Goal: Task Accomplishment & Management: Complete application form

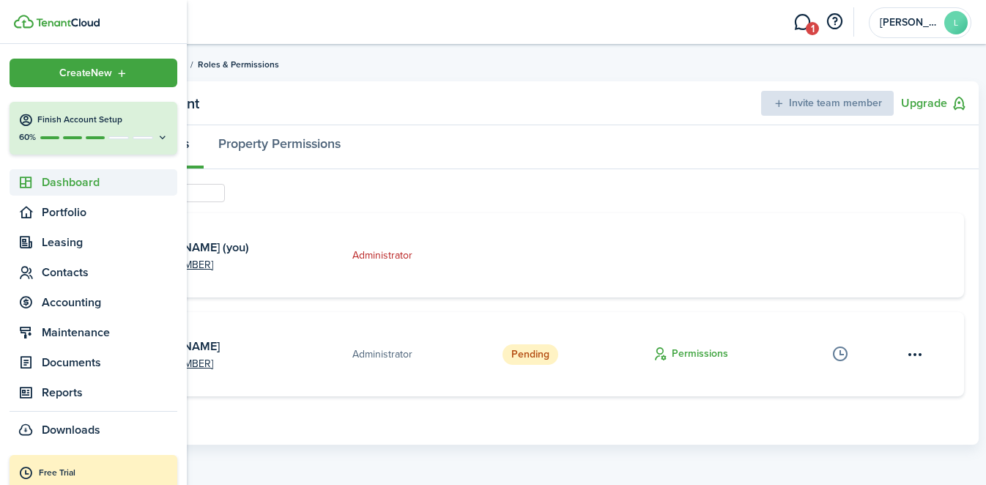
click at [32, 185] on icon at bounding box center [25, 182] width 15 height 15
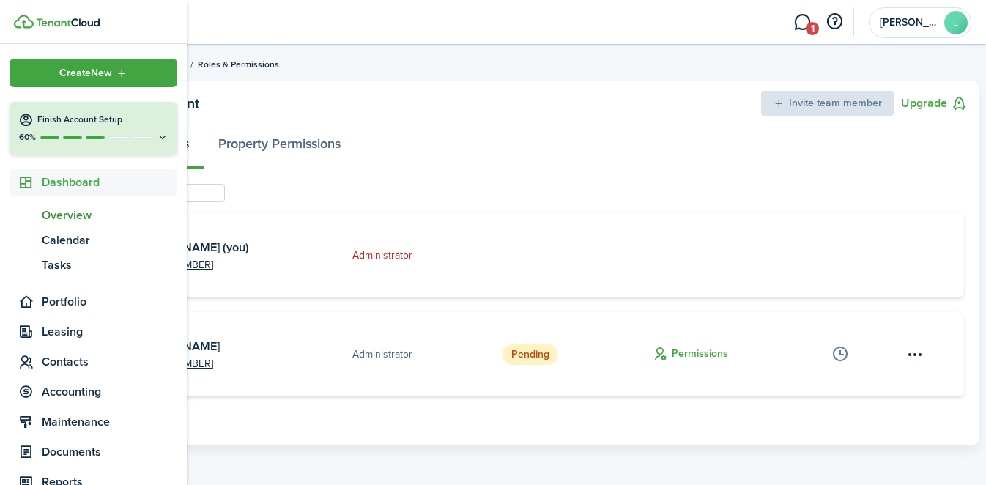
click at [83, 221] on span "Overview" at bounding box center [110, 216] width 136 height 18
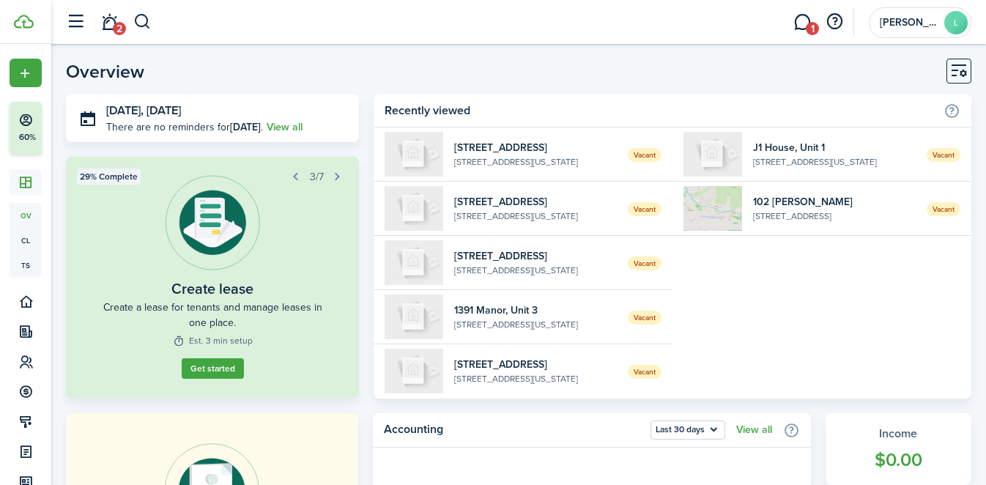
click at [799, 25] on link "1" at bounding box center [803, 22] width 28 height 37
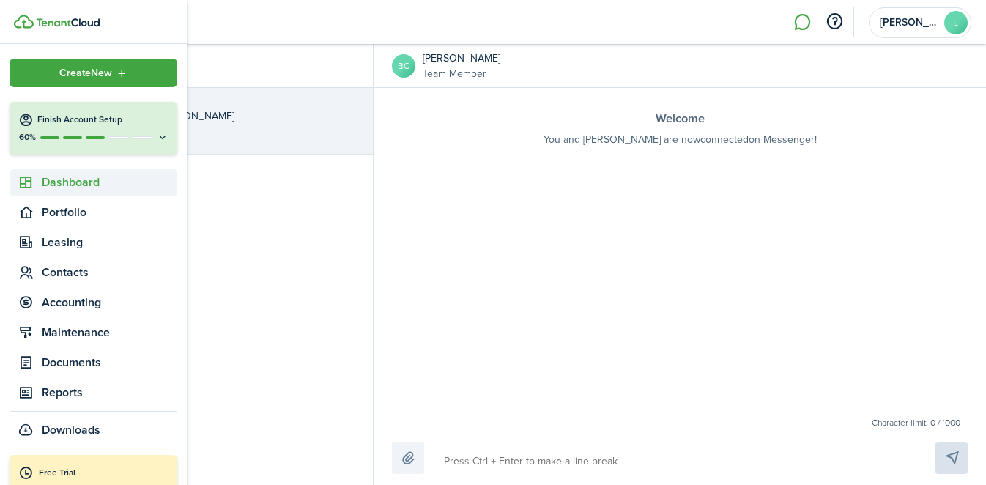
click at [68, 179] on span "Dashboard" at bounding box center [110, 183] width 136 height 18
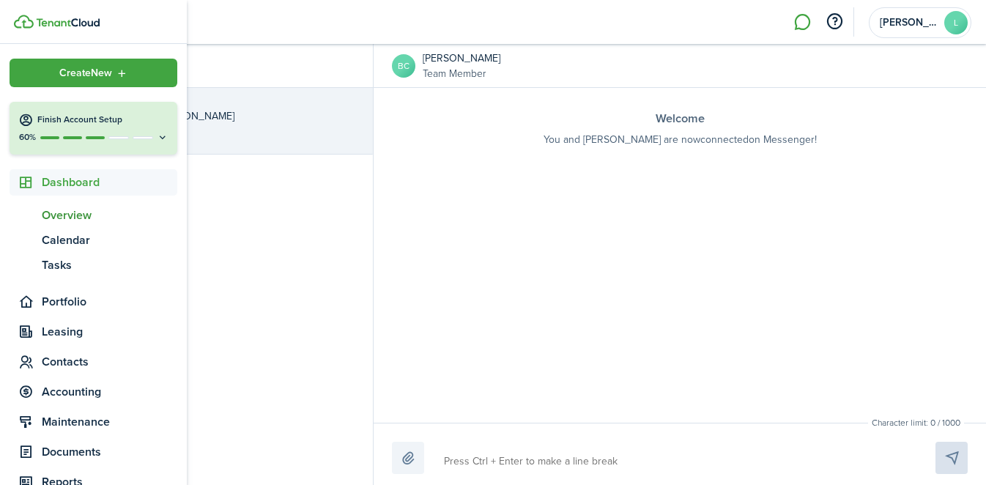
click at [89, 218] on span "Overview" at bounding box center [110, 216] width 136 height 18
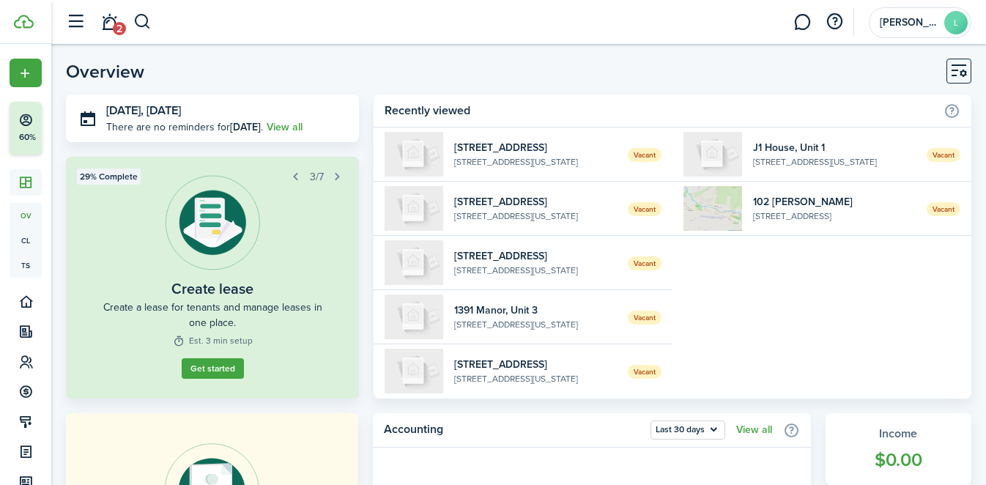
click at [216, 361] on link "Get started" at bounding box center [213, 368] width 62 height 21
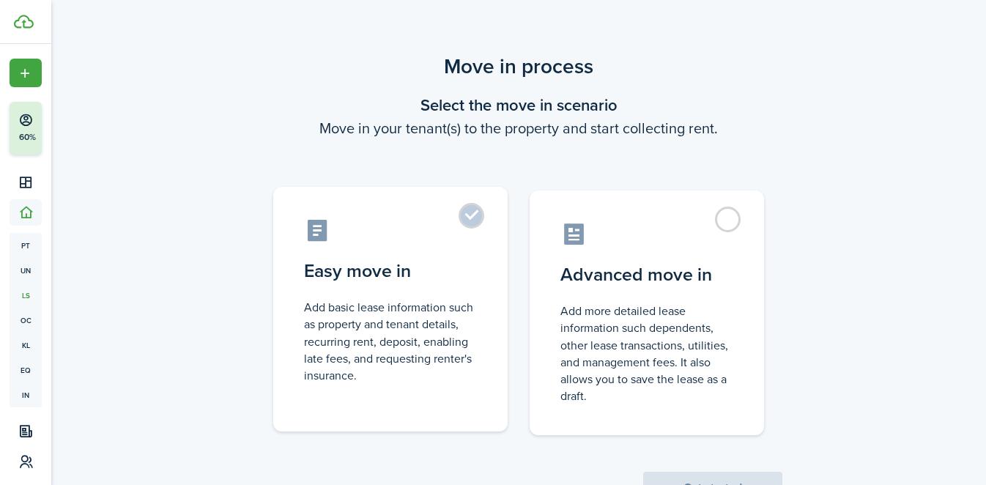
click at [476, 226] on label "Easy move in Add basic lease information such as property and tenant details, r…" at bounding box center [390, 309] width 235 height 245
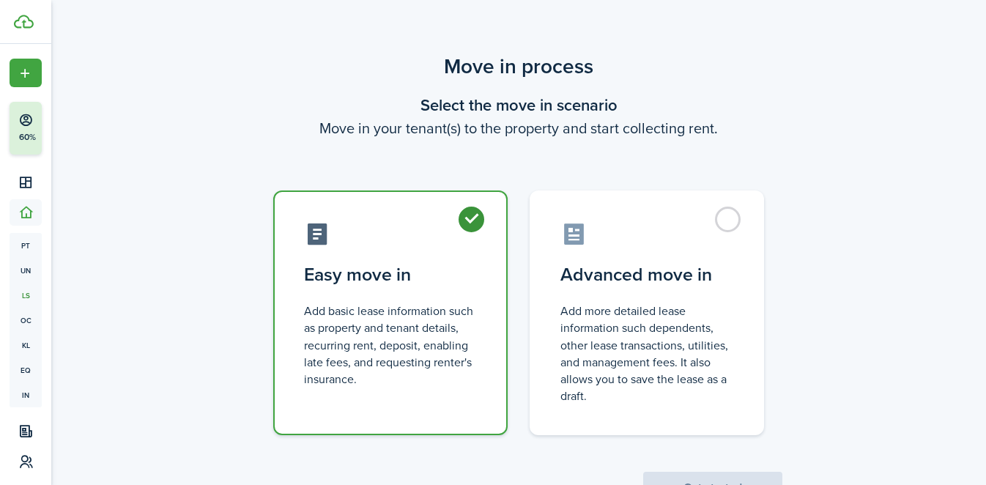
radio input "true"
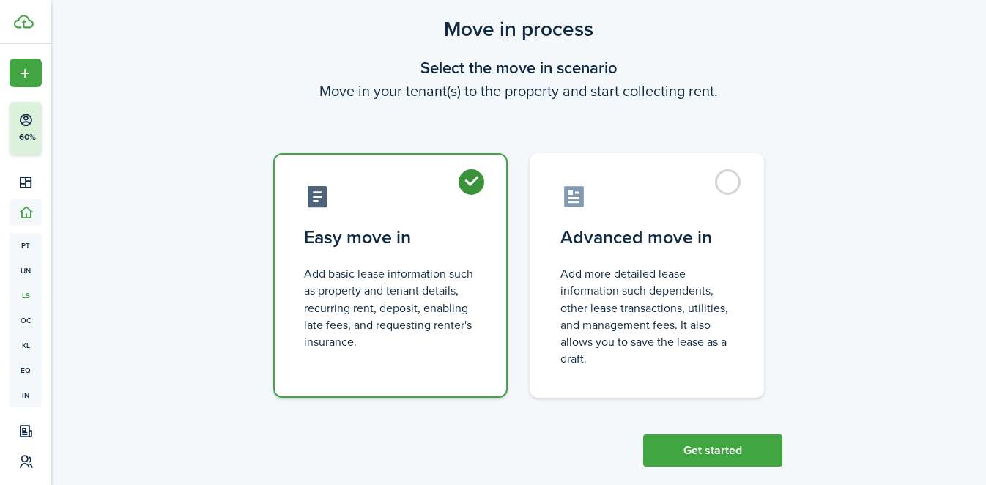
scroll to position [59, 0]
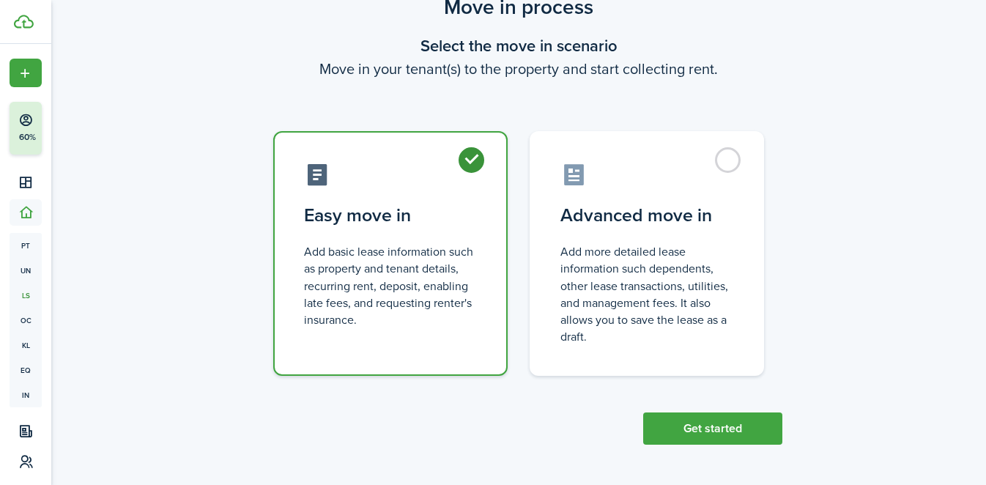
click at [719, 427] on button "Get started" at bounding box center [712, 429] width 139 height 32
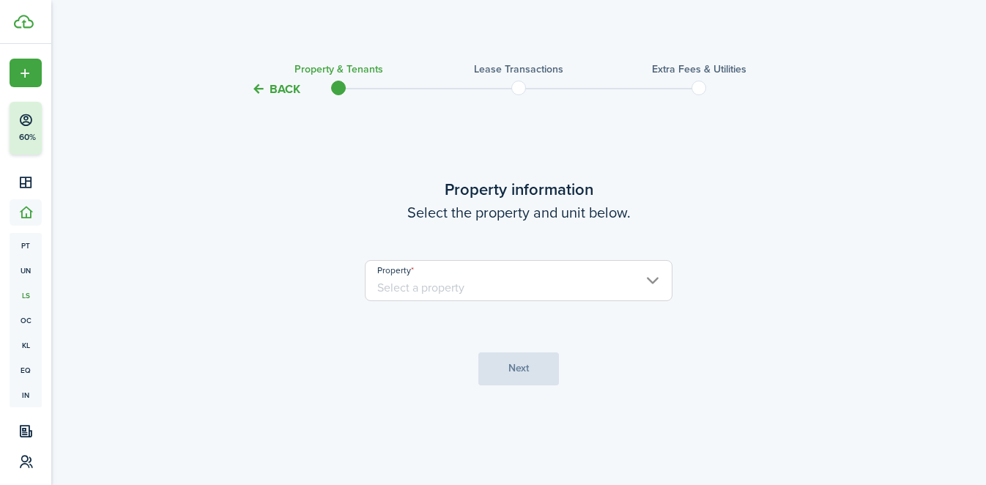
click at [597, 273] on input "Property" at bounding box center [519, 280] width 308 height 41
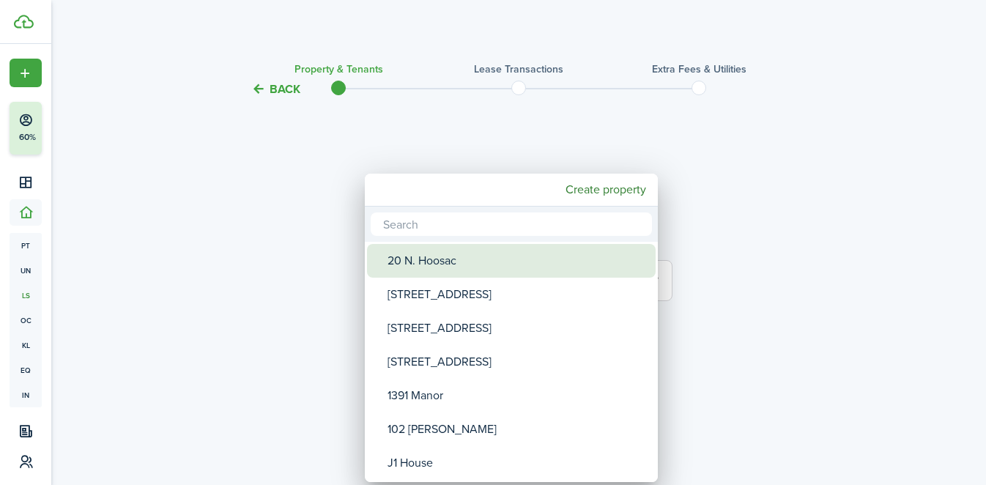
click at [597, 269] on div "20 N. Hoosac" at bounding box center [517, 261] width 259 height 34
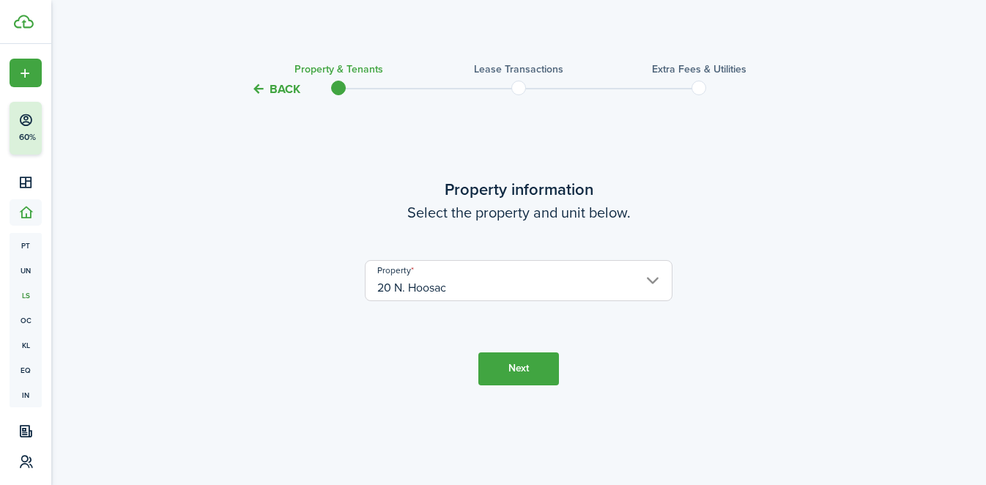
click at [597, 278] on input "20 N. Hoosac" at bounding box center [519, 280] width 308 height 41
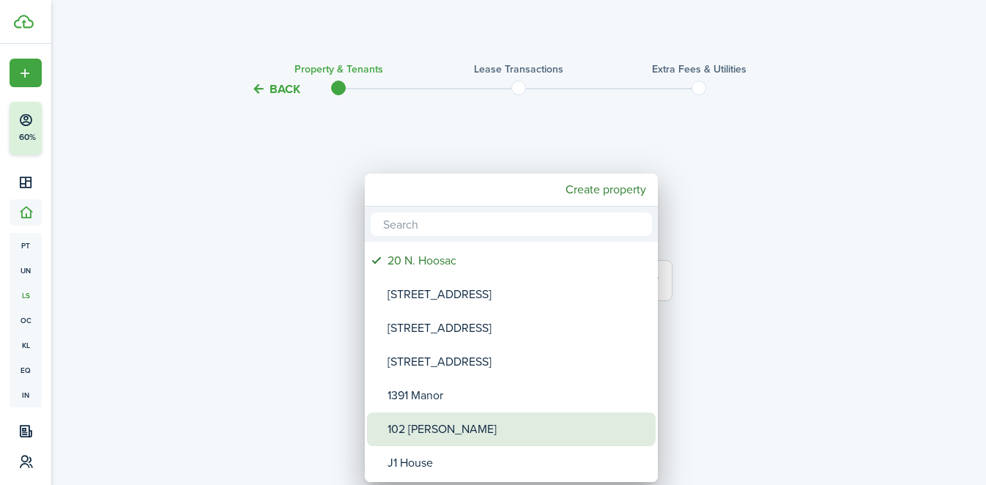
click at [582, 418] on div "102 [PERSON_NAME]" at bounding box center [517, 430] width 259 height 34
type input "102 [PERSON_NAME]"
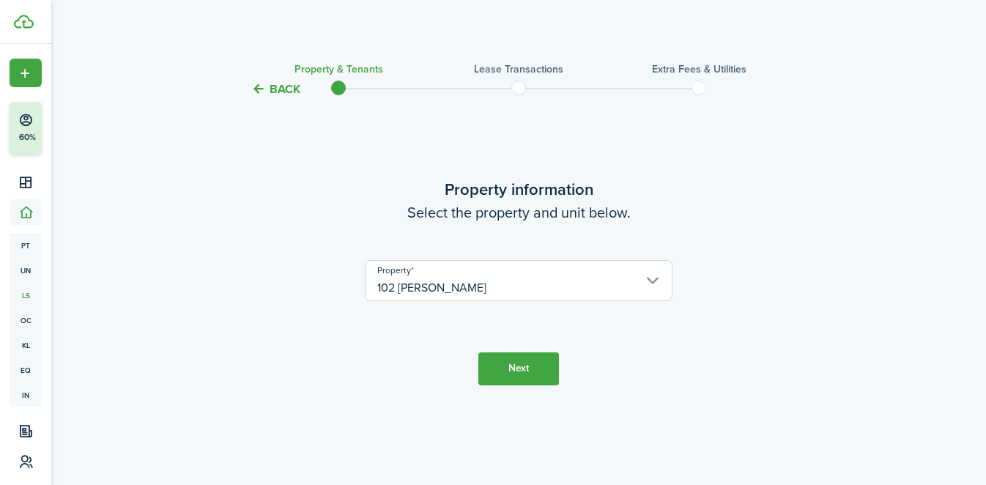
click at [523, 371] on button "Next" at bounding box center [519, 369] width 81 height 33
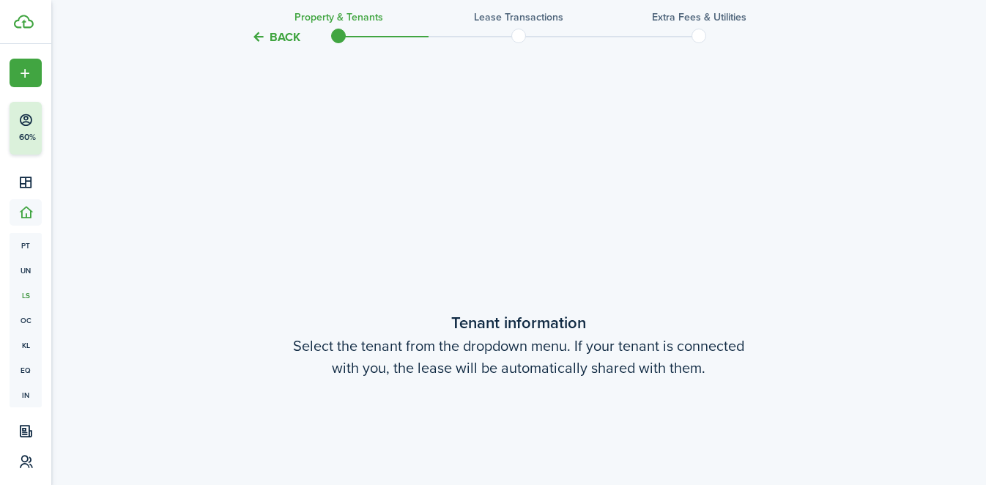
scroll to position [387, 0]
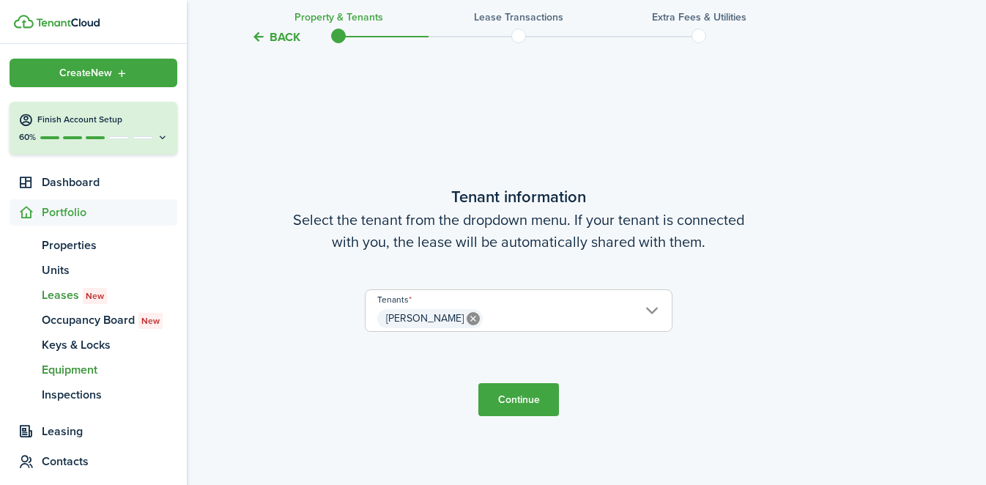
click at [84, 381] on link "eq Equipment" at bounding box center [94, 370] width 168 height 25
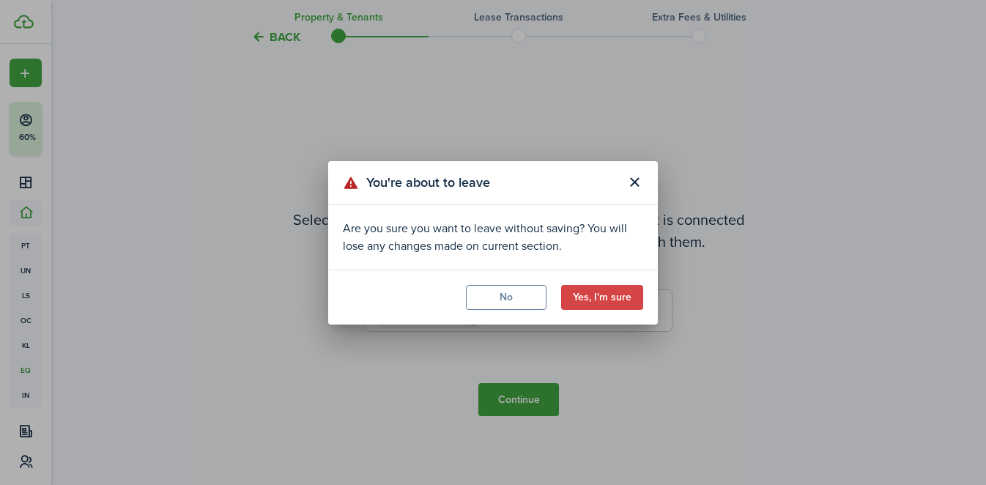
click at [585, 298] on button "Yes, I'm sure" at bounding box center [602, 297] width 82 height 25
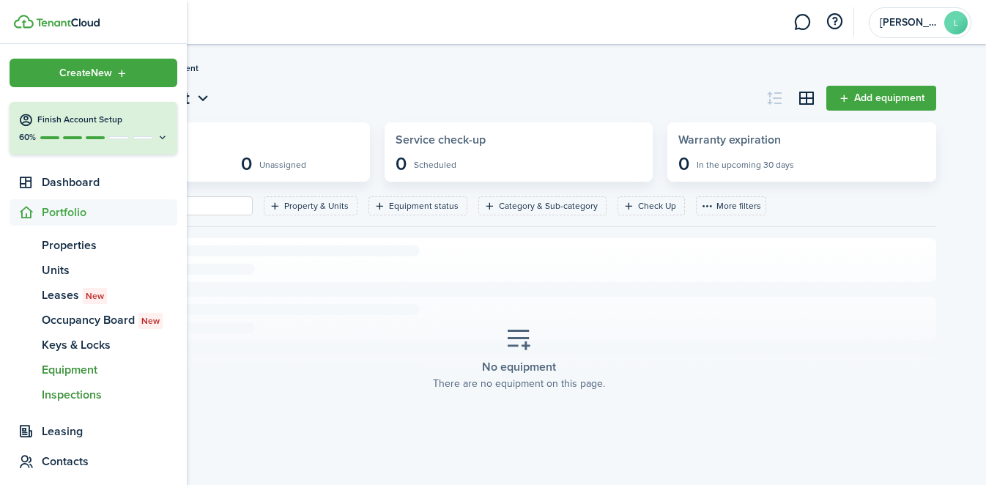
click at [80, 401] on span "Inspections" at bounding box center [110, 395] width 136 height 18
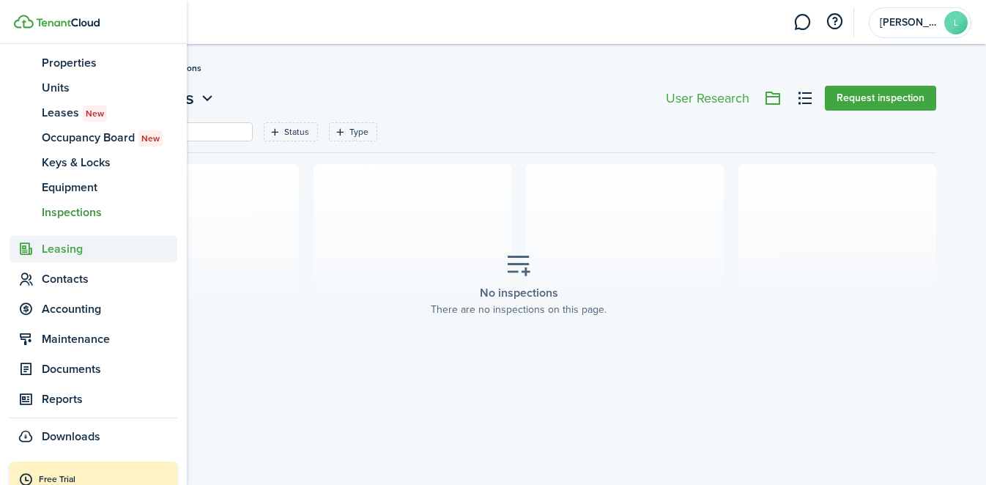
scroll to position [204, 0]
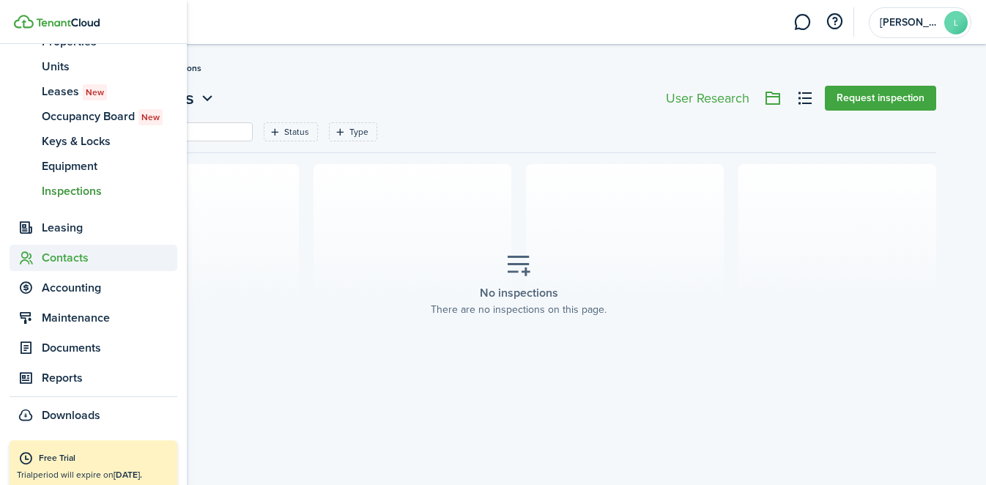
click at [60, 255] on span "Contacts" at bounding box center [110, 258] width 136 height 18
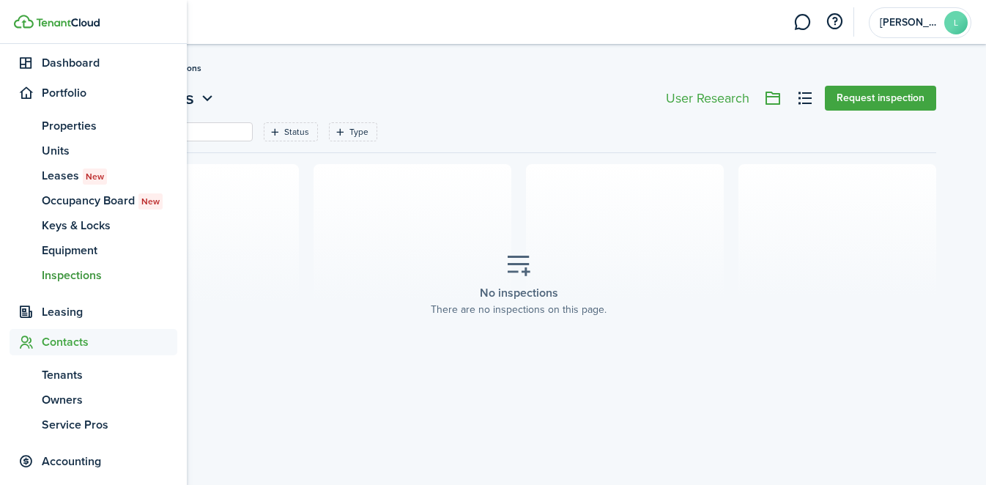
scroll to position [119, 0]
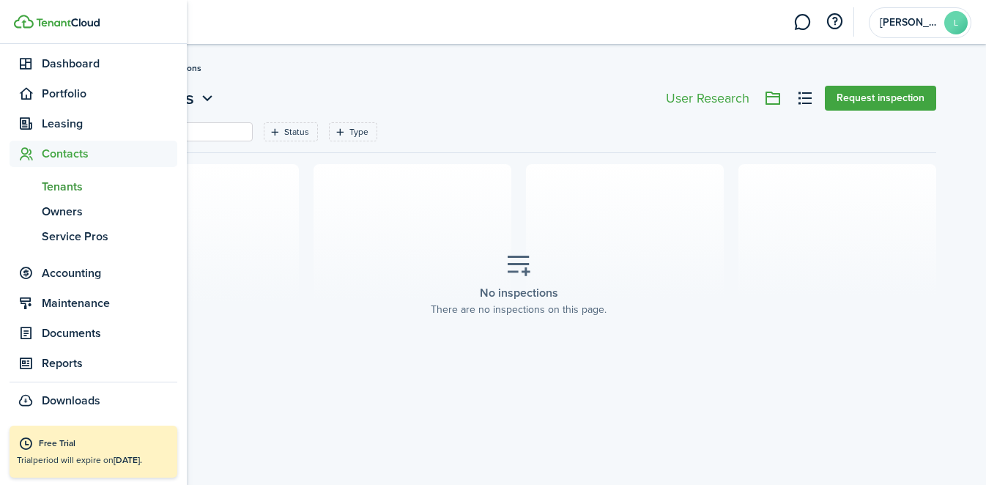
click at [66, 185] on span "Tenants" at bounding box center [110, 187] width 136 height 18
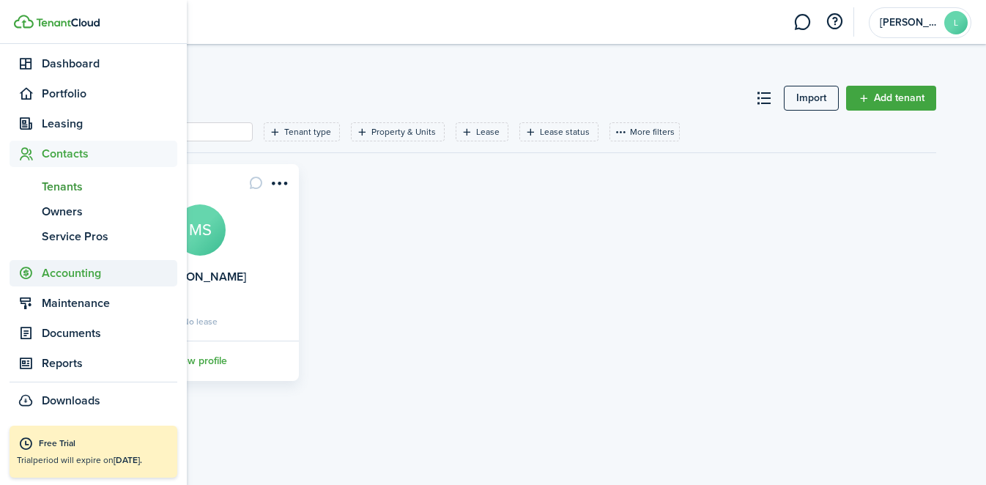
click at [81, 278] on span "Accounting" at bounding box center [110, 274] width 136 height 18
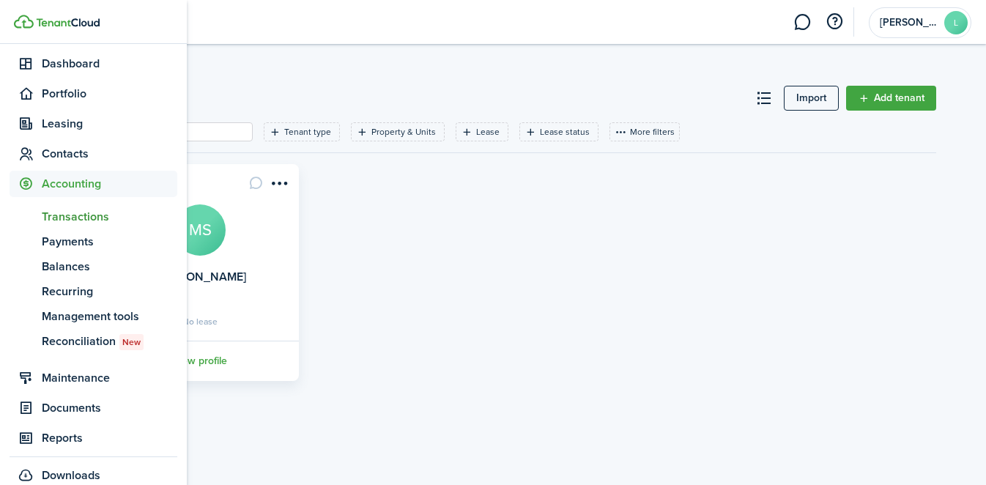
click at [66, 210] on span "Transactions" at bounding box center [110, 217] width 136 height 18
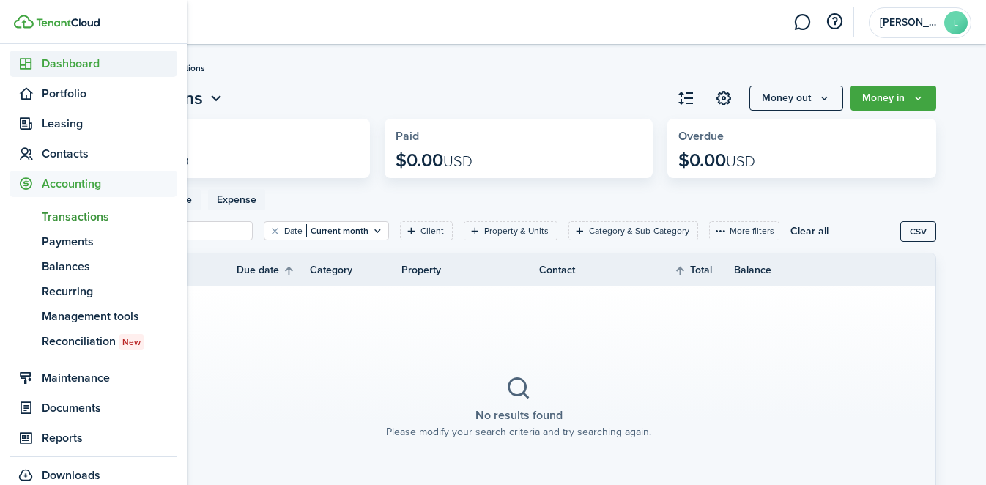
click at [70, 64] on span "Dashboard" at bounding box center [110, 64] width 136 height 18
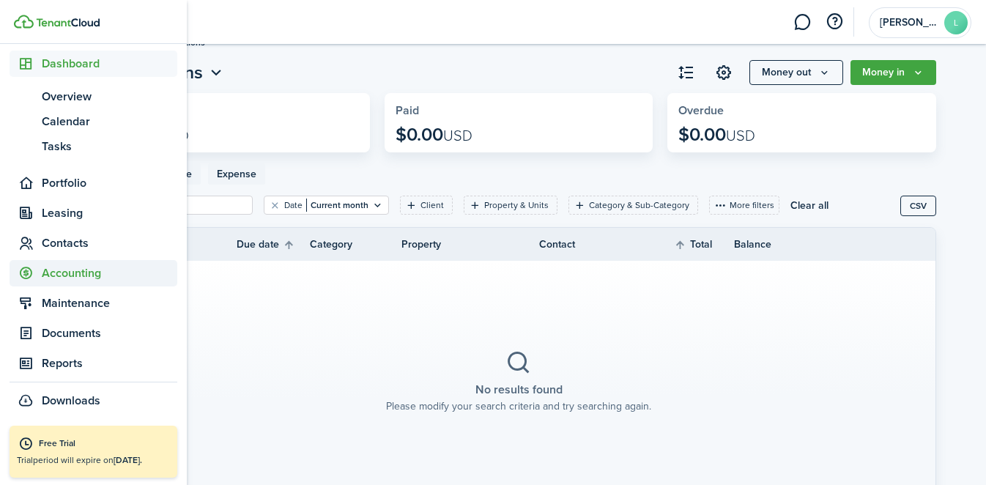
scroll to position [23, 0]
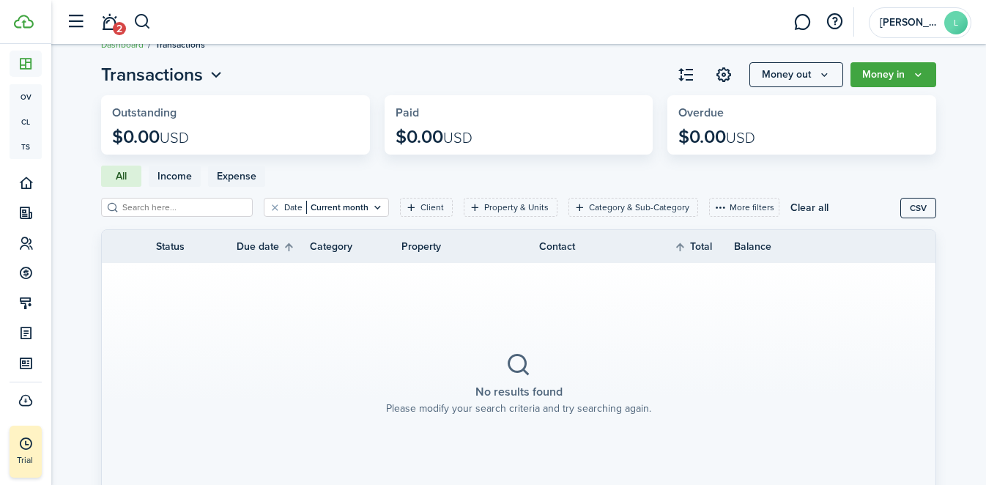
click at [101, 21] on link "2" at bounding box center [109, 22] width 28 height 37
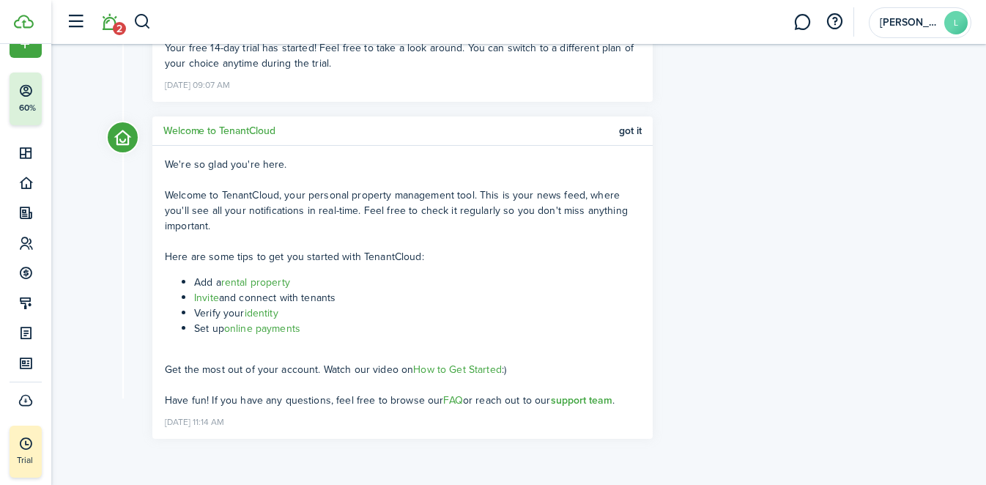
scroll to position [152, 0]
click at [276, 330] on link "online payments" at bounding box center [262, 327] width 76 height 15
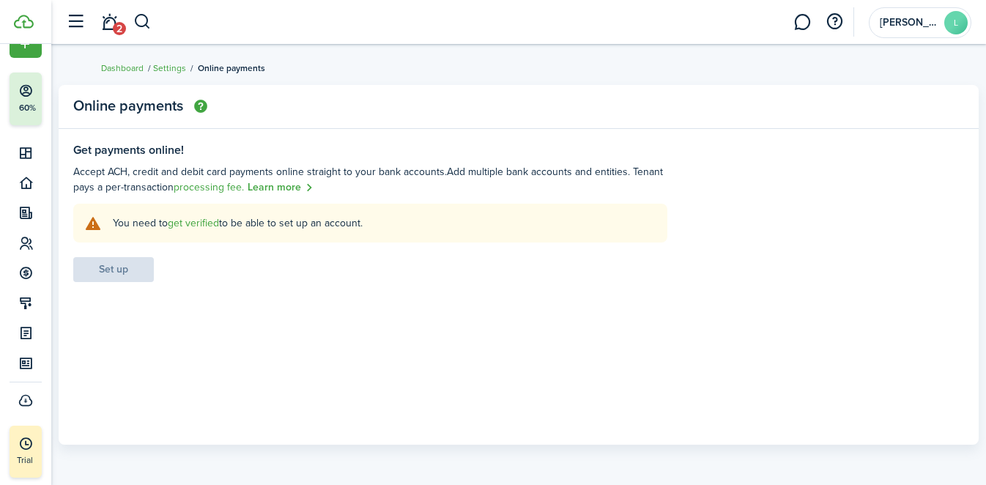
click at [193, 220] on link "get verified" at bounding box center [193, 222] width 51 height 15
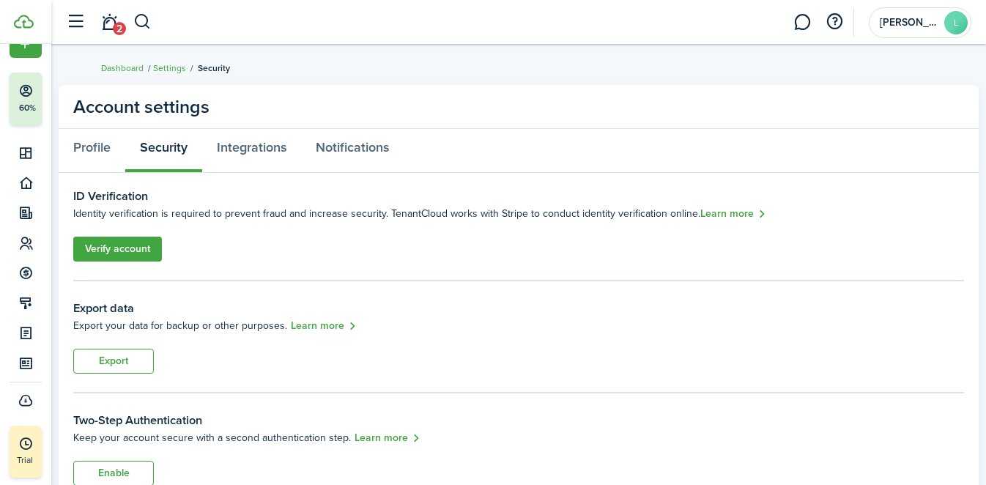
click at [144, 246] on link "Verify account" at bounding box center [117, 249] width 89 height 25
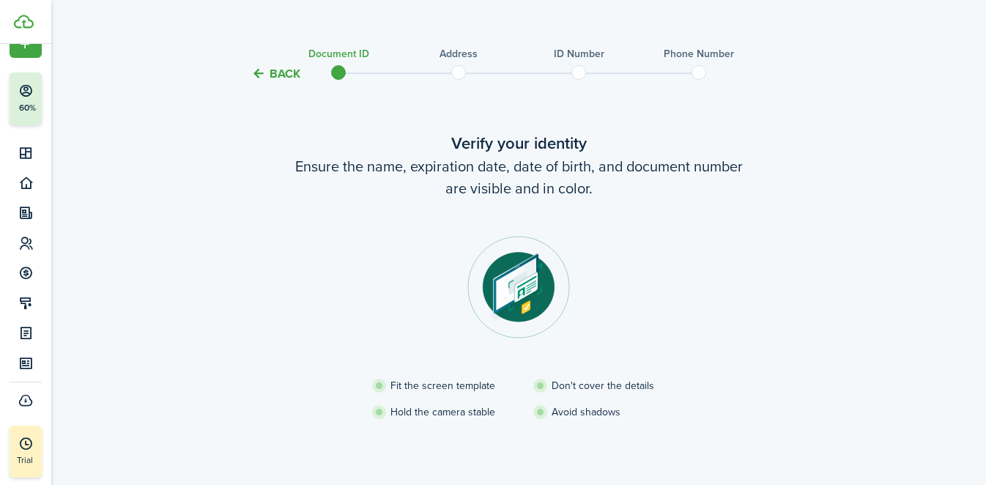
scroll to position [4, 0]
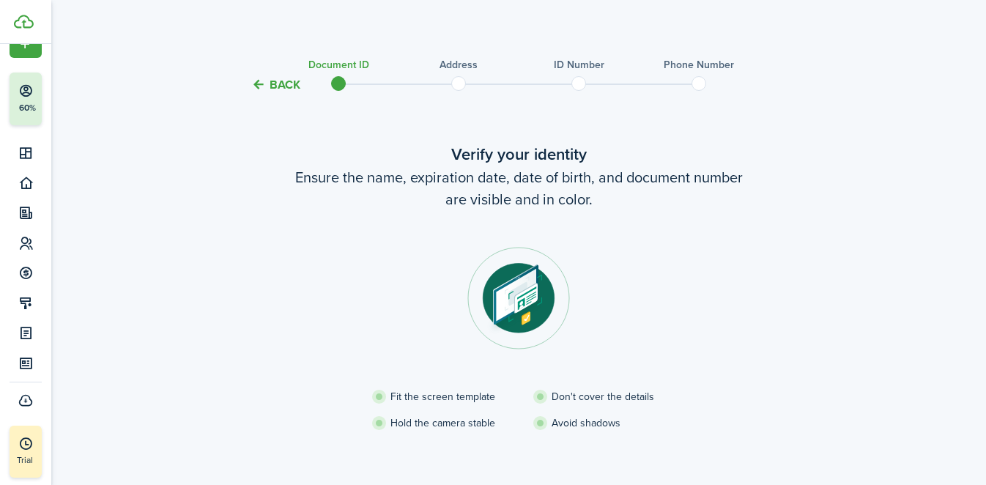
click at [279, 82] on button "Back" at bounding box center [275, 84] width 49 height 15
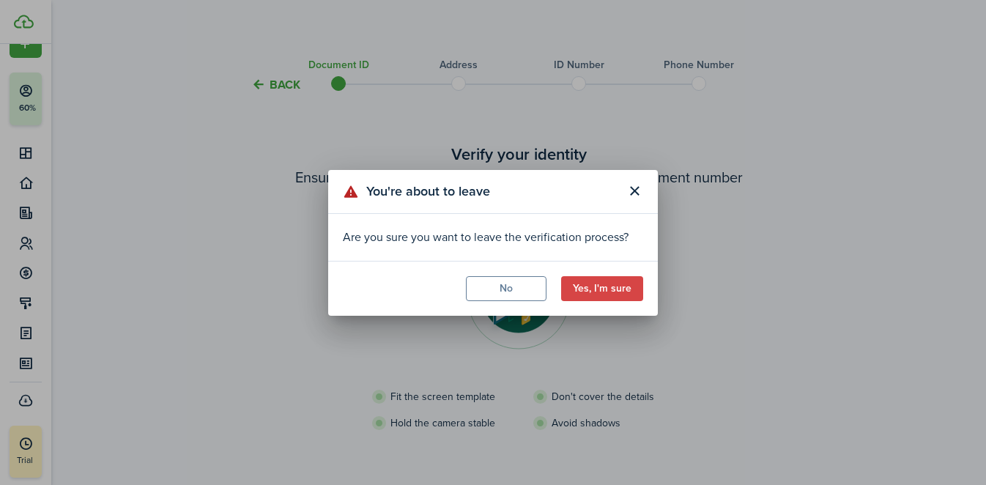
click at [632, 297] on button "Yes, I'm sure" at bounding box center [602, 288] width 82 height 25
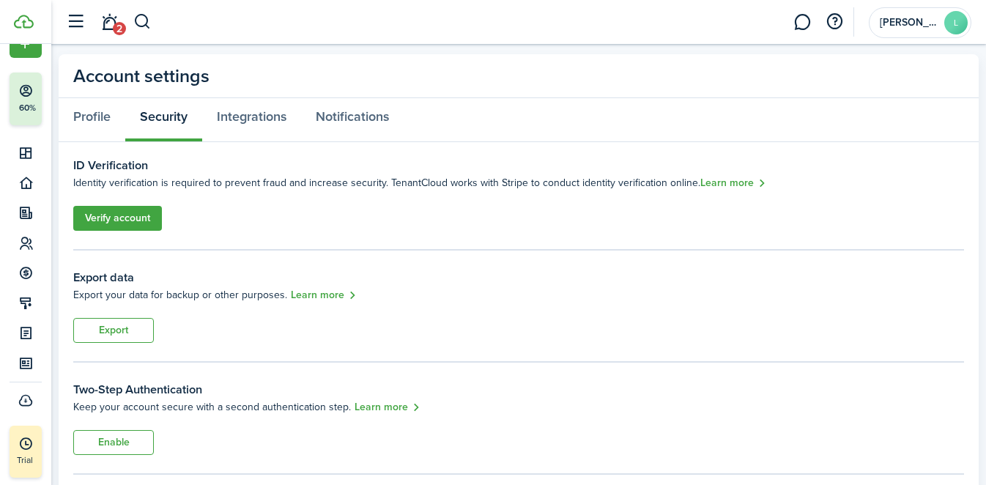
scroll to position [34, 0]
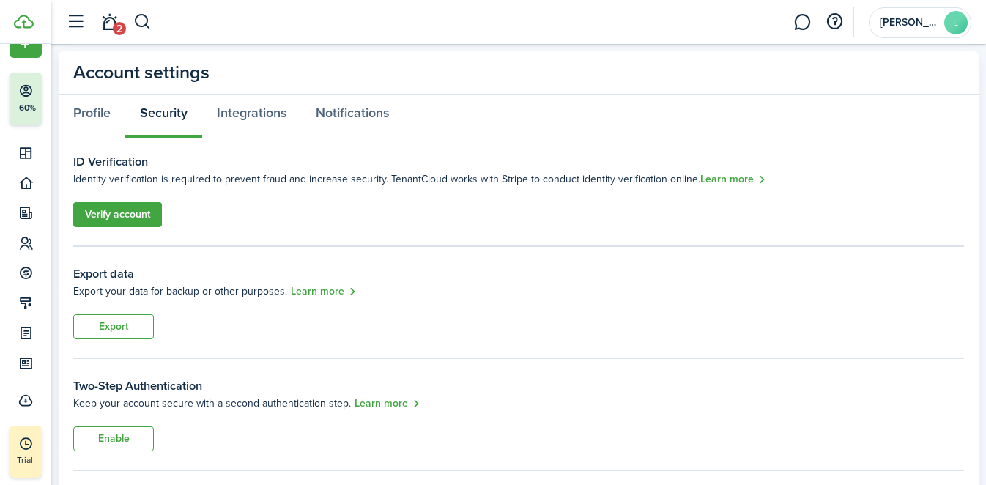
click at [140, 209] on link "Verify account" at bounding box center [117, 214] width 89 height 25
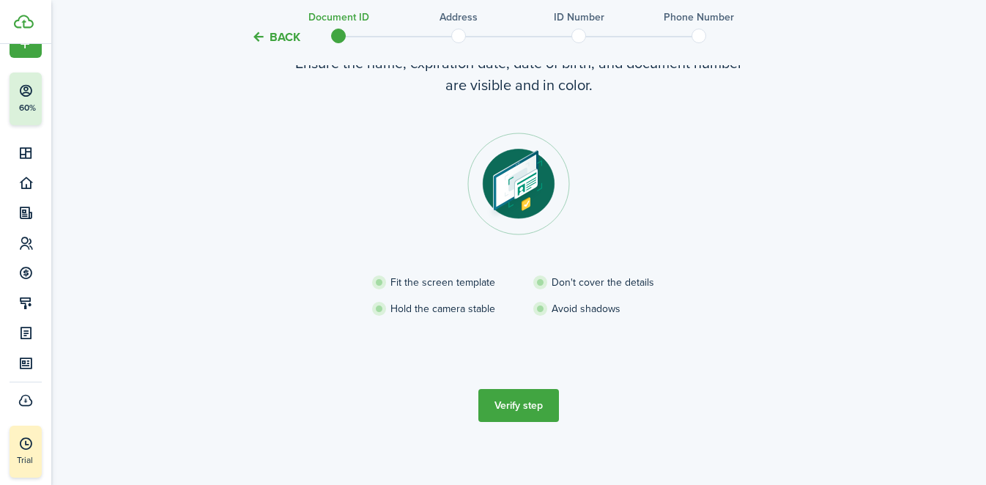
scroll to position [125, 0]
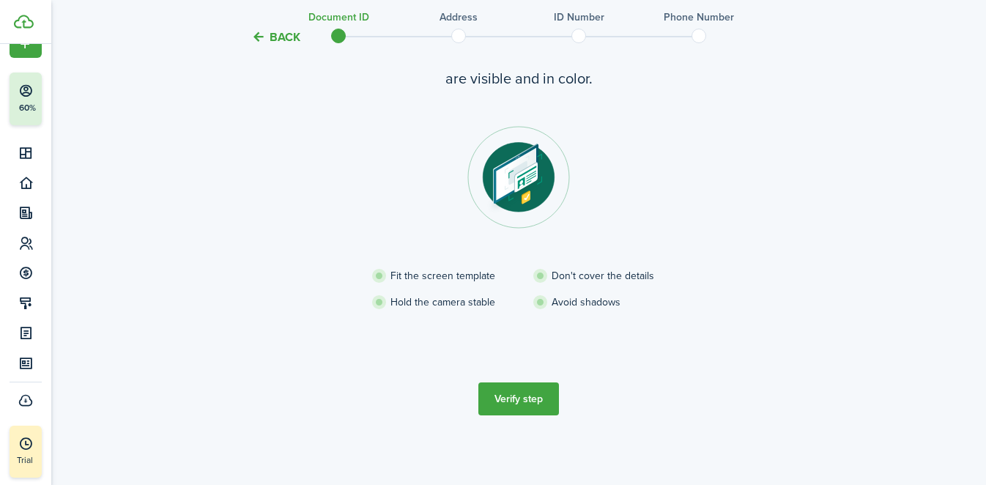
click at [486, 400] on button "Verify step" at bounding box center [519, 399] width 81 height 33
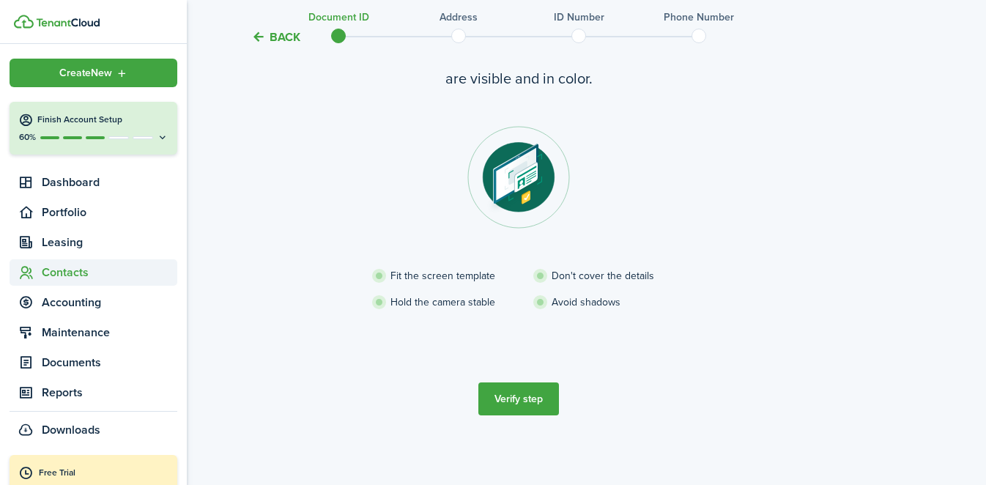
scroll to position [29, 0]
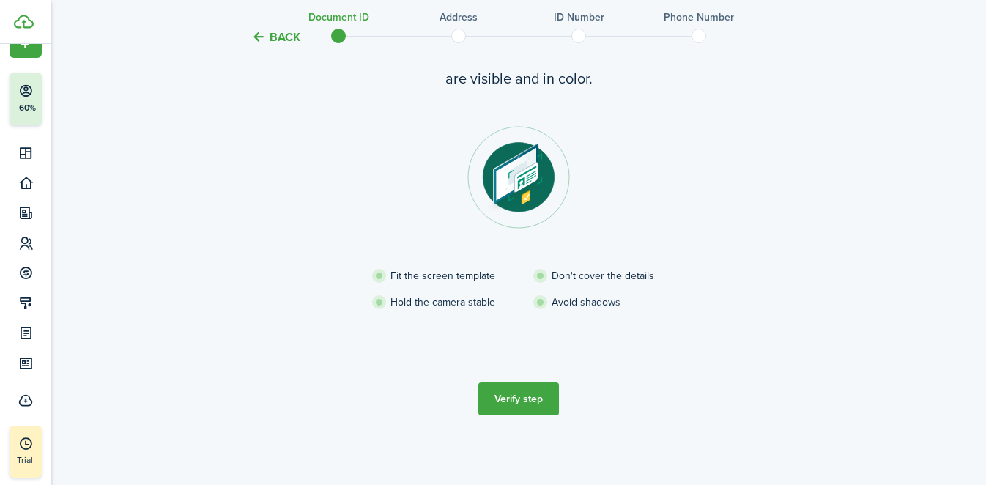
click at [270, 38] on button "Back" at bounding box center [275, 36] width 49 height 15
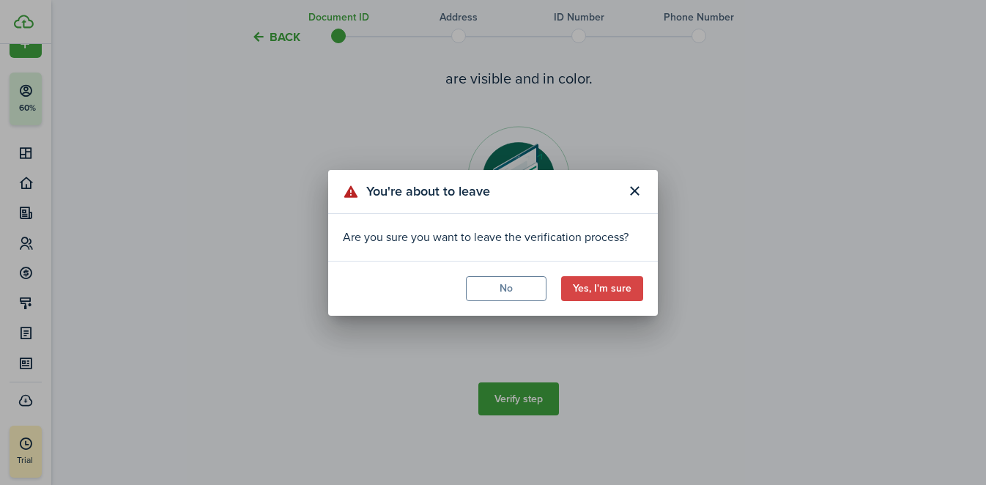
click at [628, 293] on button "Yes, I'm sure" at bounding box center [602, 288] width 82 height 25
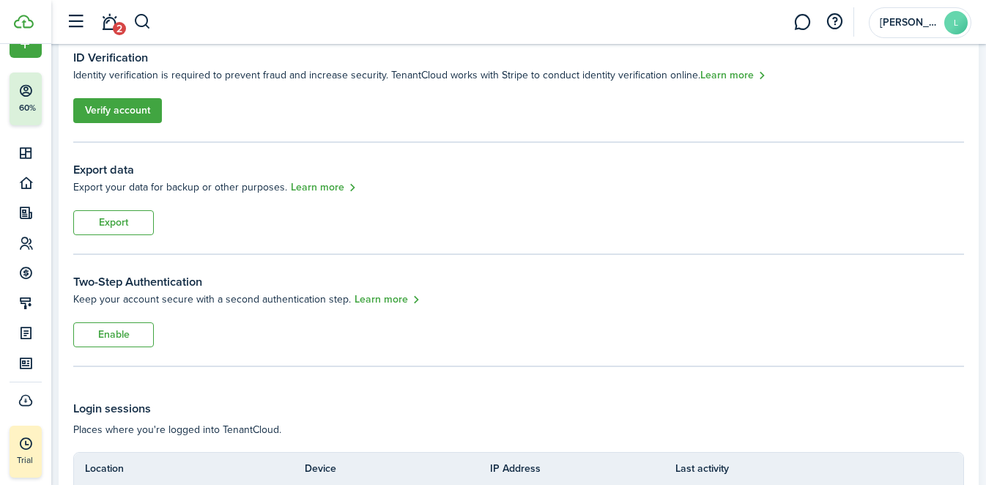
scroll to position [140, 0]
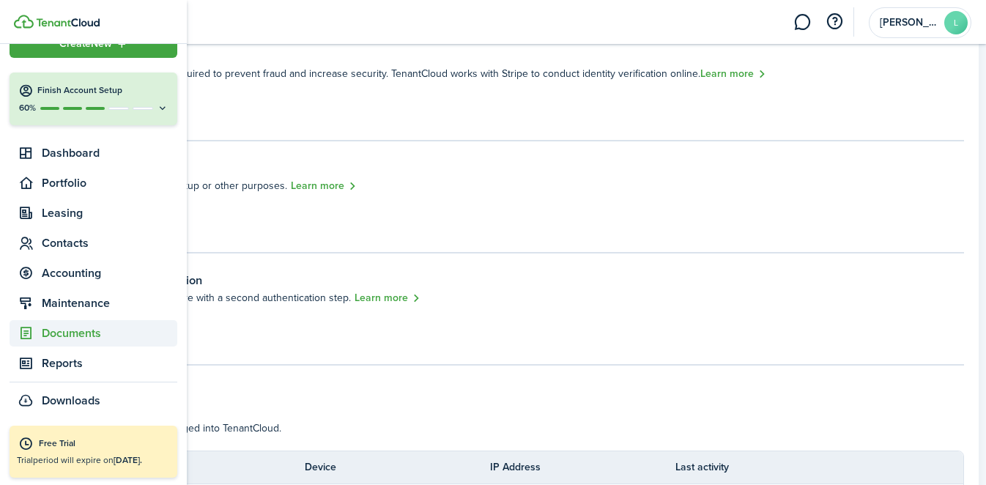
click at [47, 333] on span "Documents" at bounding box center [110, 334] width 136 height 18
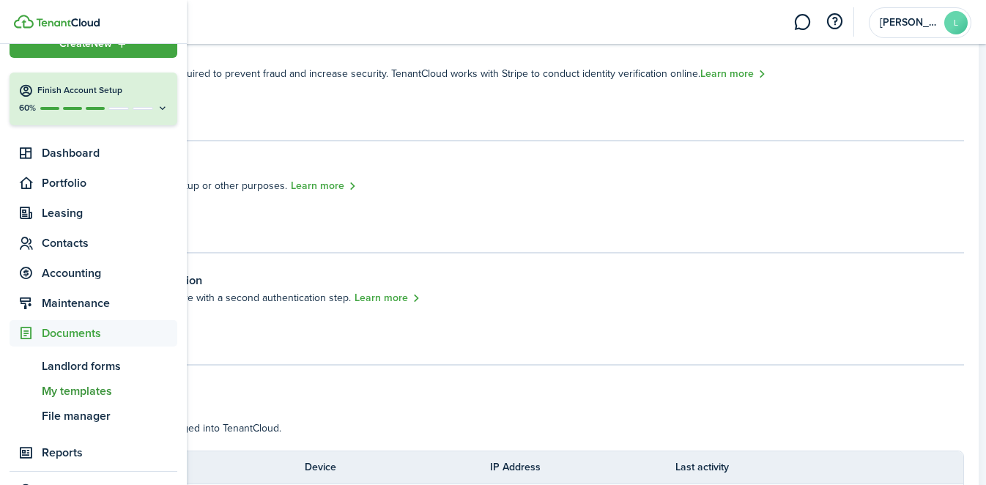
click at [84, 384] on span "My templates" at bounding box center [110, 392] width 136 height 18
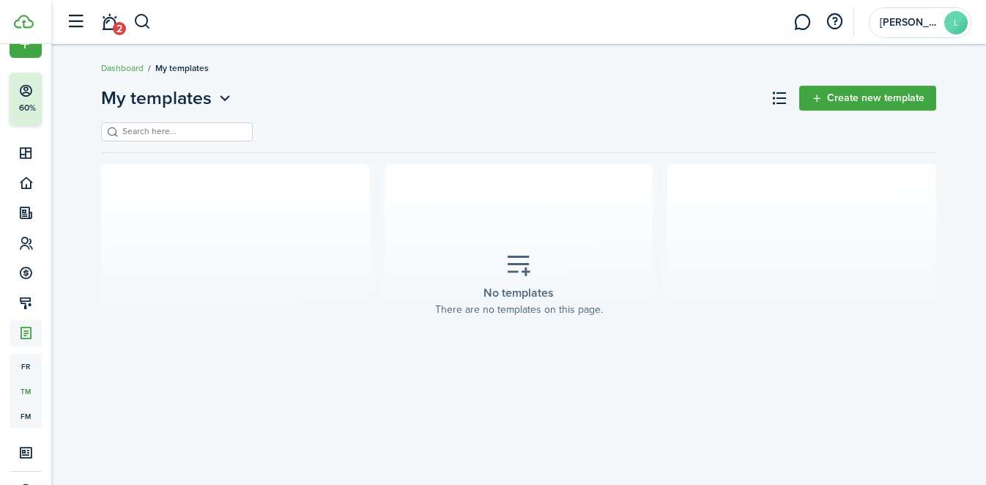
click at [841, 108] on link "Create new template" at bounding box center [868, 98] width 137 height 25
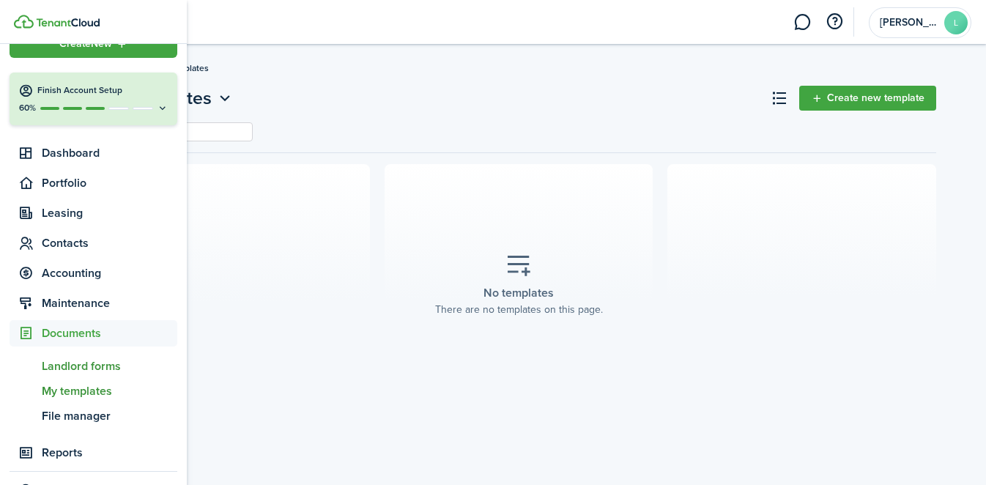
click at [90, 362] on span "Landlord forms" at bounding box center [110, 367] width 136 height 18
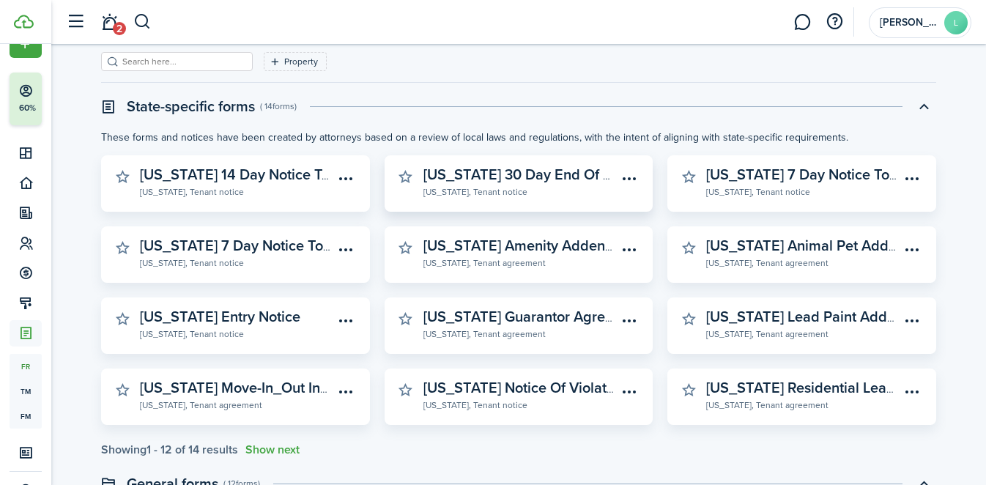
scroll to position [76, 0]
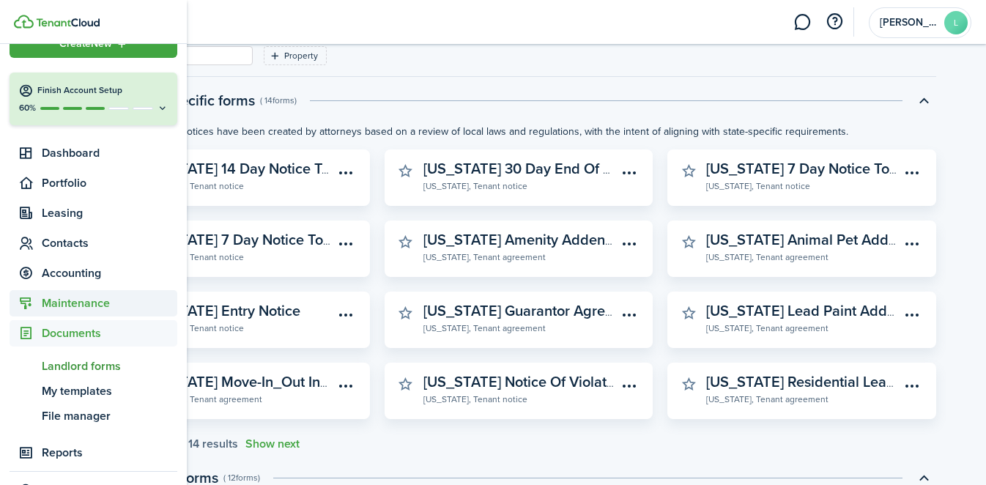
click at [34, 302] on sidebar-link-icon at bounding box center [26, 303] width 32 height 15
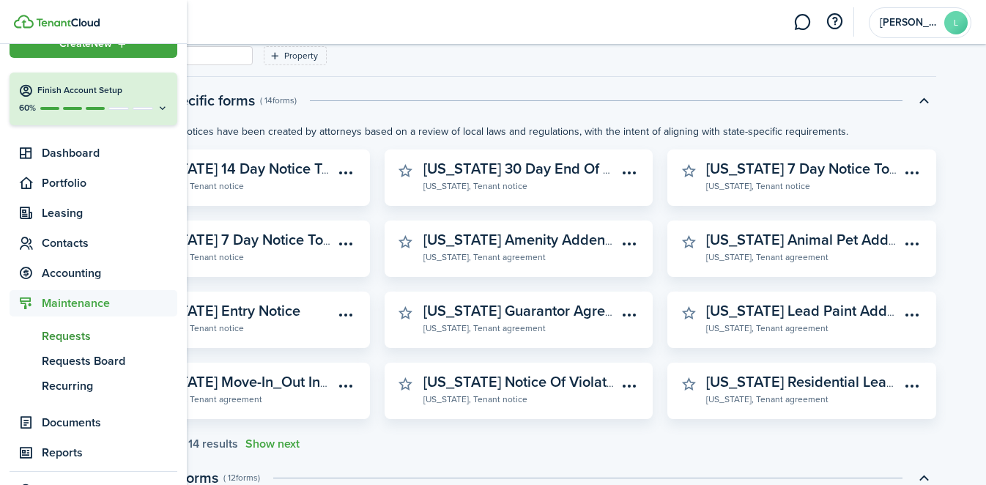
click at [75, 333] on span "Requests" at bounding box center [110, 337] width 136 height 18
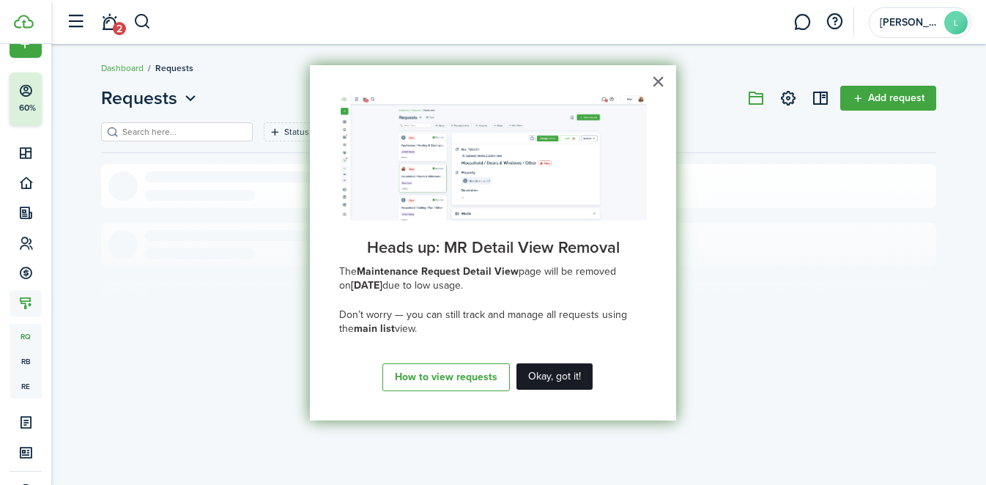
click at [553, 372] on button "Okay, got it!" at bounding box center [555, 376] width 76 height 26
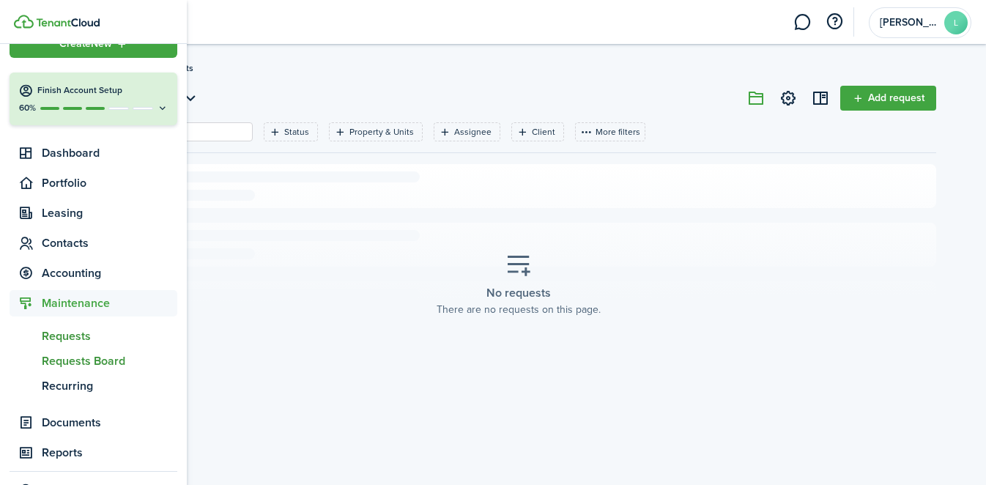
click at [69, 365] on span "Requests Board" at bounding box center [110, 362] width 136 height 18
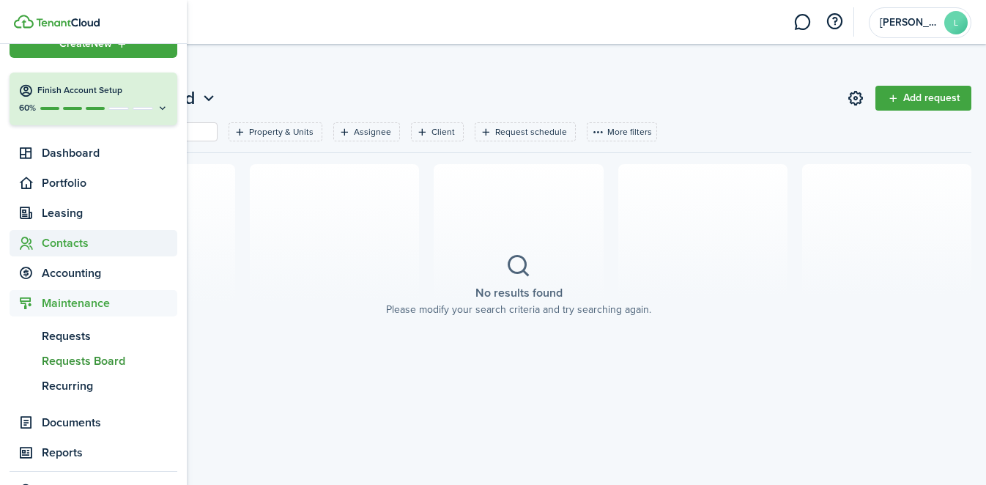
click at [48, 245] on span "Contacts" at bounding box center [110, 244] width 136 height 18
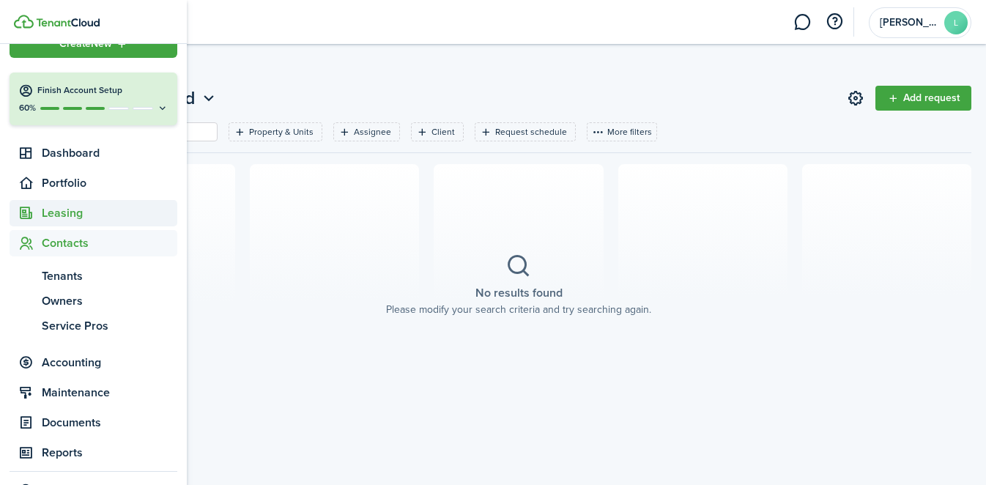
click at [67, 223] on span "Leasing" at bounding box center [94, 213] width 168 height 26
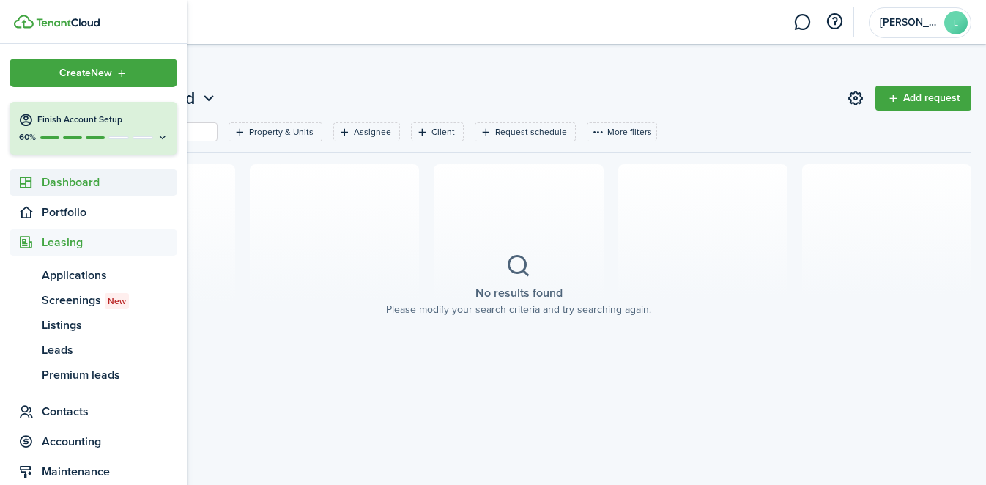
click at [82, 180] on span "Dashboard" at bounding box center [110, 183] width 136 height 18
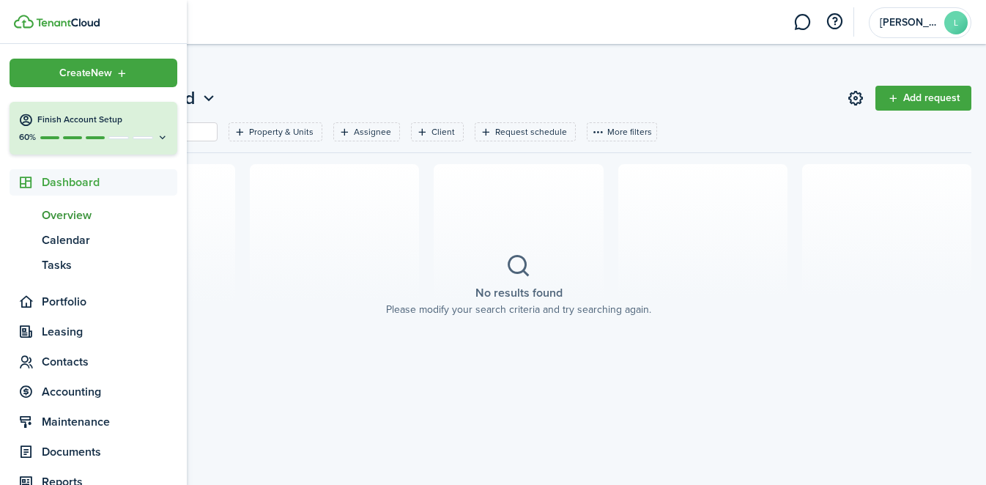
click at [69, 221] on span "Overview" at bounding box center [110, 216] width 136 height 18
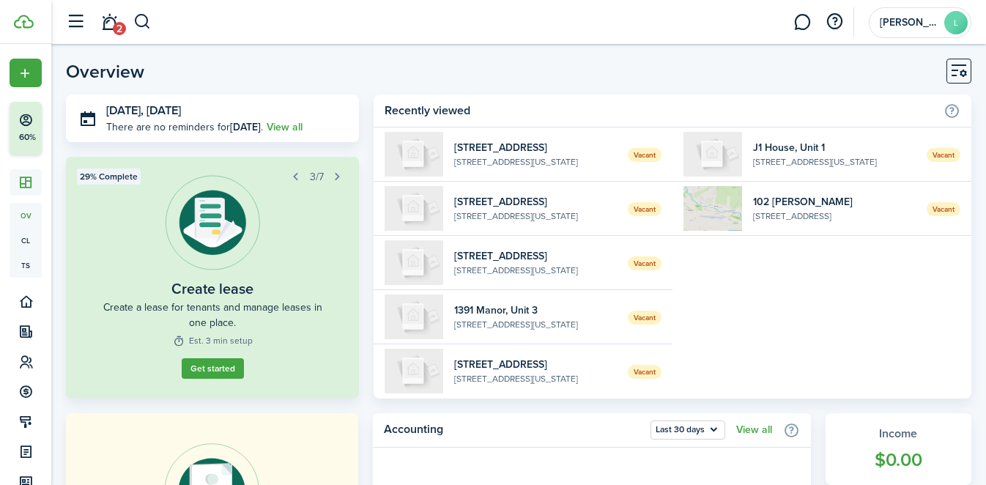
click at [549, 154] on widget-list-item-title "[STREET_ADDRESS]" at bounding box center [535, 147] width 163 height 15
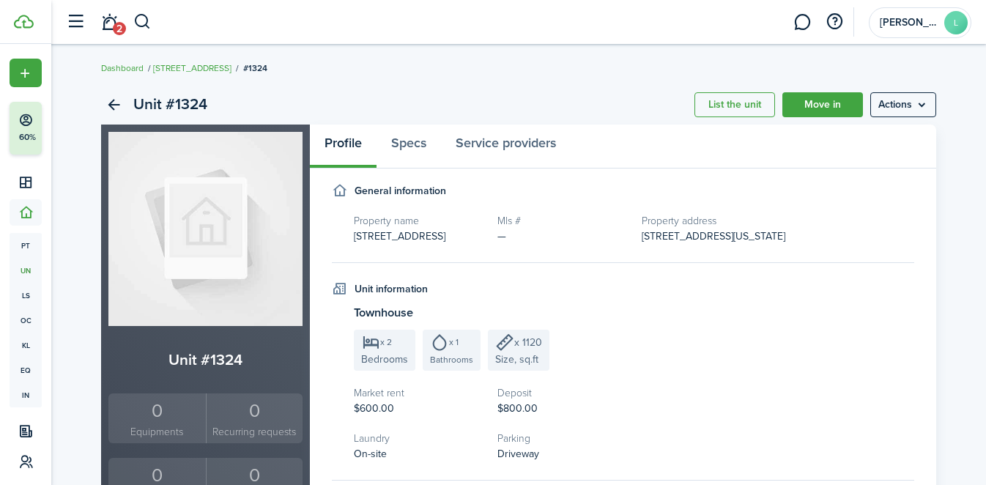
click at [911, 103] on menu-btn "Actions" at bounding box center [904, 104] width 66 height 25
click at [814, 105] on link "Move in" at bounding box center [823, 104] width 81 height 25
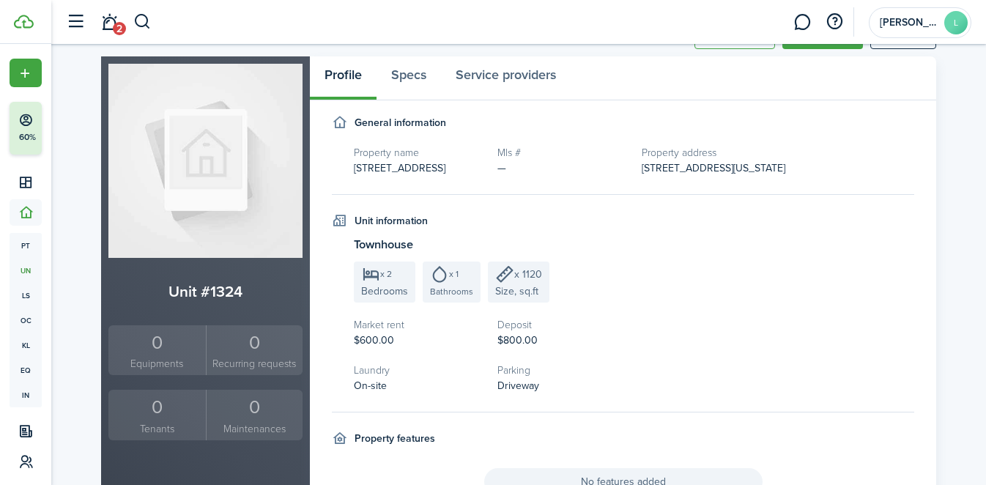
scroll to position [72, 0]
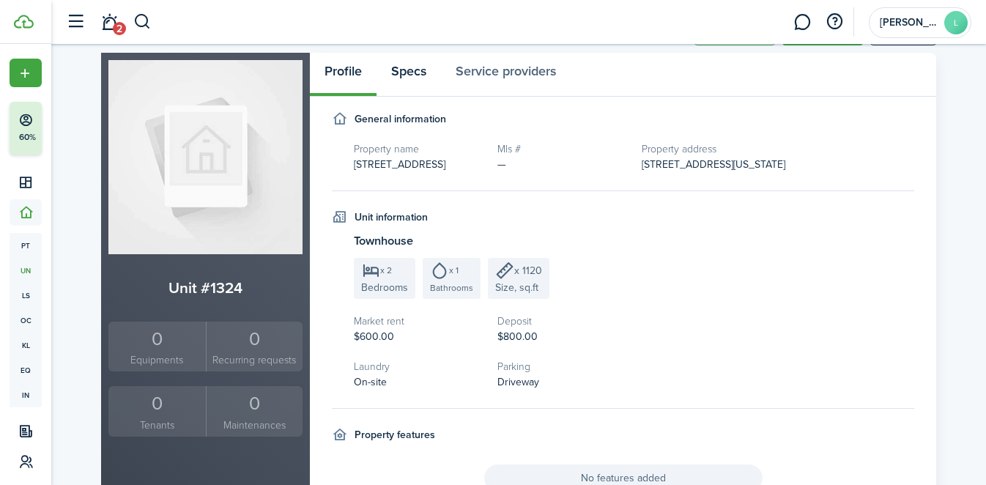
click at [407, 61] on link "Specs" at bounding box center [409, 75] width 64 height 44
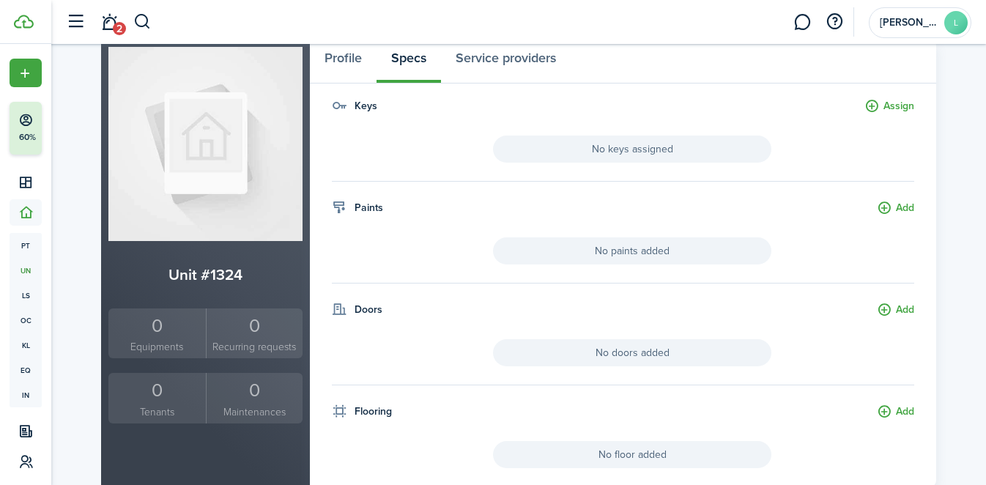
scroll to position [80, 0]
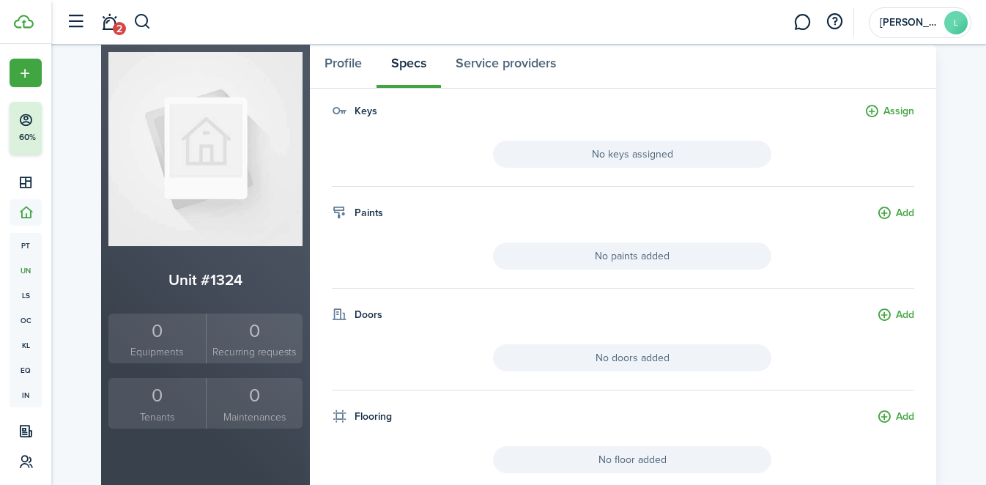
click at [542, 256] on span "No paints added" at bounding box center [632, 256] width 278 height 27
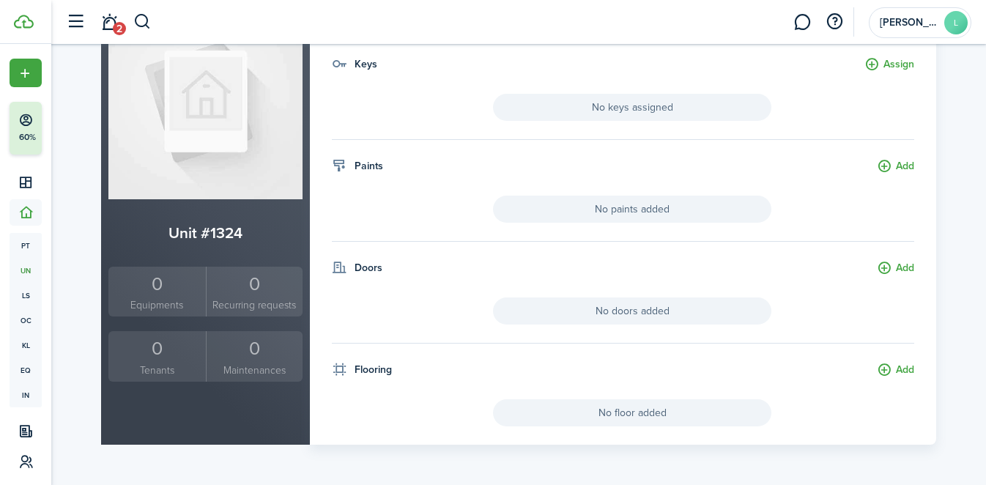
scroll to position [0, 0]
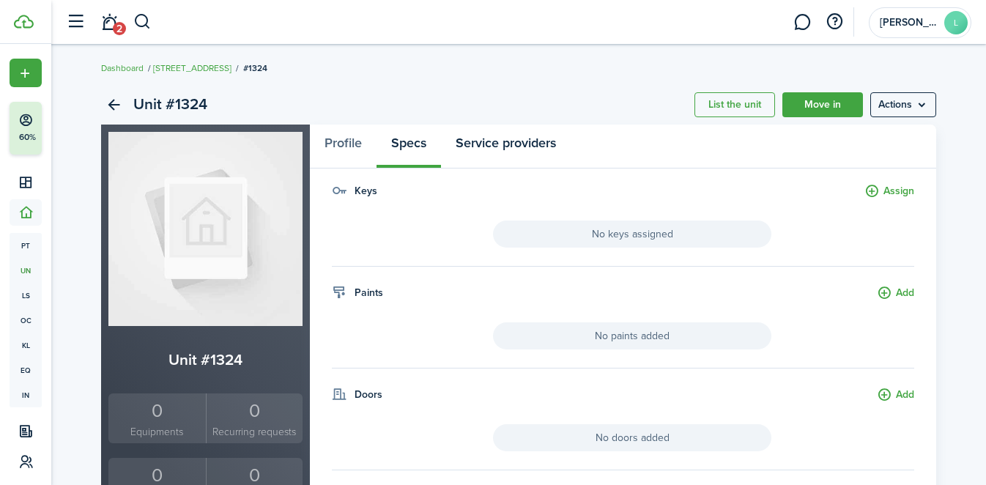
click at [483, 140] on link "Service providers" at bounding box center [506, 147] width 130 height 44
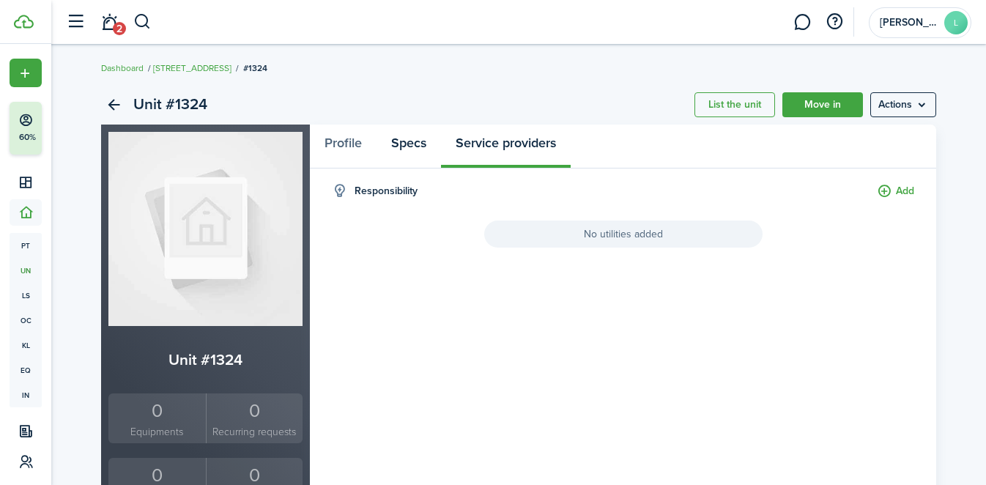
click at [402, 143] on link "Specs" at bounding box center [409, 147] width 64 height 44
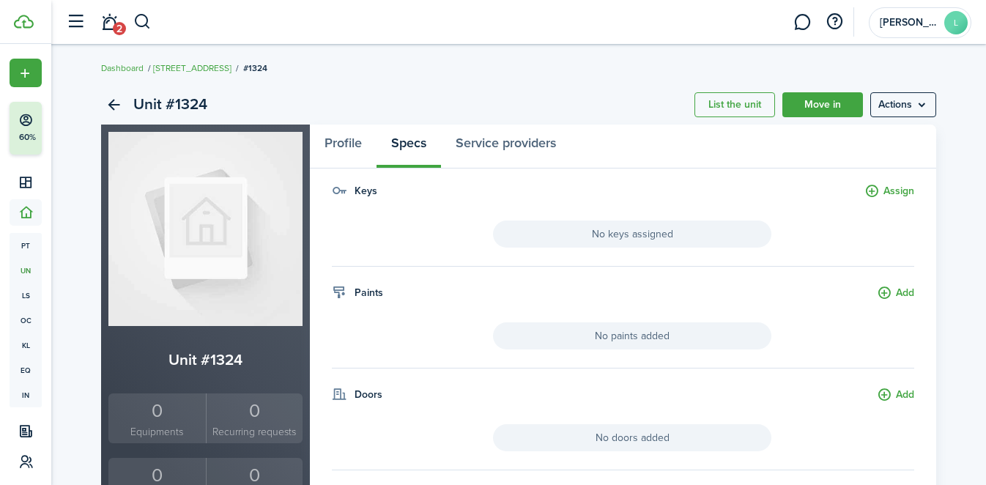
click at [898, 190] on button "Assign" at bounding box center [890, 191] width 50 height 17
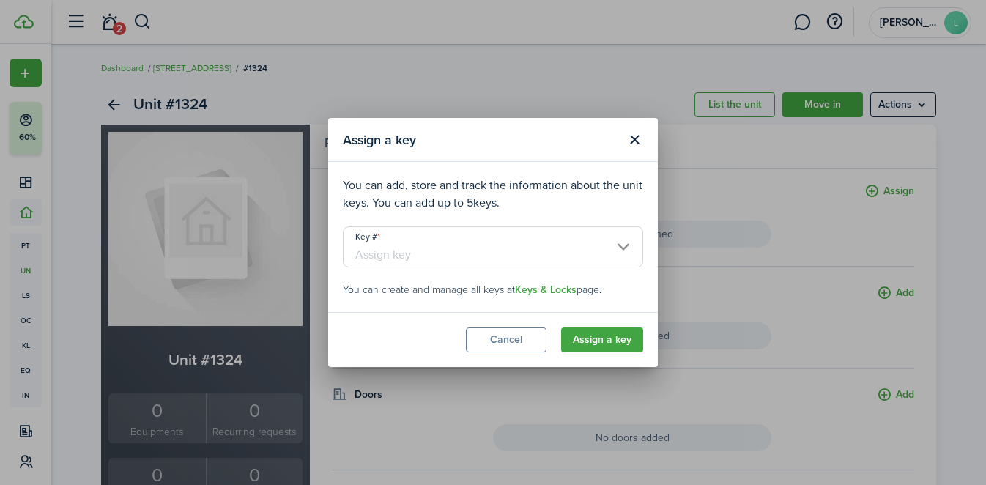
click at [517, 251] on input "Key #" at bounding box center [493, 246] width 300 height 41
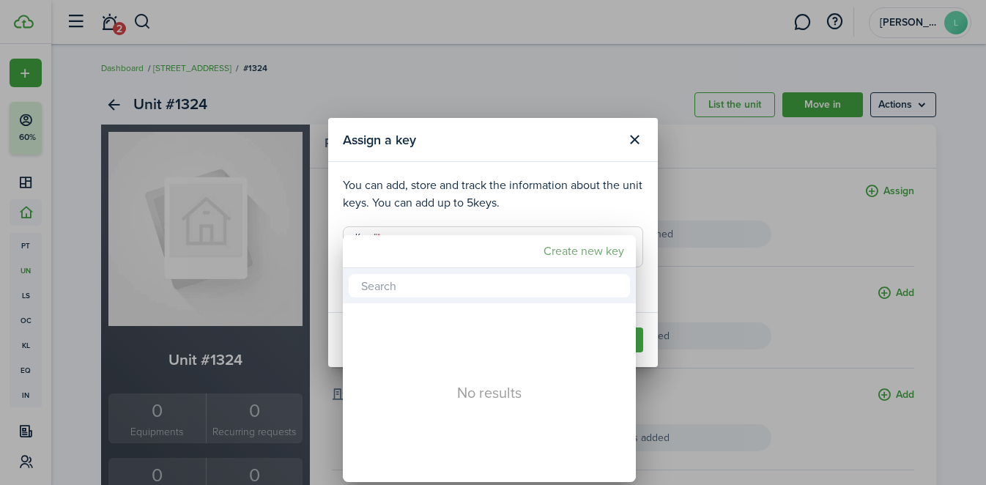
click at [578, 245] on mbsc-button "Create new key" at bounding box center [584, 251] width 92 height 26
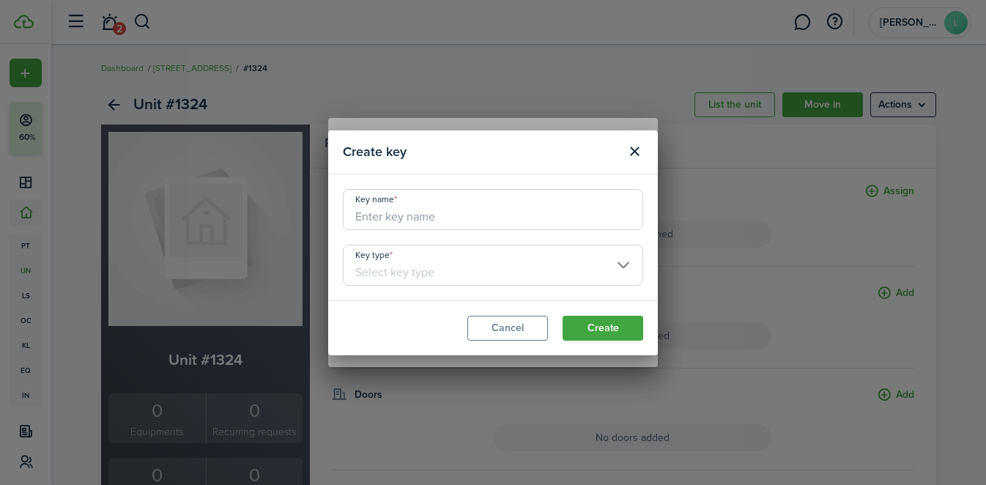
click at [635, 158] on button "Close modal" at bounding box center [634, 151] width 25 height 25
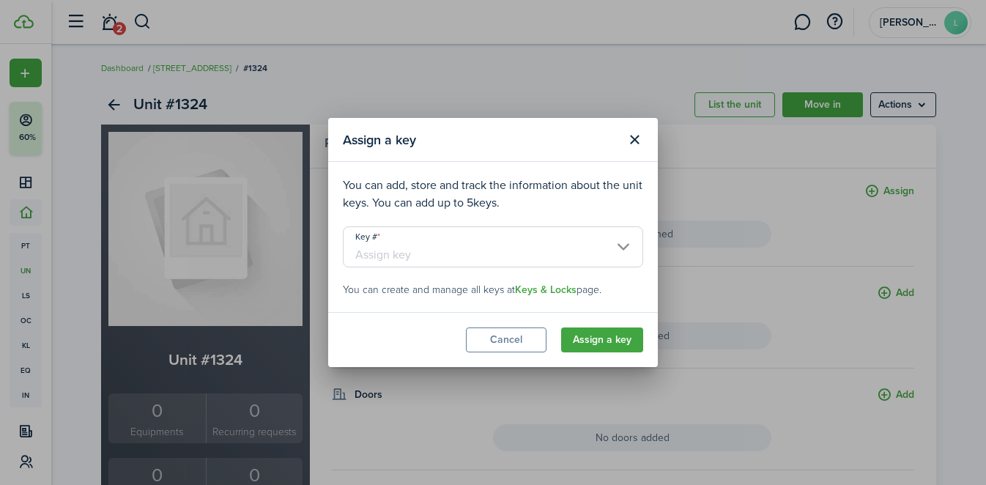
click at [631, 150] on button "Close modal" at bounding box center [634, 140] width 25 height 25
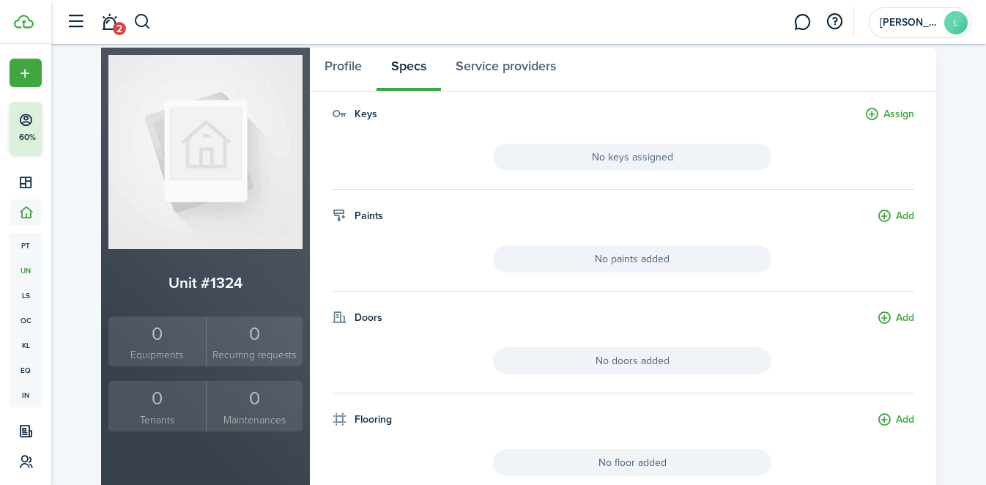
scroll to position [103, 0]
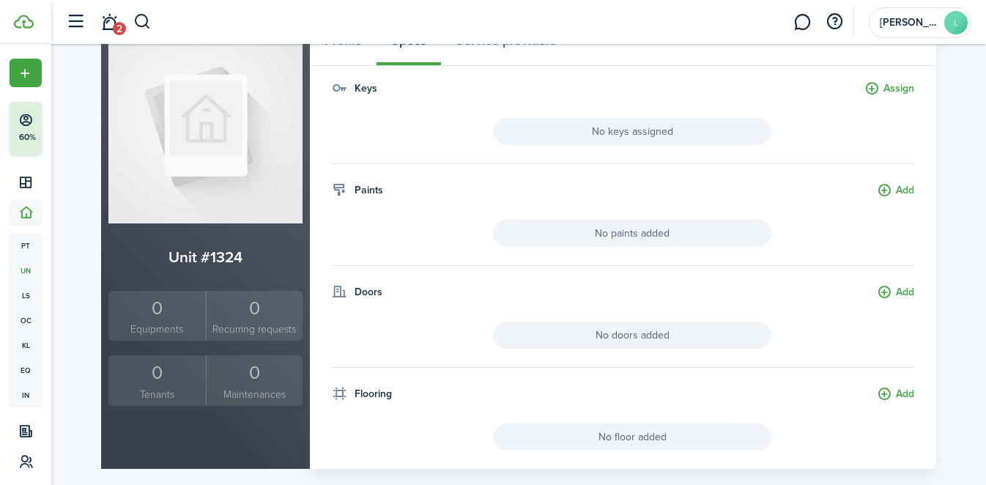
click at [891, 288] on button "Add" at bounding box center [895, 292] width 37 height 17
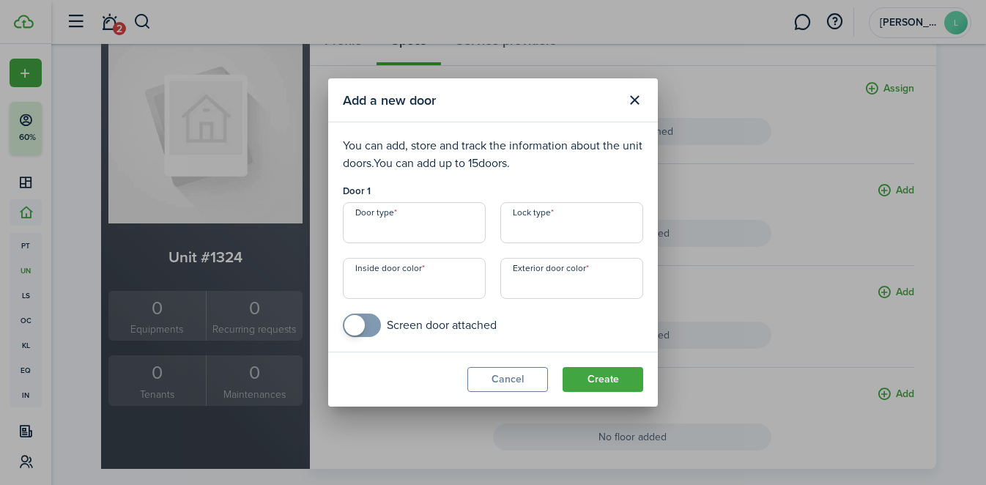
click at [630, 98] on button "Close modal" at bounding box center [634, 100] width 25 height 25
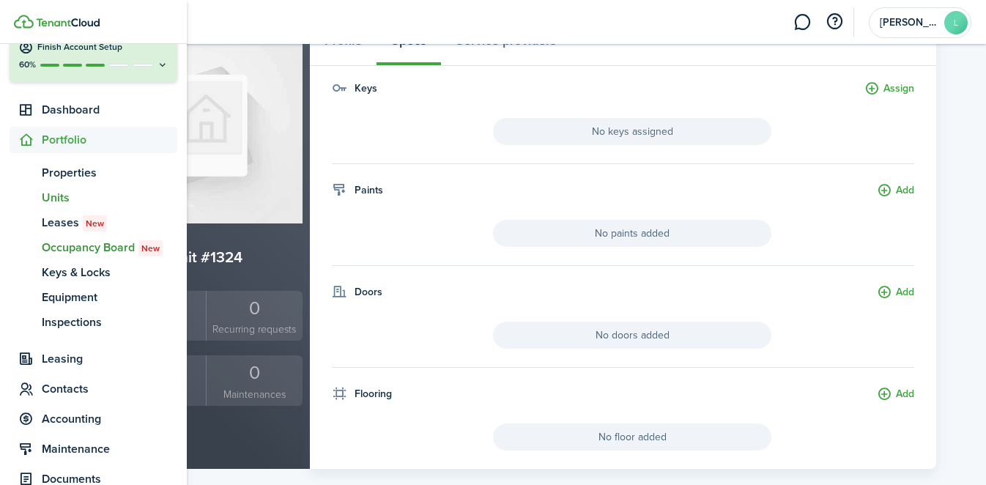
scroll to position [75, 0]
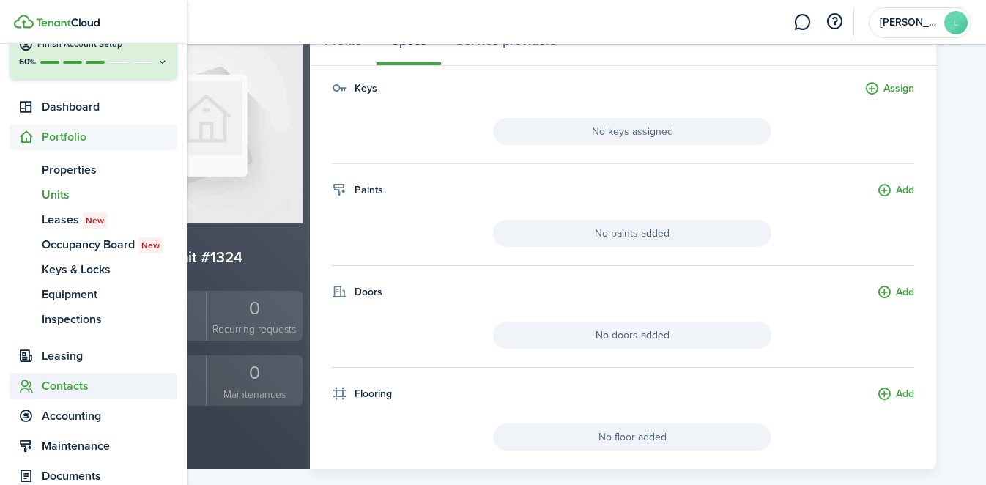
click at [80, 384] on span "Contacts" at bounding box center [110, 386] width 136 height 18
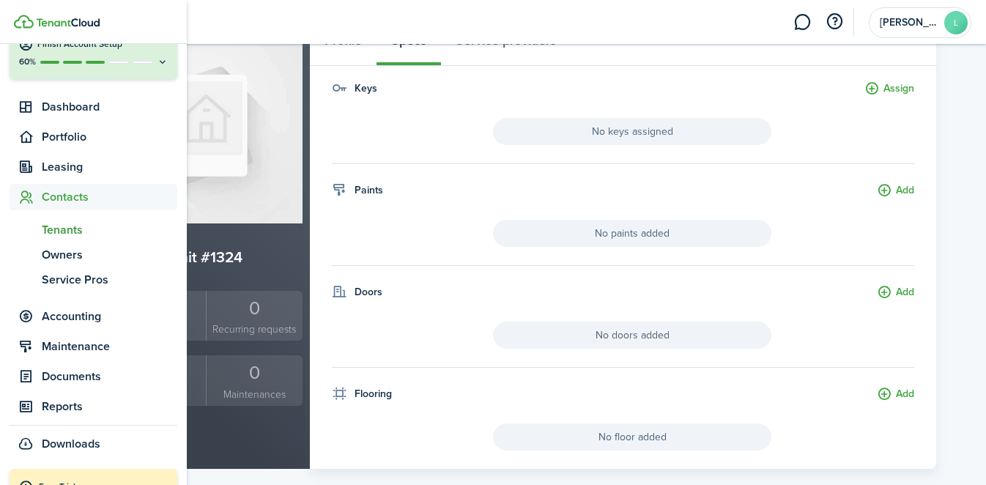
click at [86, 234] on span "Tenants" at bounding box center [110, 230] width 136 height 18
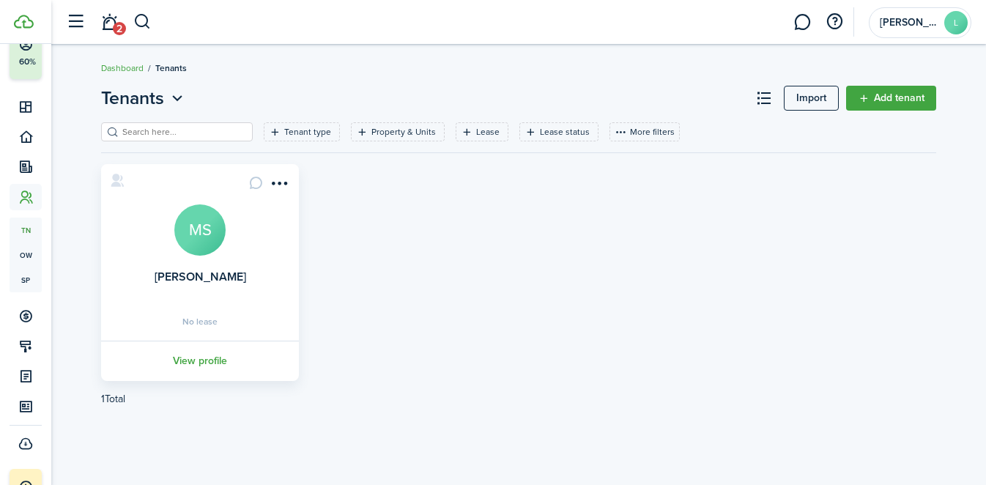
click at [396, 233] on div "[PERSON_NAME] MS No lease View profile" at bounding box center [519, 272] width 850 height 217
click at [191, 275] on link "[PERSON_NAME]" at bounding box center [201, 276] width 92 height 17
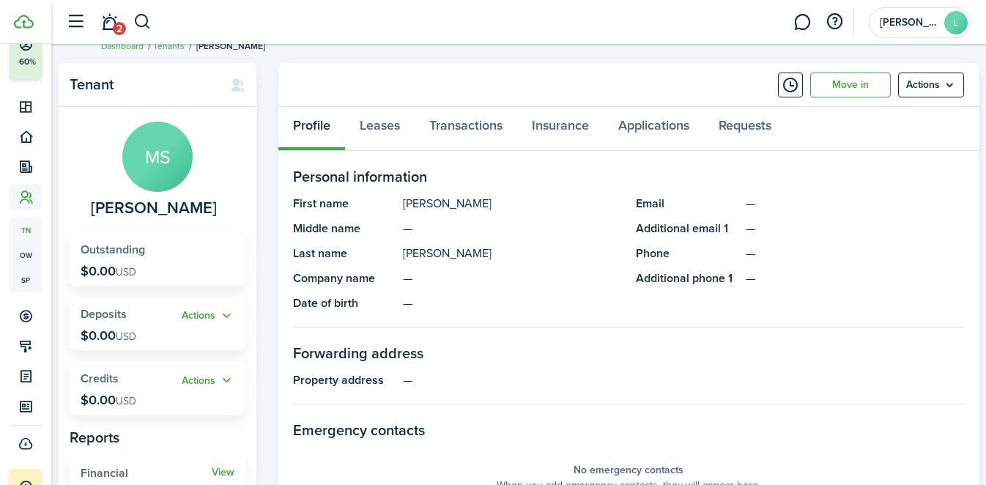
scroll to position [16, 0]
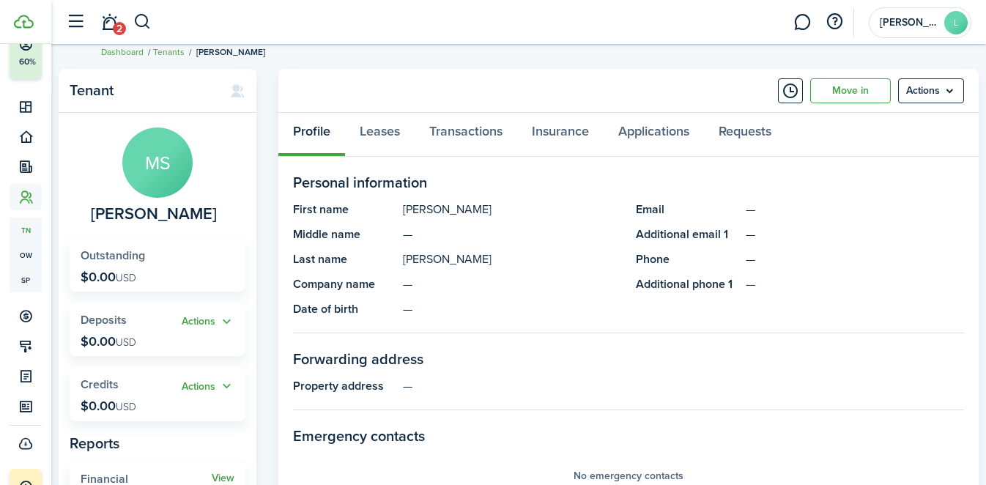
click at [503, 278] on panel-main-description "—" at bounding box center [512, 285] width 218 height 18
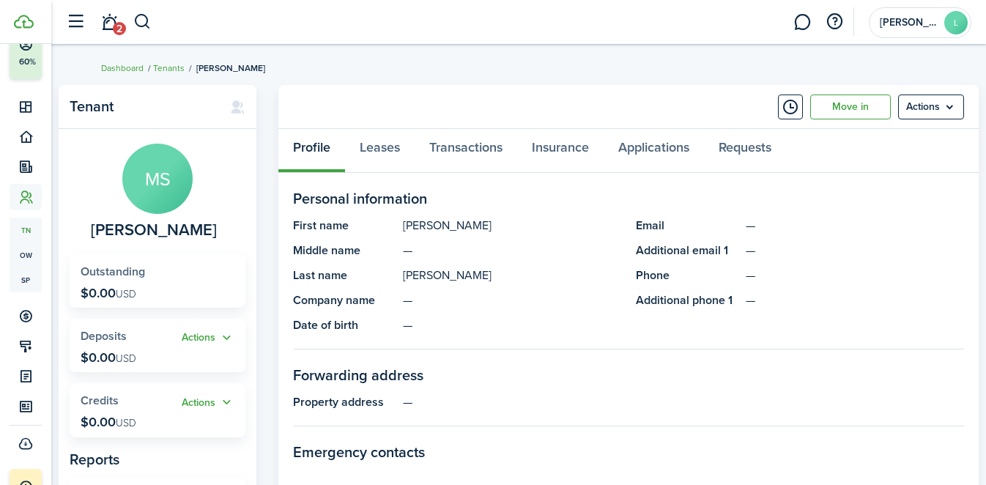
click at [942, 101] on menu-btn "Actions" at bounding box center [931, 107] width 66 height 25
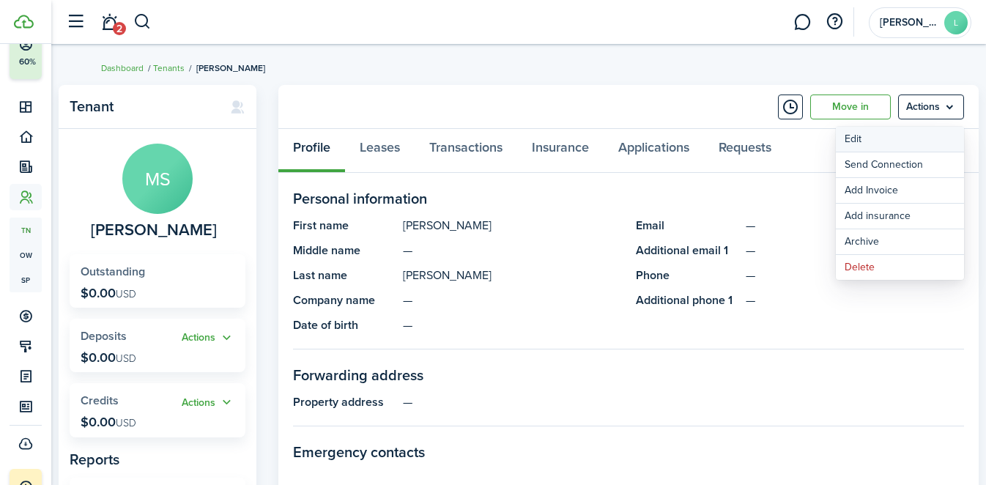
click at [903, 135] on link "Edit" at bounding box center [900, 139] width 128 height 25
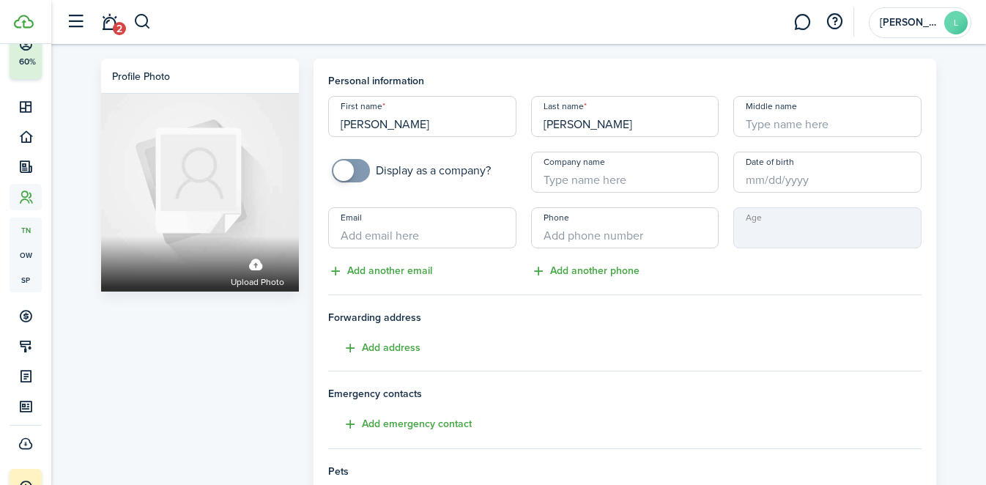
click at [419, 241] on input "Email" at bounding box center [422, 227] width 188 height 41
click at [578, 237] on input "+1" at bounding box center [625, 227] width 188 height 41
paste input "[PHONE_NUMBER]"
type input "[PHONE_NUMBER]"
click at [500, 238] on input "Email" at bounding box center [422, 227] width 188 height 41
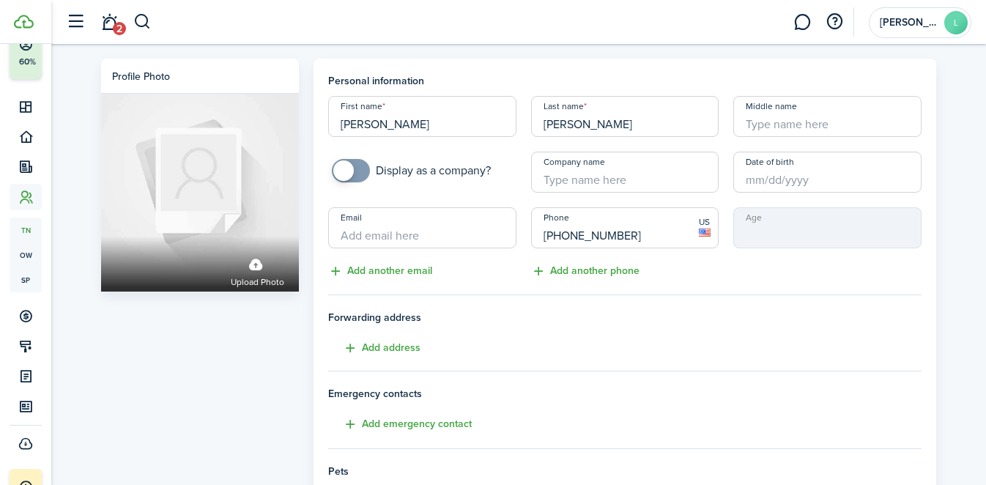
paste input "[EMAIL_ADDRESS][DOMAIN_NAME]"
type input "[EMAIL_ADDRESS][DOMAIN_NAME]"
click at [730, 270] on div "Age" at bounding box center [827, 243] width 203 height 73
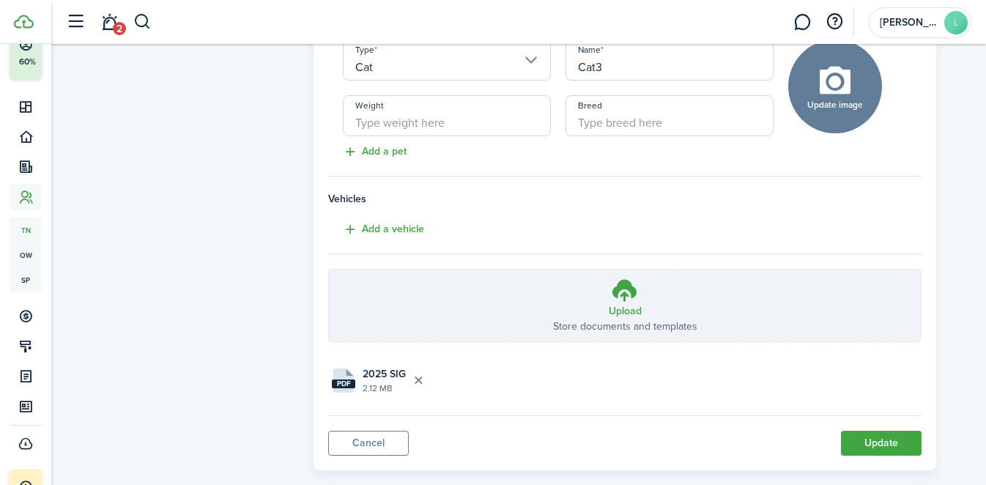
scroll to position [803, 0]
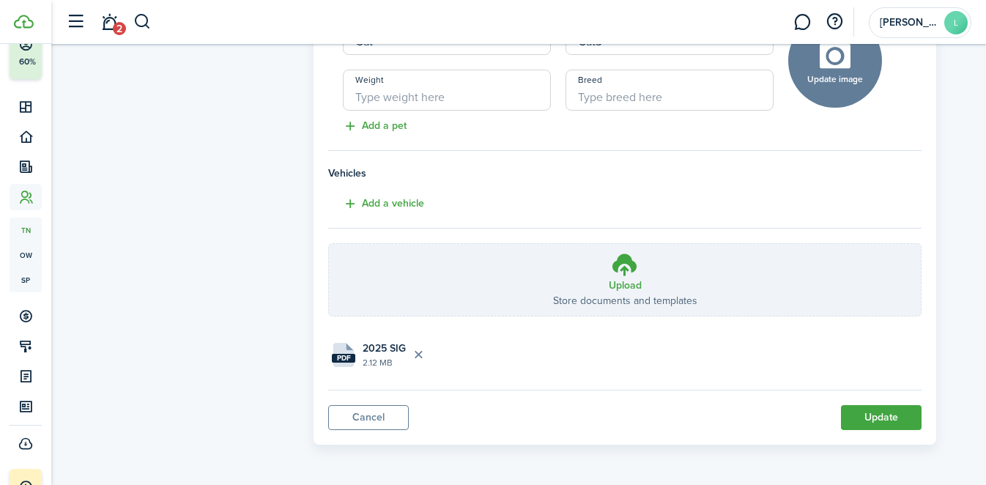
click at [863, 418] on button "Update" at bounding box center [881, 417] width 81 height 25
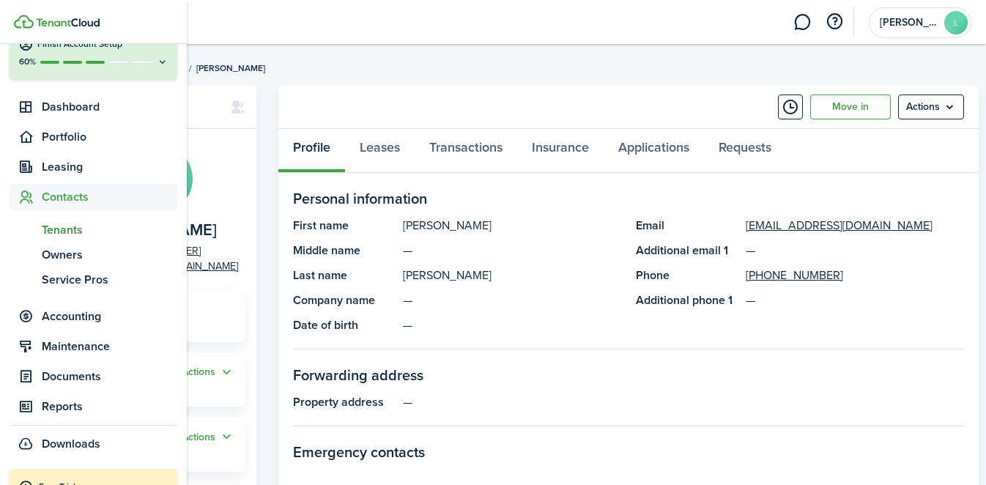
click at [64, 228] on span "Tenants" at bounding box center [110, 230] width 136 height 18
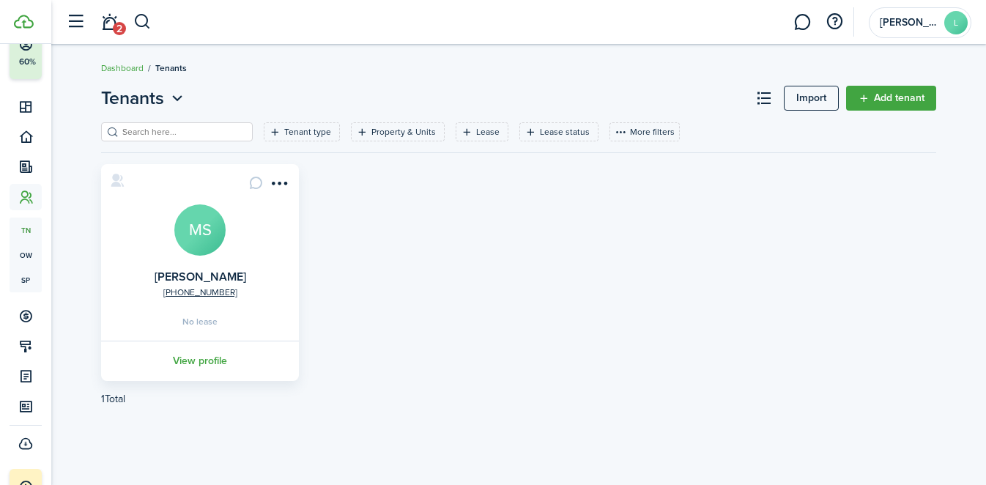
click at [886, 96] on link "Add tenant" at bounding box center [891, 98] width 90 height 25
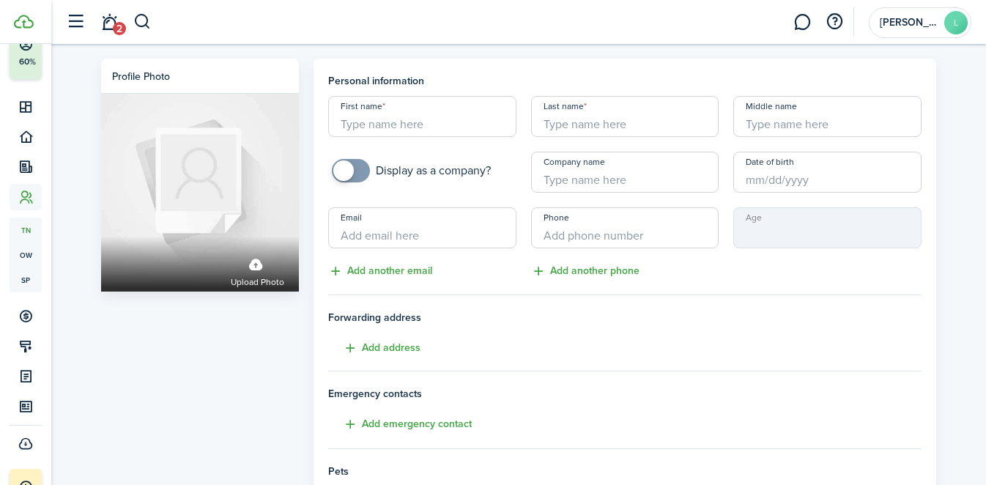
click at [434, 125] on input "First name" at bounding box center [422, 116] width 188 height 41
type input "[PERSON_NAME]"
type input "Forstmann"
click at [610, 183] on input "Company name" at bounding box center [625, 172] width 188 height 41
click at [473, 232] on input "Email" at bounding box center [422, 227] width 188 height 41
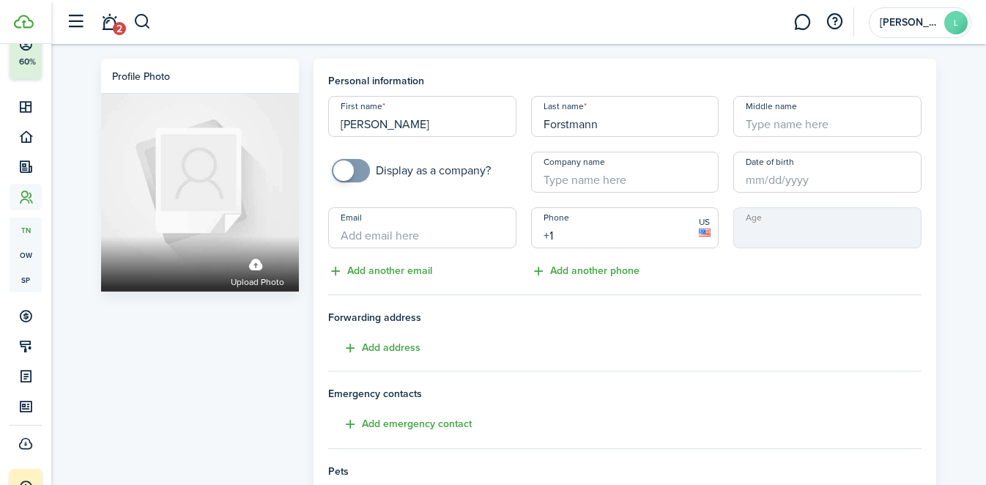
click at [551, 245] on input "+1" at bounding box center [625, 227] width 188 height 41
paste input "[PHONE_NUMBER]"
type input "[PHONE_NUMBER]"
click at [466, 241] on input "Email" at bounding box center [422, 227] width 188 height 41
paste input "[PERSON_NAME][EMAIL_ADDRESS][DOMAIN_NAME]"
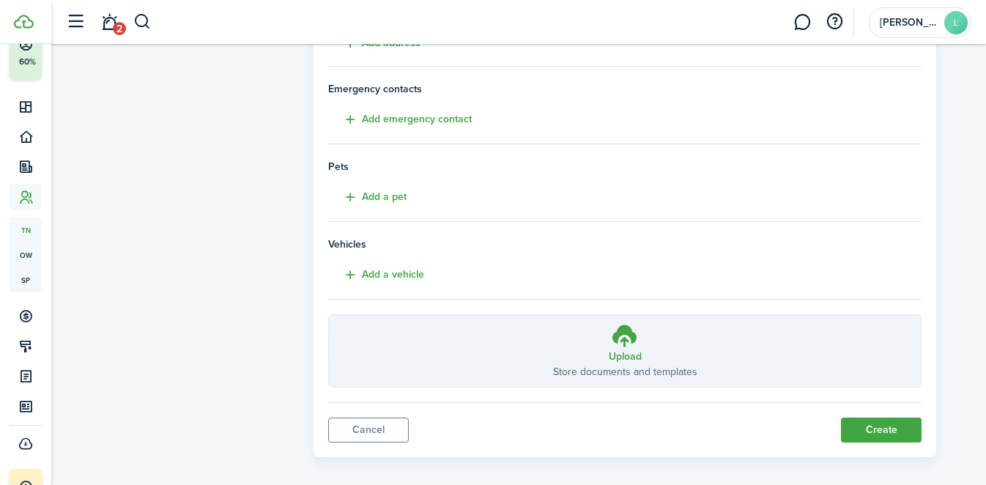
scroll to position [317, 0]
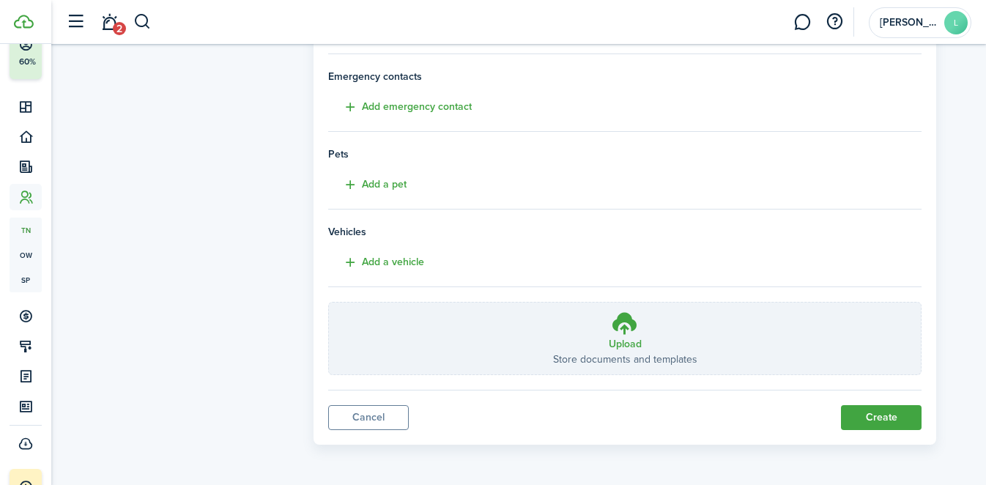
type input "[PERSON_NAME][EMAIL_ADDRESS][DOMAIN_NAME]"
click at [887, 416] on button "Create" at bounding box center [881, 417] width 81 height 25
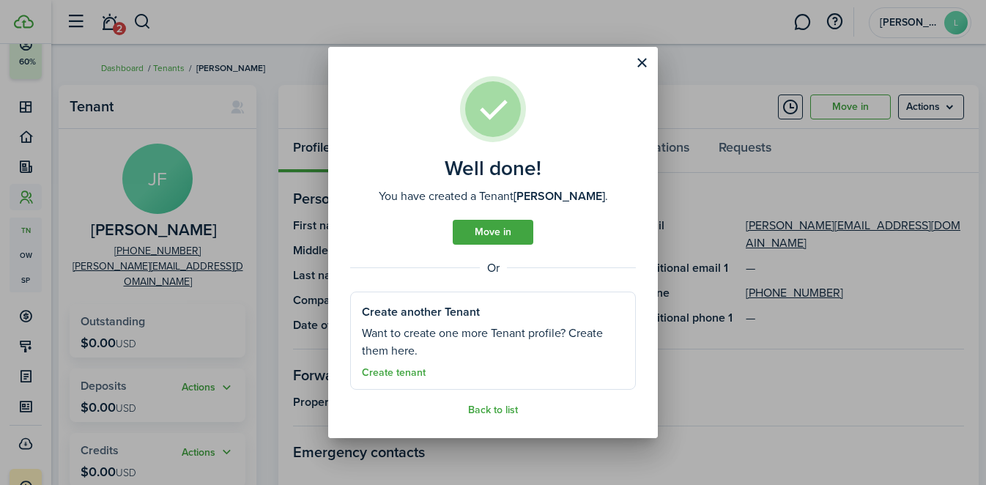
click at [649, 67] on button "Close modal" at bounding box center [642, 63] width 25 height 25
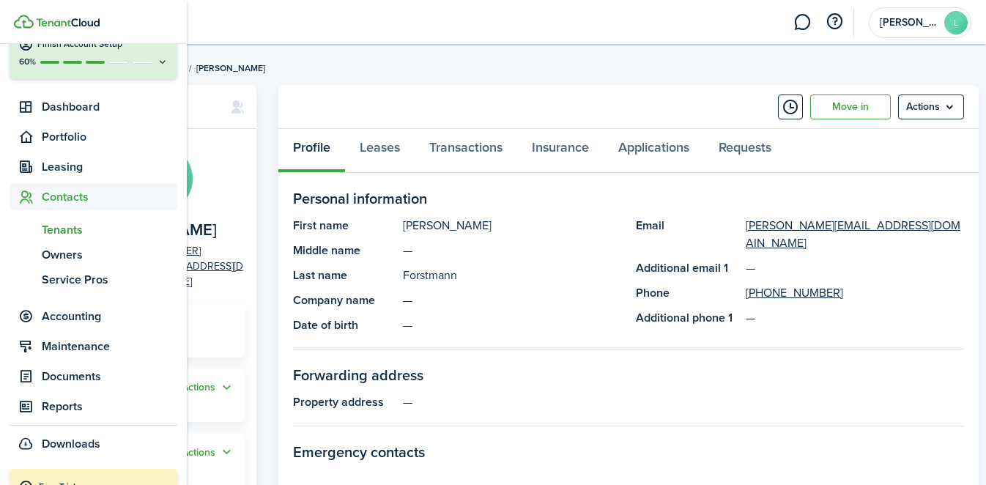
click at [55, 227] on span "Tenants" at bounding box center [110, 230] width 136 height 18
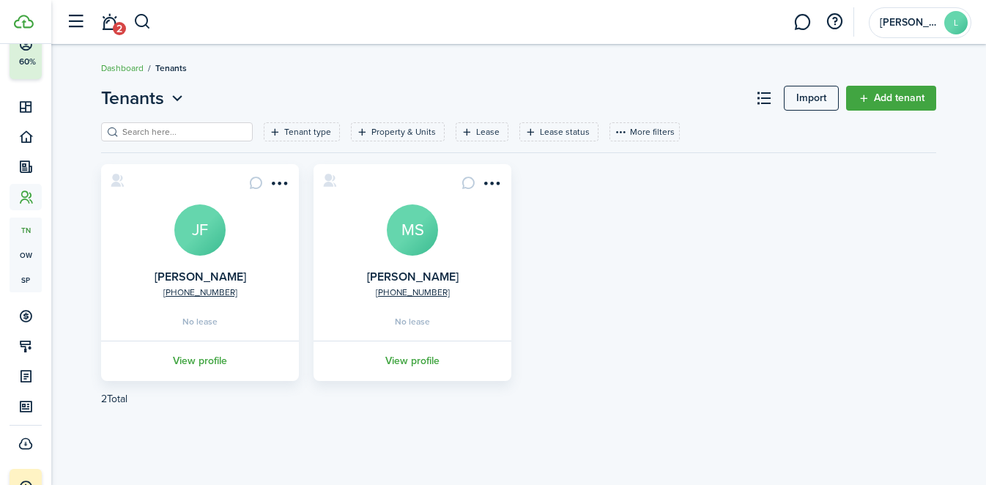
click at [908, 95] on link "Add tenant" at bounding box center [891, 98] width 90 height 25
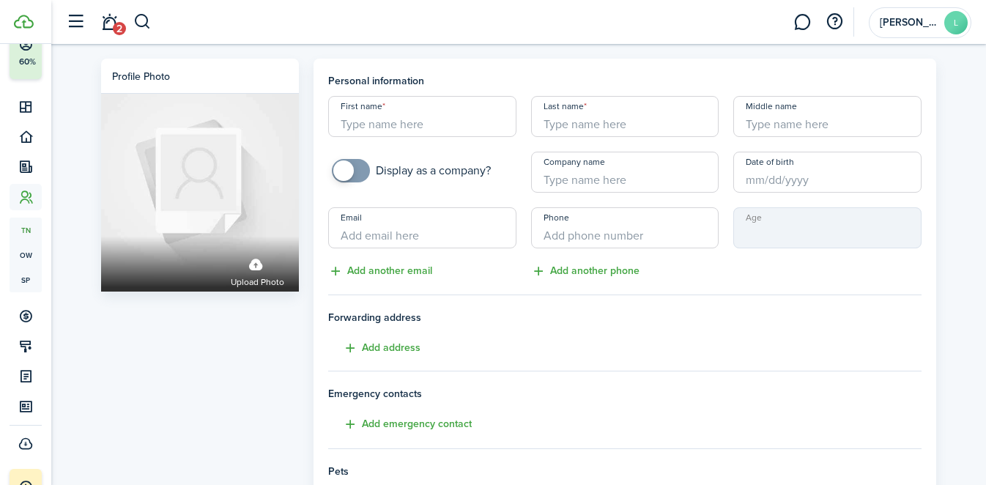
click at [424, 122] on input "First name" at bounding box center [422, 116] width 188 height 41
type input "Kuwanna"
click at [558, 131] on input "Last name" at bounding box center [625, 116] width 188 height 41
type input "[PERSON_NAME]"
click at [597, 228] on input "+1" at bounding box center [625, 227] width 188 height 41
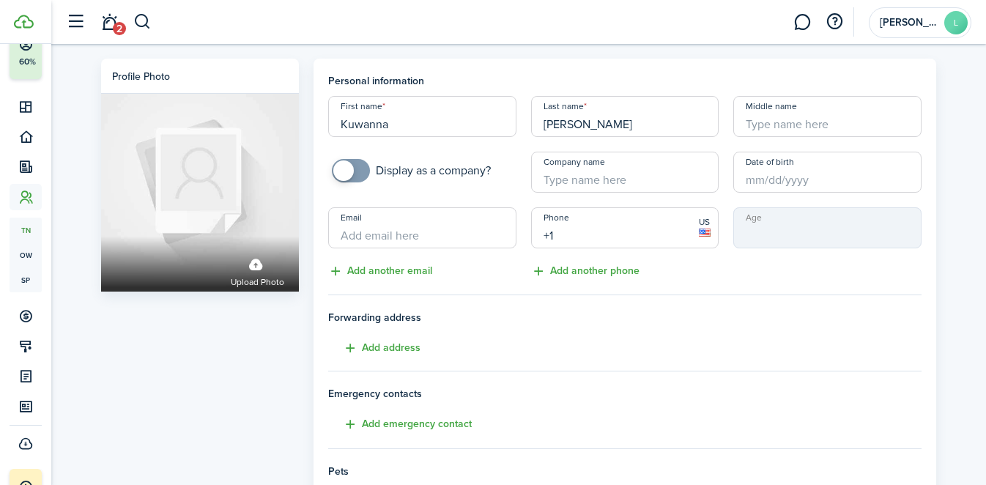
paste input "[PHONE_NUMBER]"
type input "[PHONE_NUMBER]"
click at [459, 231] on input "Email" at bounding box center [422, 227] width 188 height 41
paste input "[EMAIL_ADDRESS][DOMAIN_NAME]"
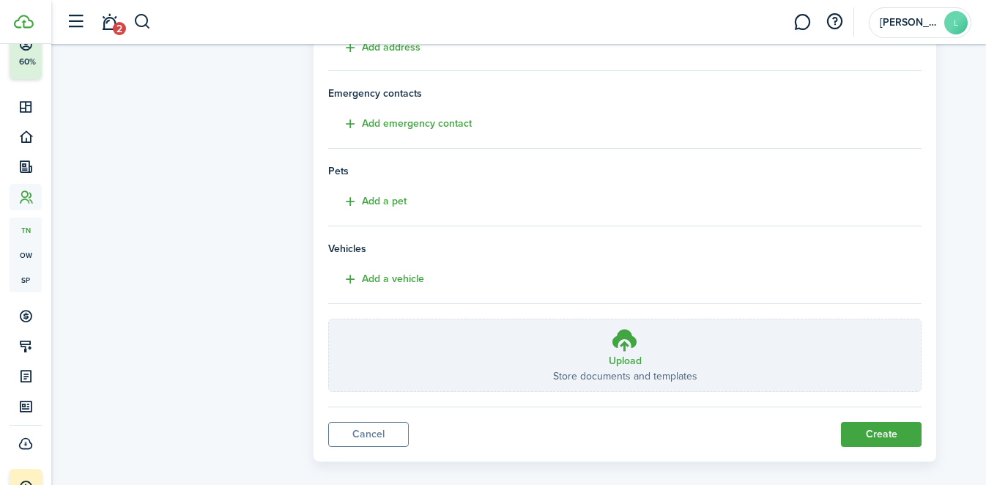
scroll to position [317, 0]
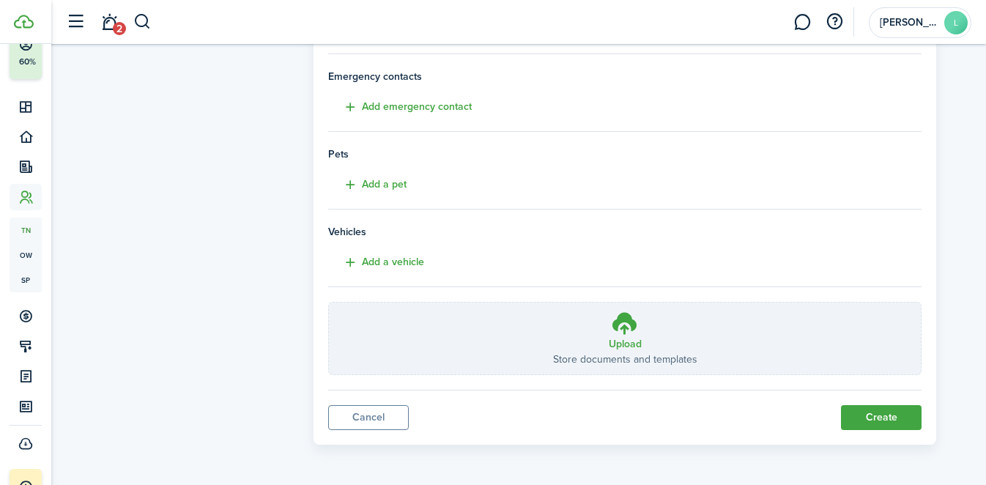
type input "[EMAIL_ADDRESS][DOMAIN_NAME]"
click at [874, 421] on button "Create" at bounding box center [881, 417] width 81 height 25
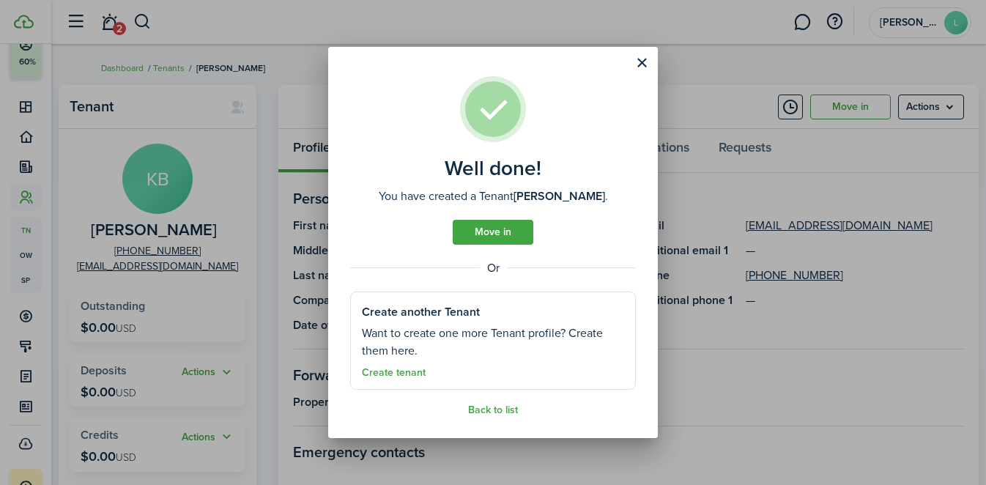
click at [638, 73] on button "Close modal" at bounding box center [642, 63] width 25 height 25
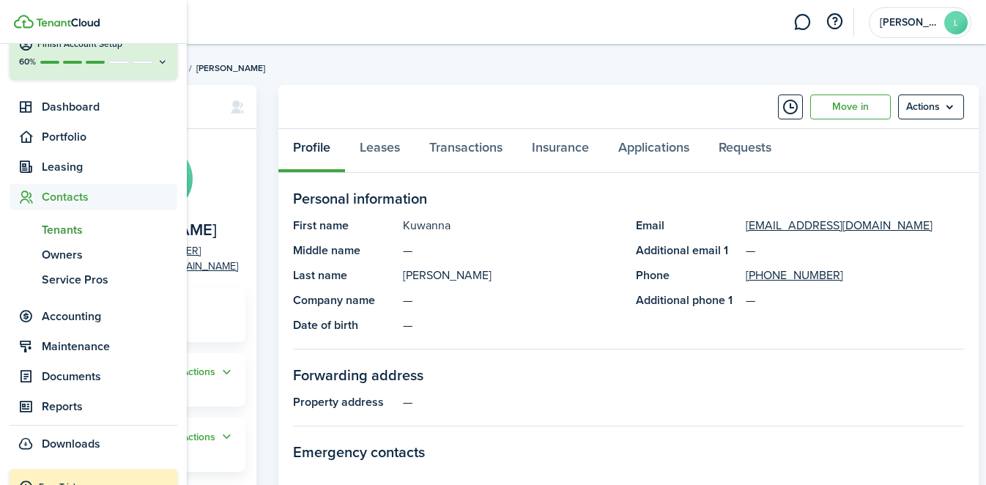
click at [52, 235] on span "Tenants" at bounding box center [110, 230] width 136 height 18
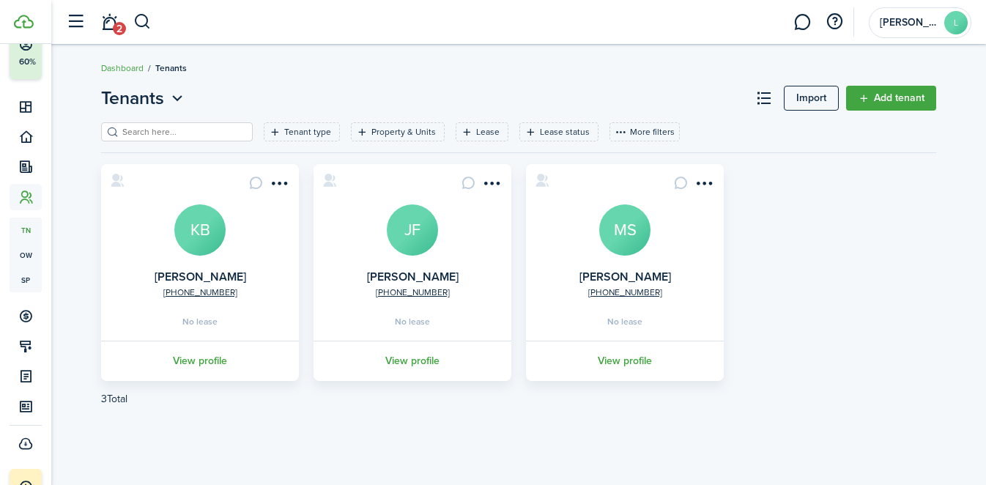
click at [875, 100] on link "Add tenant" at bounding box center [891, 98] width 90 height 25
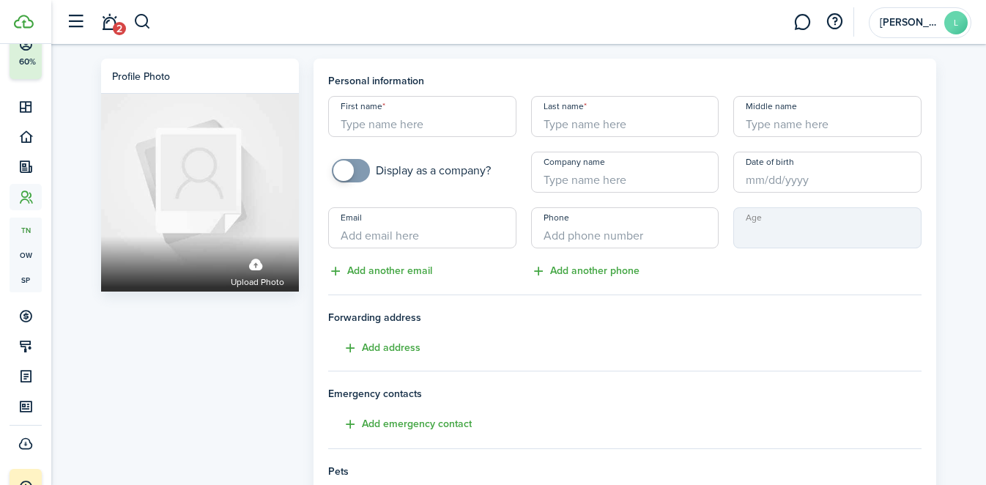
click at [370, 128] on input "First name" at bounding box center [422, 116] width 188 height 41
type input "C"
type input "Irit"
click at [603, 123] on input "Last name" at bounding box center [625, 116] width 188 height 41
type input "[PERSON_NAME]"
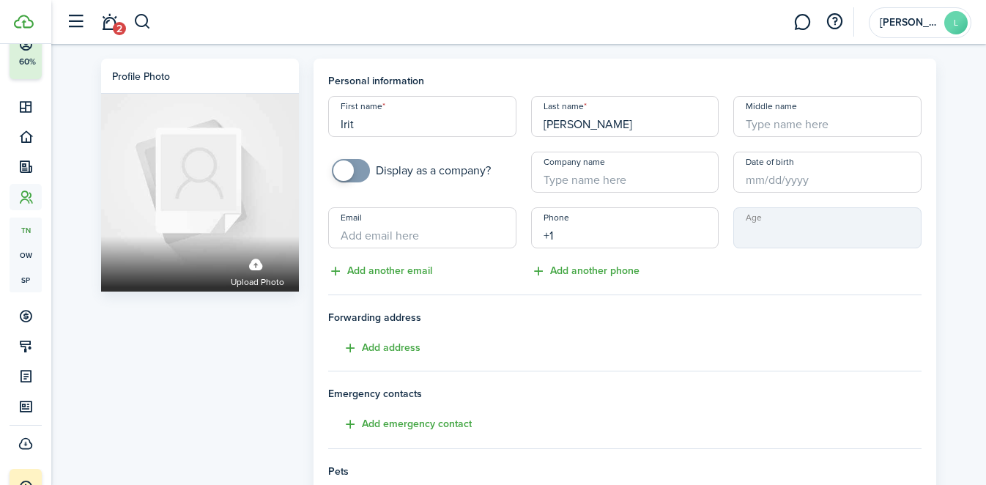
click at [555, 237] on input "+1" at bounding box center [625, 227] width 188 height 41
paste input "[PHONE_NUMBER]"
type input "[PHONE_NUMBER]"
click at [417, 233] on input "Email" at bounding box center [422, 227] width 188 height 41
paste input "[PERSON_NAME][EMAIL_ADDRESS][DOMAIN_NAME]"
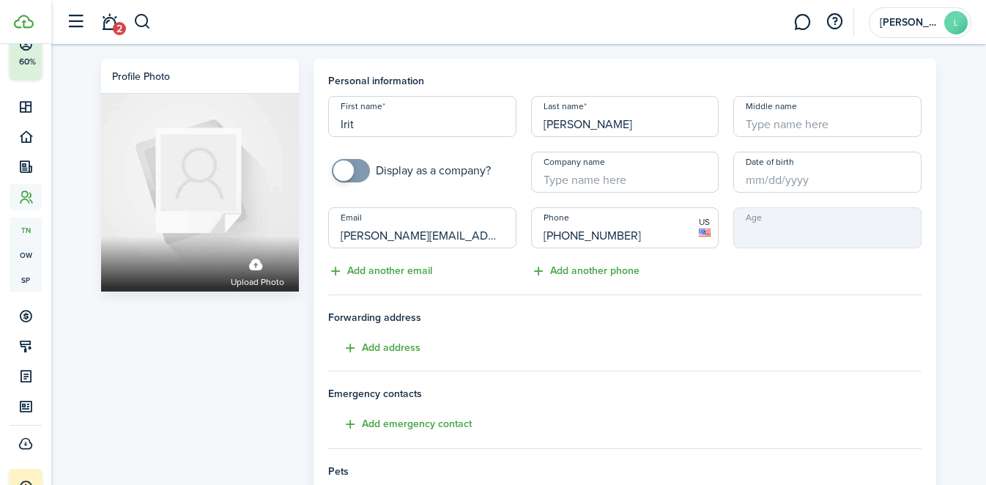
scroll to position [317, 0]
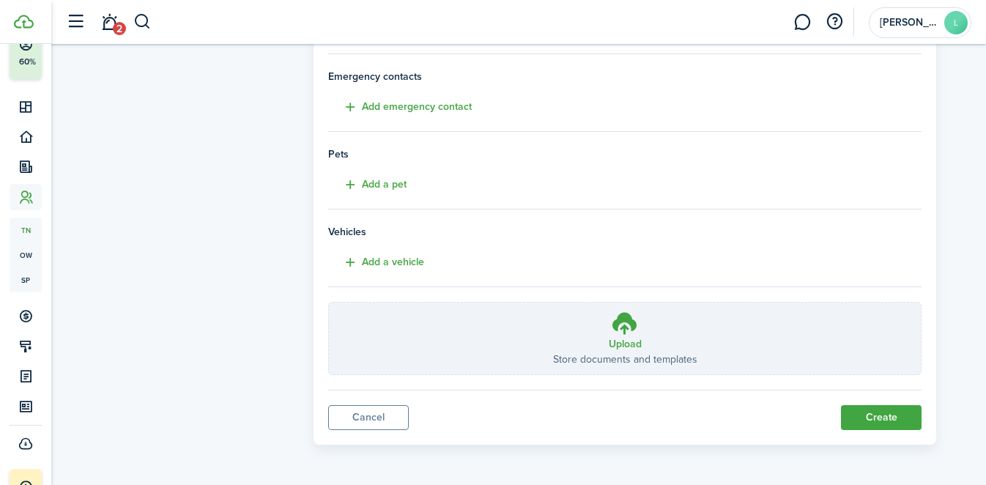
type input "[PERSON_NAME][EMAIL_ADDRESS][DOMAIN_NAME]"
click at [887, 421] on button "Create" at bounding box center [881, 417] width 81 height 25
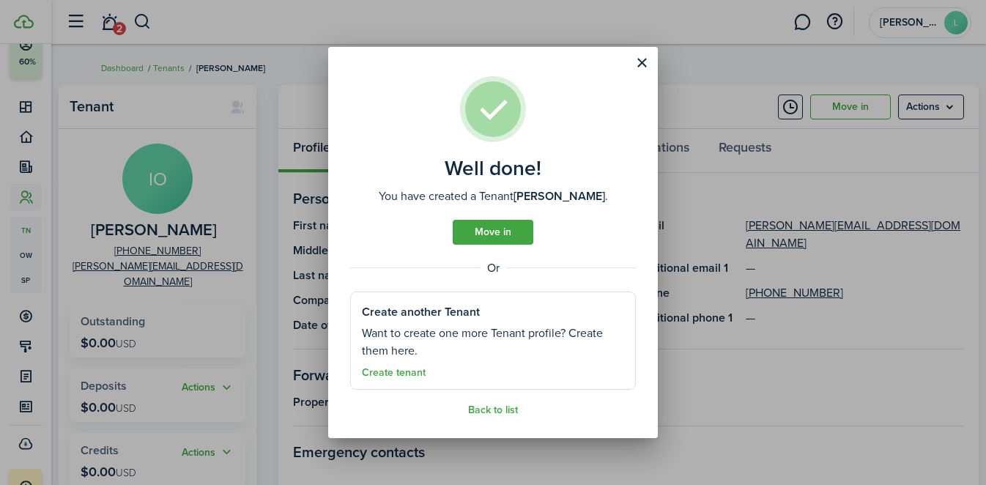
click at [643, 66] on button "Close modal" at bounding box center [642, 63] width 25 height 25
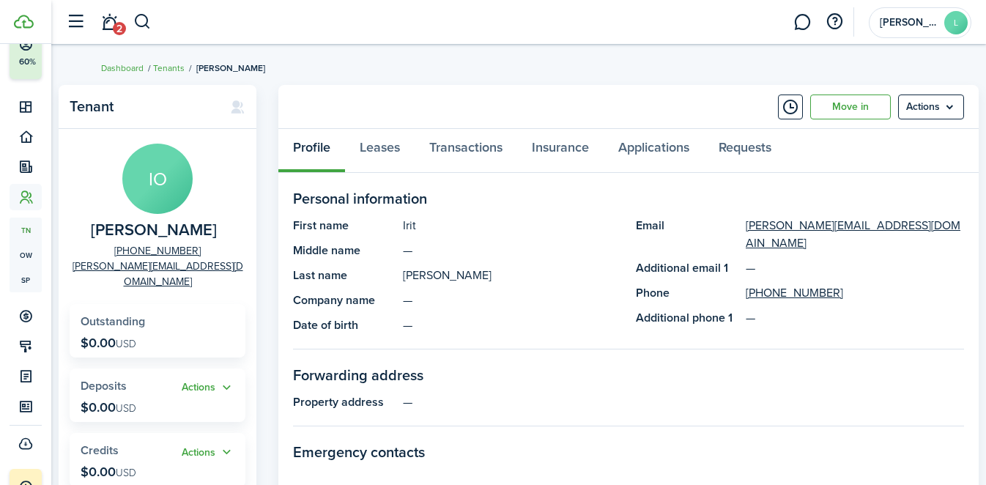
click at [927, 114] on menu-btn "Actions" at bounding box center [931, 107] width 66 height 25
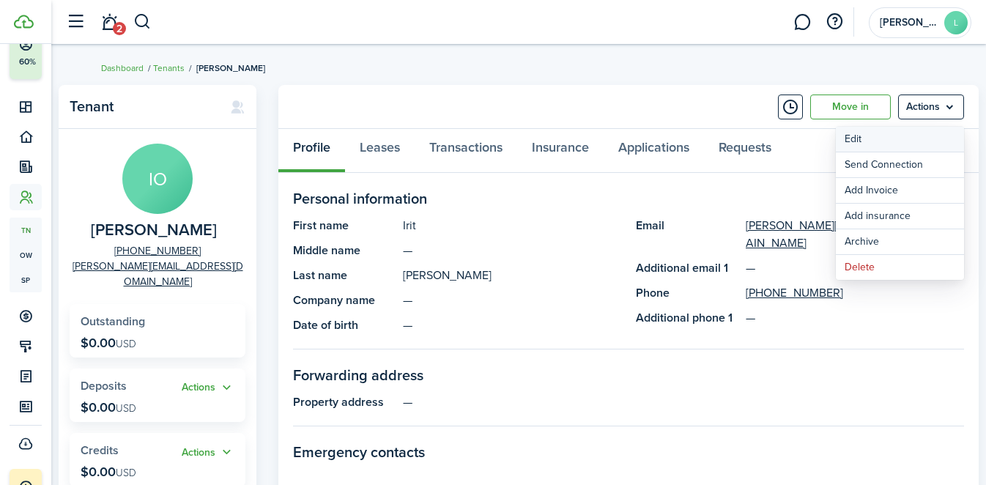
click at [912, 144] on link "Edit" at bounding box center [900, 139] width 128 height 25
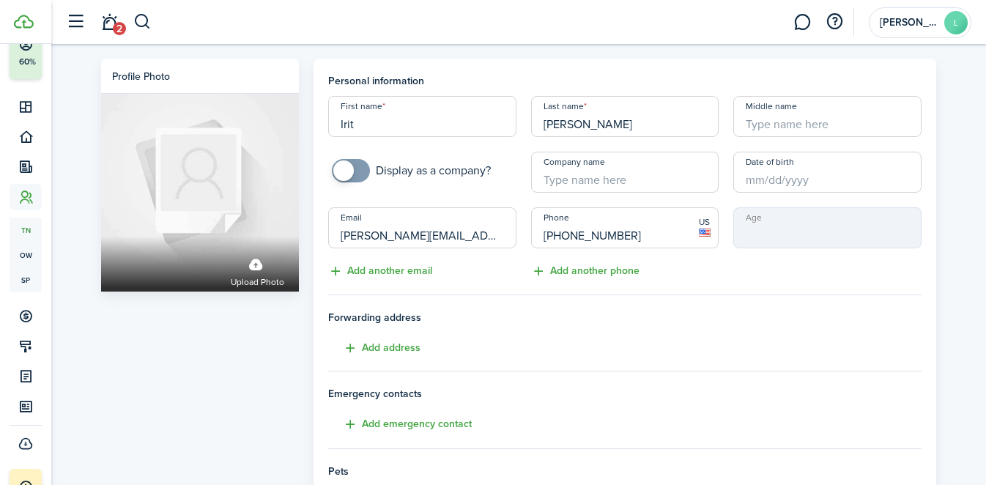
click at [495, 238] on input "[PERSON_NAME][EMAIL_ADDRESS][DOMAIN_NAME]" at bounding box center [422, 227] width 188 height 41
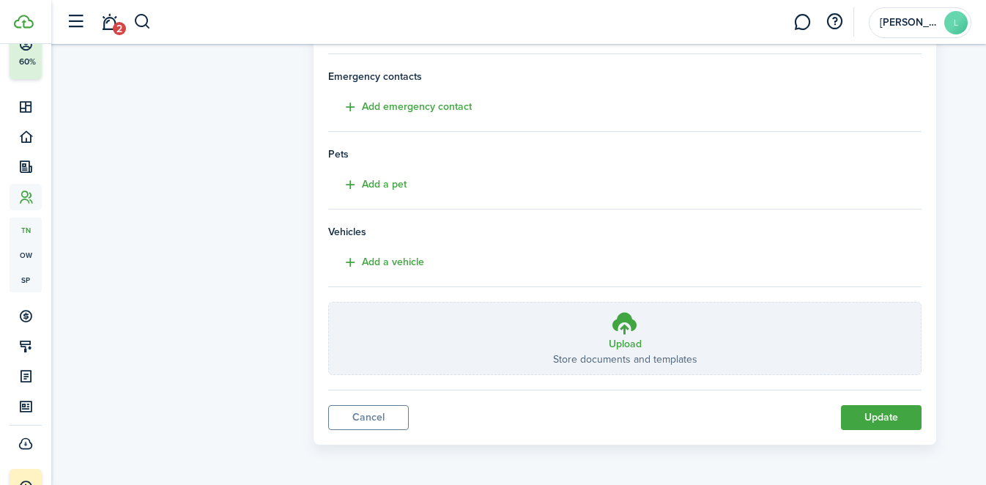
click at [878, 410] on button "Update" at bounding box center [881, 417] width 81 height 25
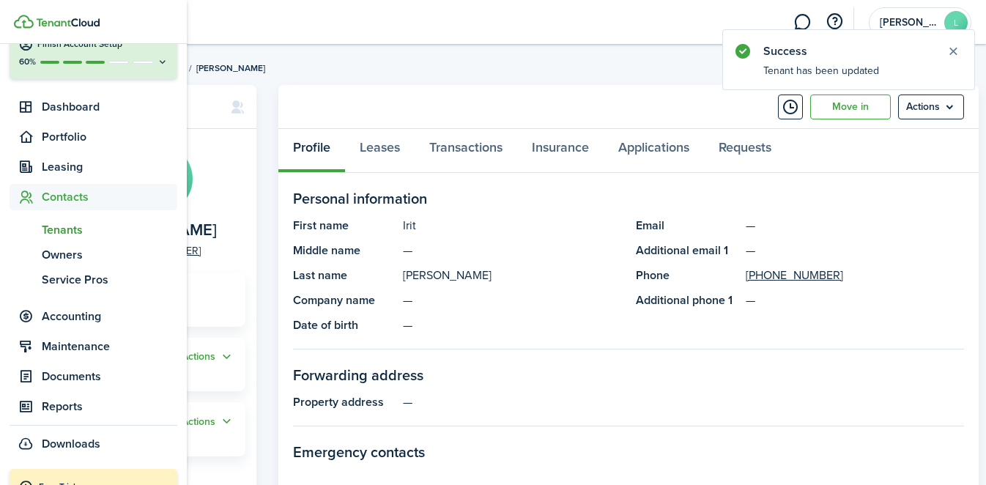
click at [23, 226] on span "tn" at bounding box center [26, 230] width 32 height 25
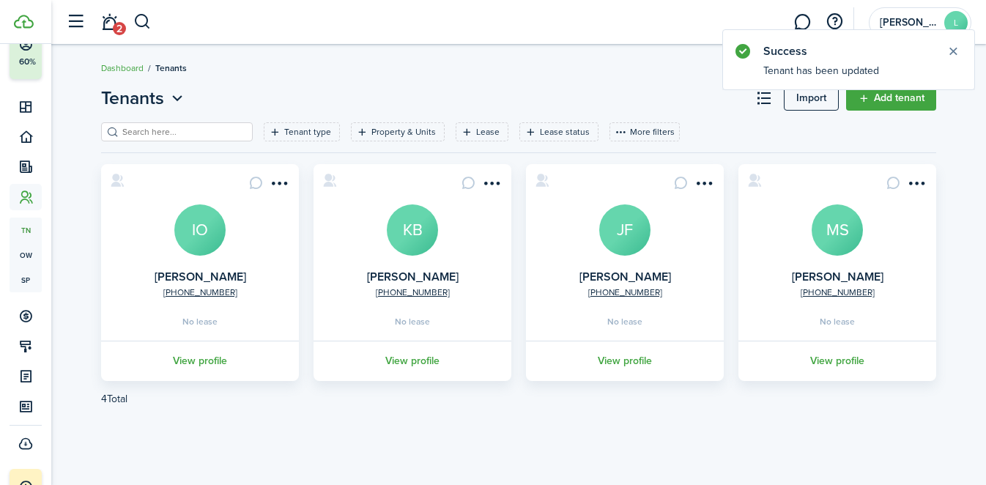
click at [911, 99] on link "Add tenant" at bounding box center [891, 98] width 90 height 25
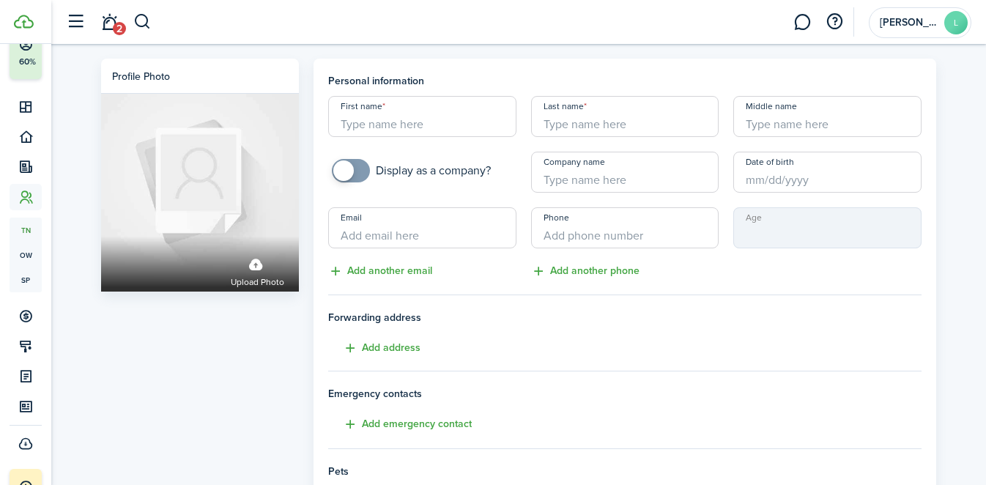
click at [424, 129] on input "First name" at bounding box center [422, 116] width 188 height 41
type input "[PERSON_NAME]"
click at [576, 235] on input "+1" at bounding box center [625, 227] width 188 height 41
paste input "[PHONE_NUMBER]"
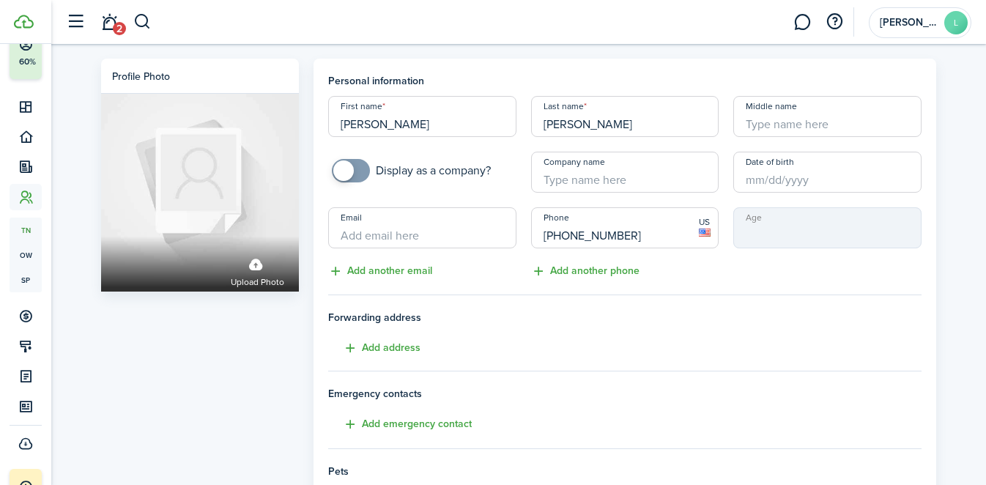
type input "[PHONE_NUMBER]"
click at [424, 232] on input "Email" at bounding box center [422, 227] width 188 height 41
click at [420, 233] on input "Email" at bounding box center [422, 227] width 188 height 41
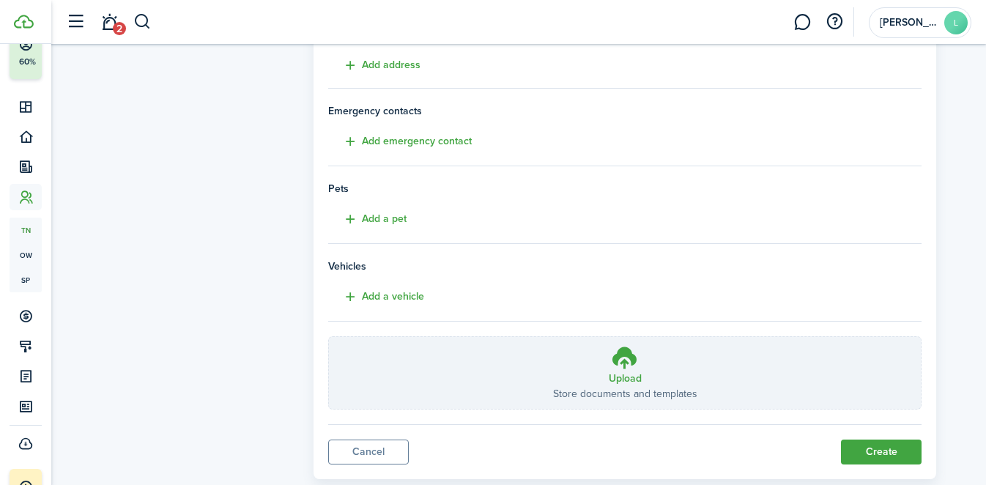
scroll to position [305, 0]
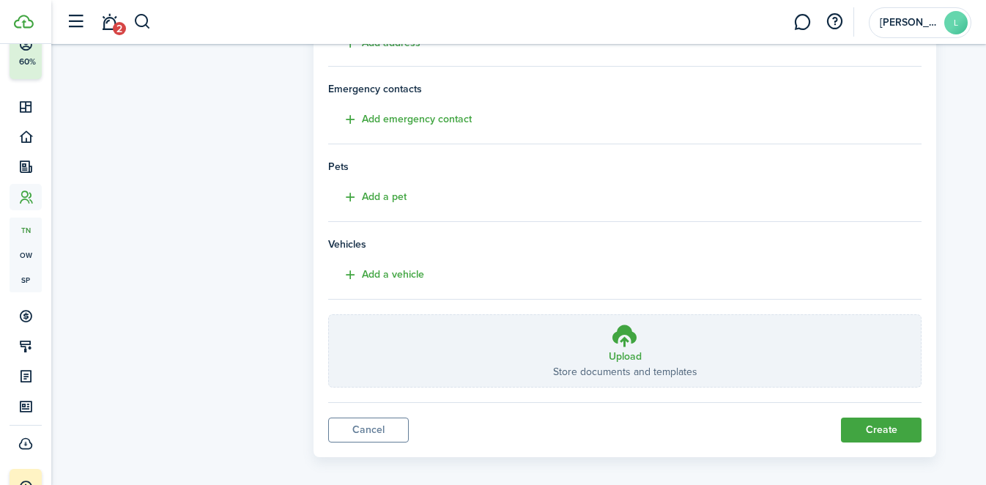
click at [877, 444] on panel-main "Personal information First name [PERSON_NAME] Last name [PERSON_NAME] Middle na…" at bounding box center [625, 106] width 623 height 704
click at [874, 433] on button "Create" at bounding box center [881, 430] width 81 height 25
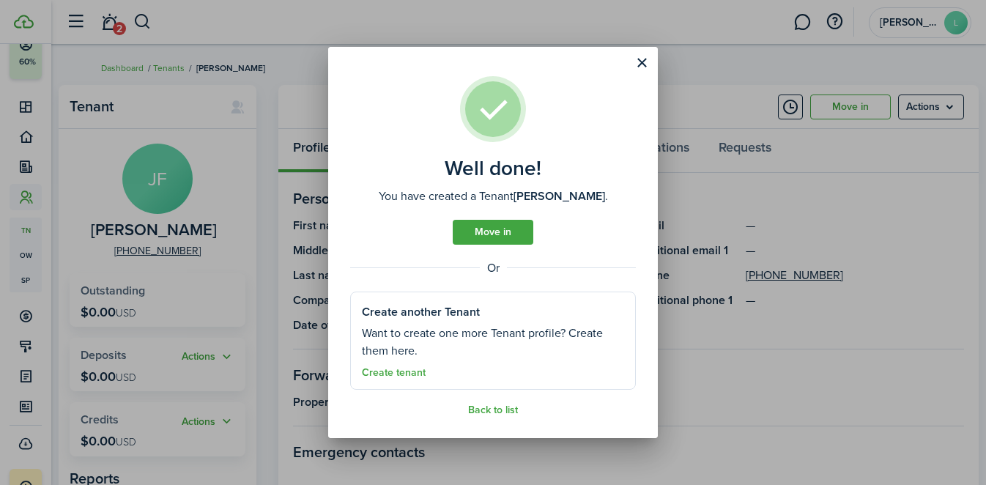
click at [646, 59] on button "Close modal" at bounding box center [642, 63] width 25 height 25
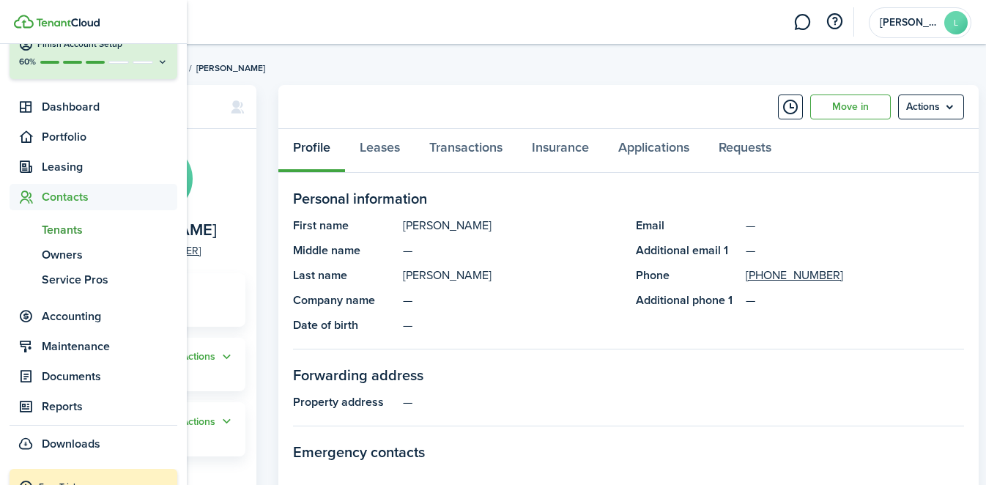
click at [59, 232] on span "Tenants" at bounding box center [110, 230] width 136 height 18
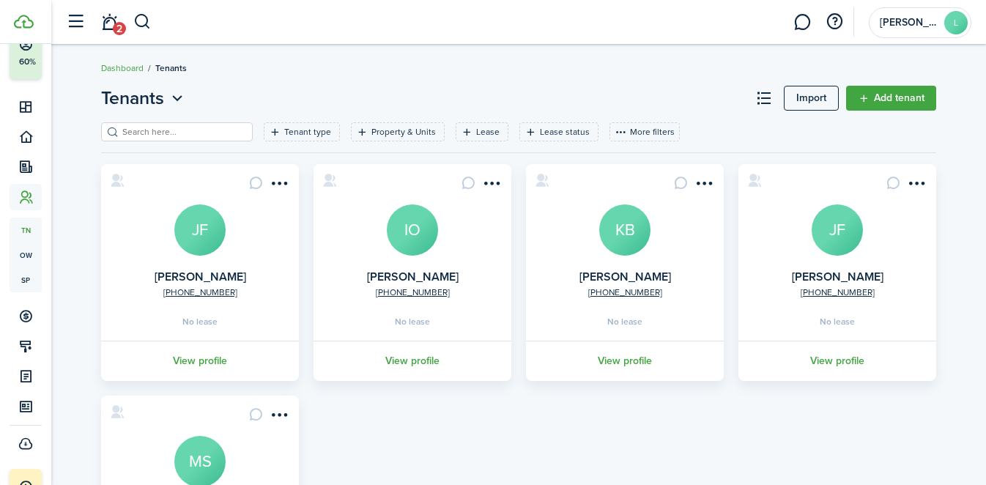
scroll to position [2, 0]
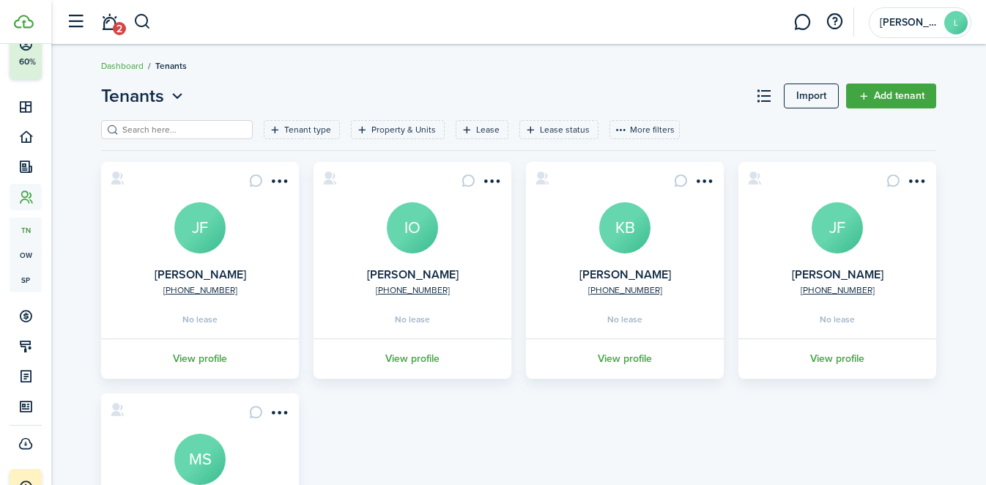
click at [885, 93] on link "Add tenant" at bounding box center [891, 96] width 90 height 25
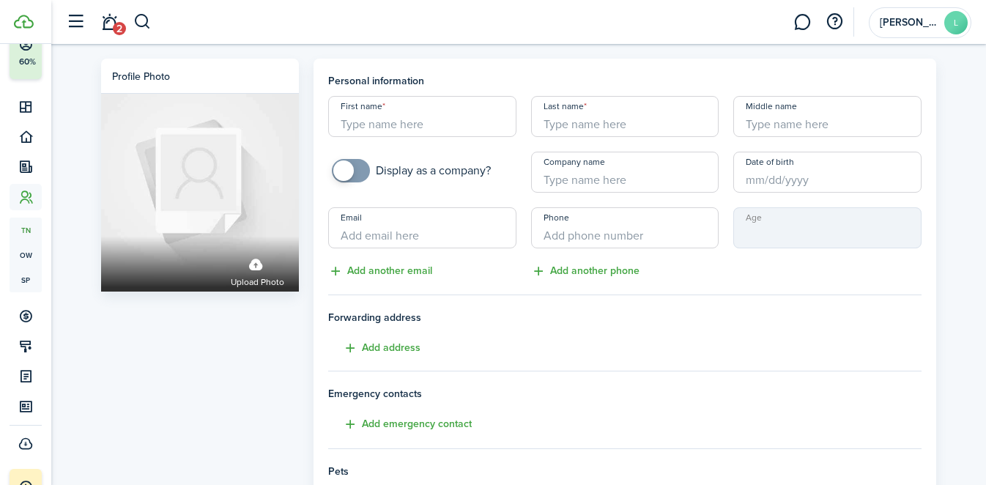
click at [445, 122] on input "First name" at bounding box center [422, 116] width 188 height 41
type input "[PERSON_NAME]"
click at [584, 126] on input "Last name" at bounding box center [625, 116] width 188 height 41
paste input "[PERSON_NAME]"
type input "[PERSON_NAME]"
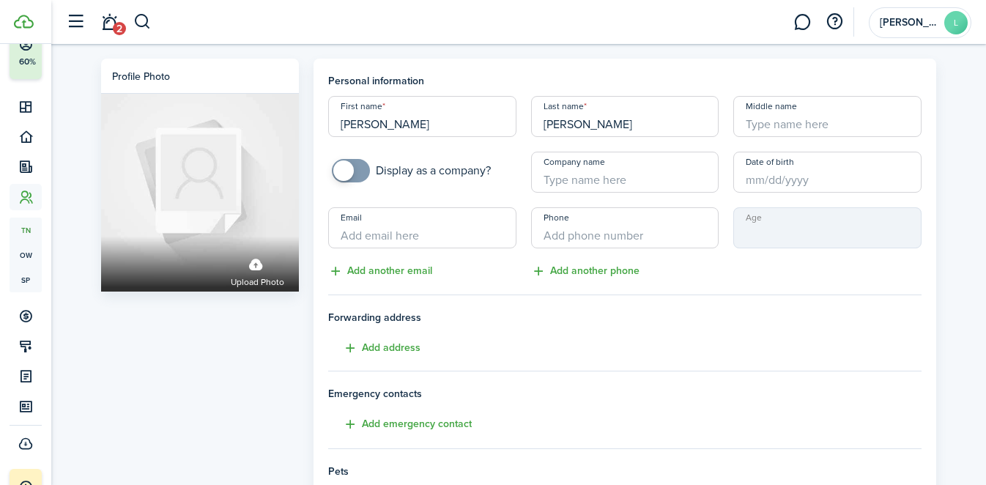
type input "+1"
click at [639, 226] on input "+1" at bounding box center [625, 227] width 188 height 41
paste input "text"
paste input "[PHONE_NUMBER]"
type input "[PHONE_NUMBER]"
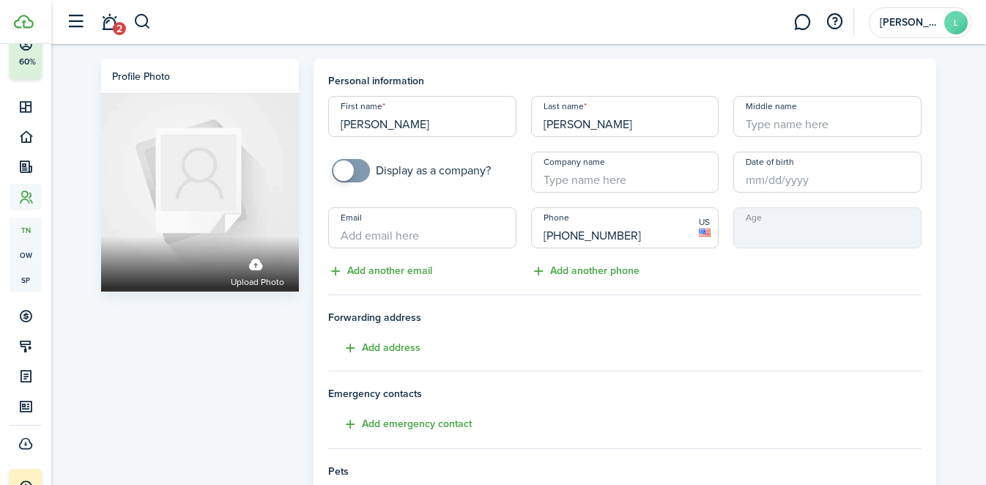
click at [590, 336] on h4 "Forwarding address Add address" at bounding box center [625, 333] width 594 height 47
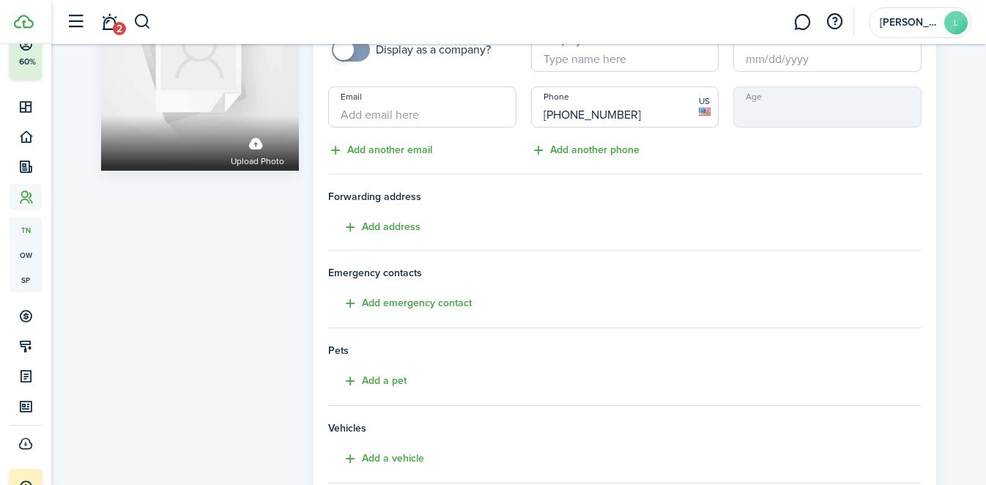
scroll to position [317, 0]
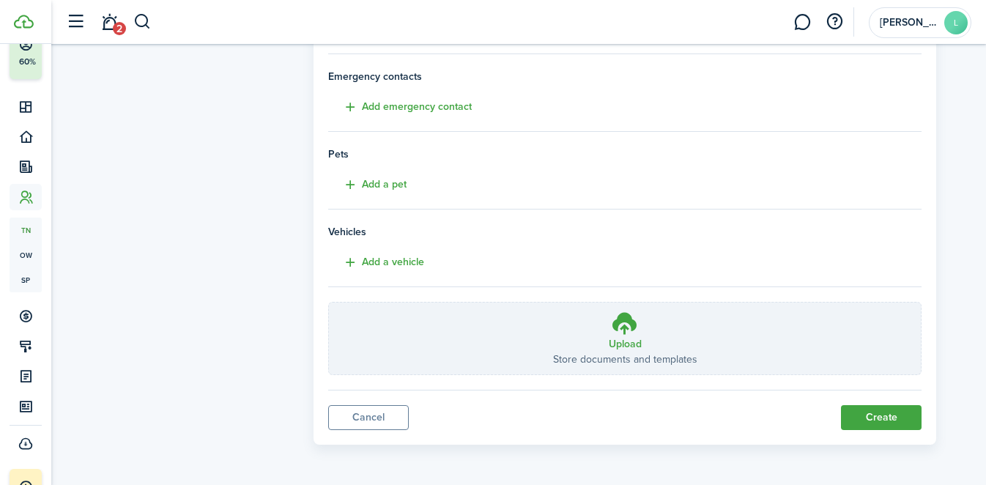
click at [844, 420] on button "Create" at bounding box center [881, 417] width 81 height 25
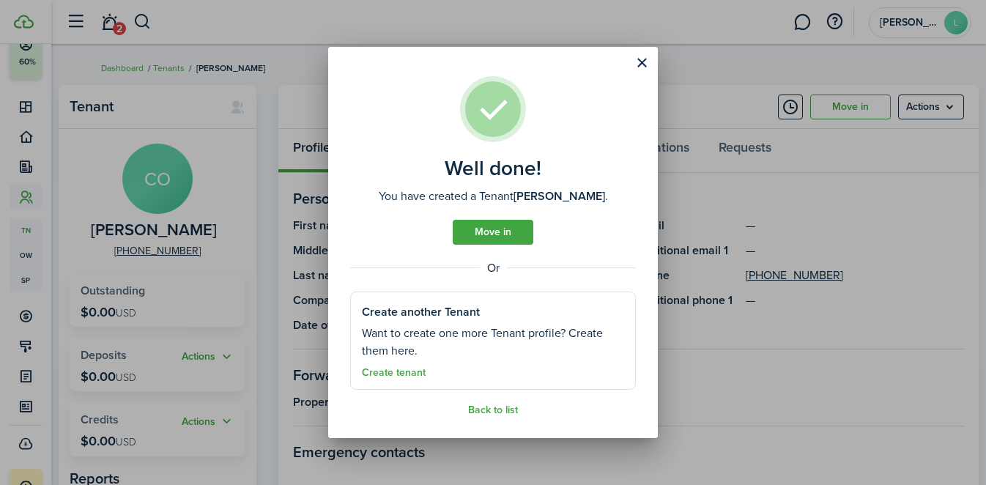
click at [650, 67] on button "Close modal" at bounding box center [642, 63] width 25 height 25
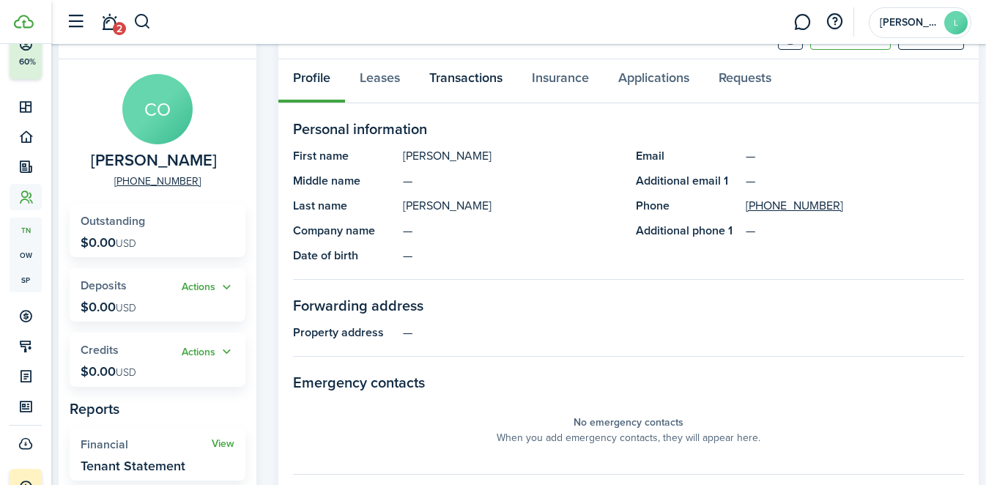
scroll to position [71, 0]
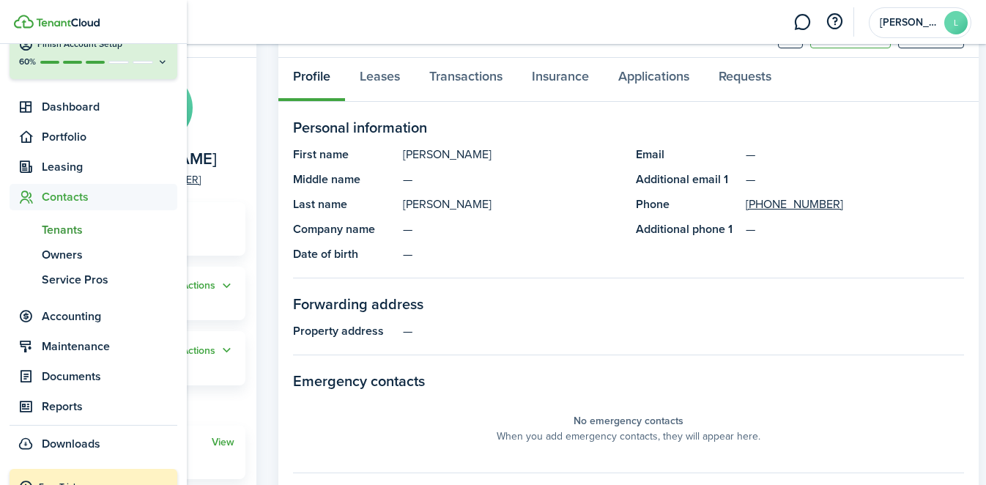
click at [58, 224] on span "Tenants" at bounding box center [110, 230] width 136 height 18
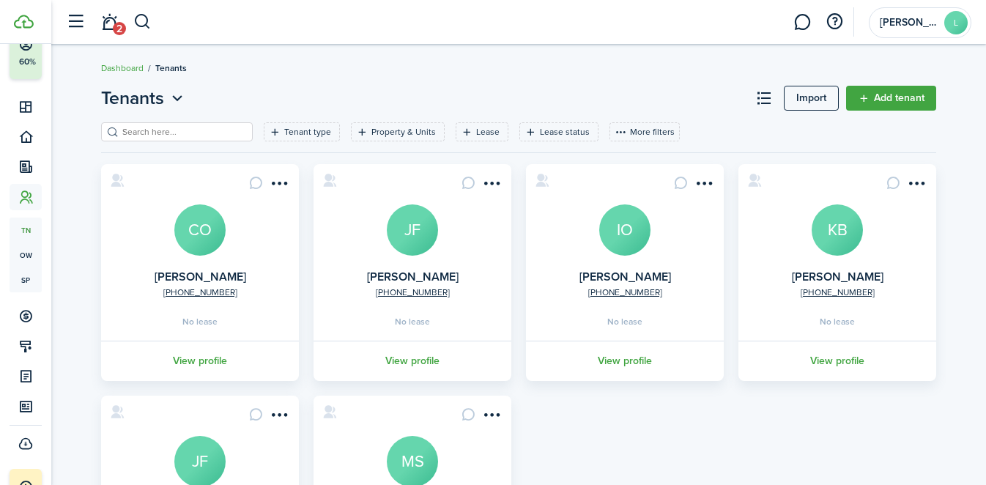
click at [915, 98] on link "Add tenant" at bounding box center [891, 98] width 90 height 25
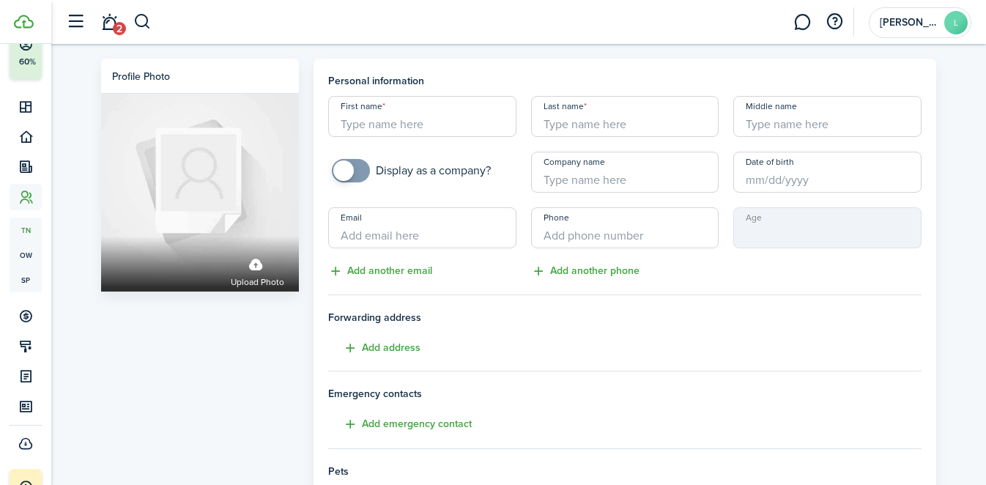
click at [461, 128] on input "First name" at bounding box center [422, 116] width 188 height 41
type input "[PERSON_NAME]"
click at [626, 129] on input "Last name" at bounding box center [625, 116] width 188 height 41
type input "[PERSON_NAME]"
click at [595, 232] on input "+1" at bounding box center [625, 227] width 188 height 41
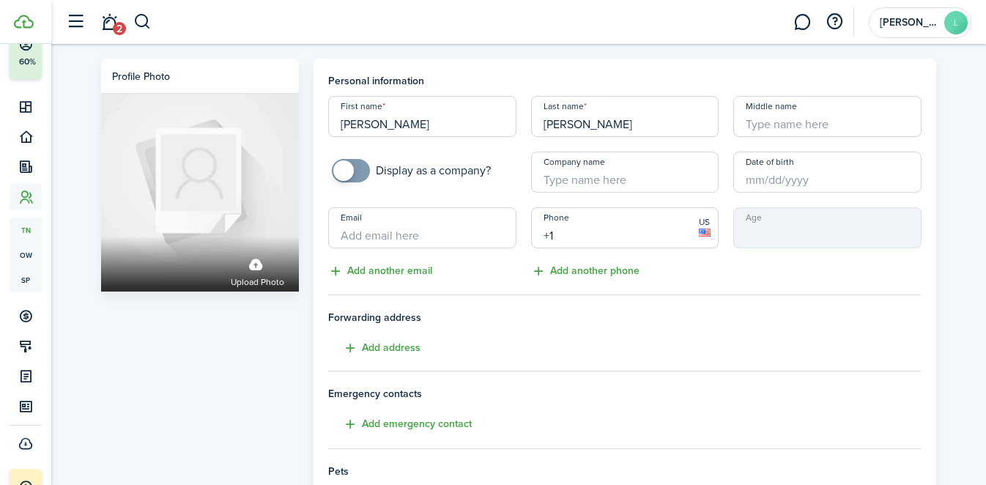
paste input "[PHONE_NUMBER]"
type input "[PHONE_NUMBER]"
click at [443, 224] on input "Email" at bounding box center [422, 227] width 188 height 41
paste input "[EMAIL_ADDRESS][DOMAIN_NAME]"
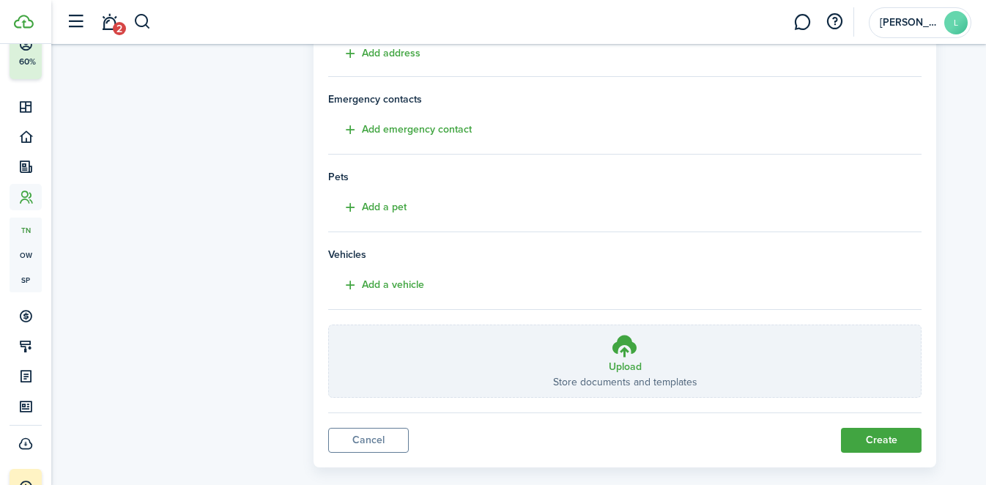
scroll to position [317, 0]
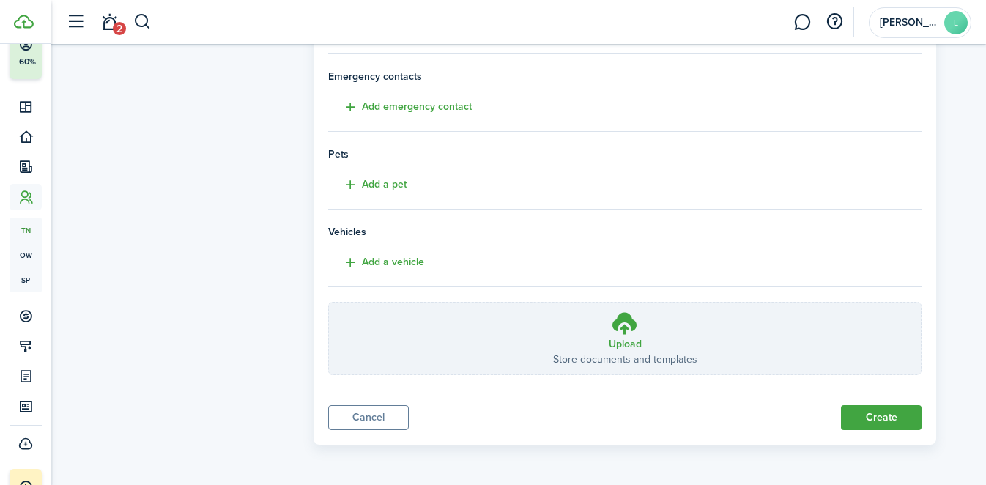
type input "[EMAIL_ADDRESS][DOMAIN_NAME]"
click at [857, 422] on button "Create" at bounding box center [881, 417] width 81 height 25
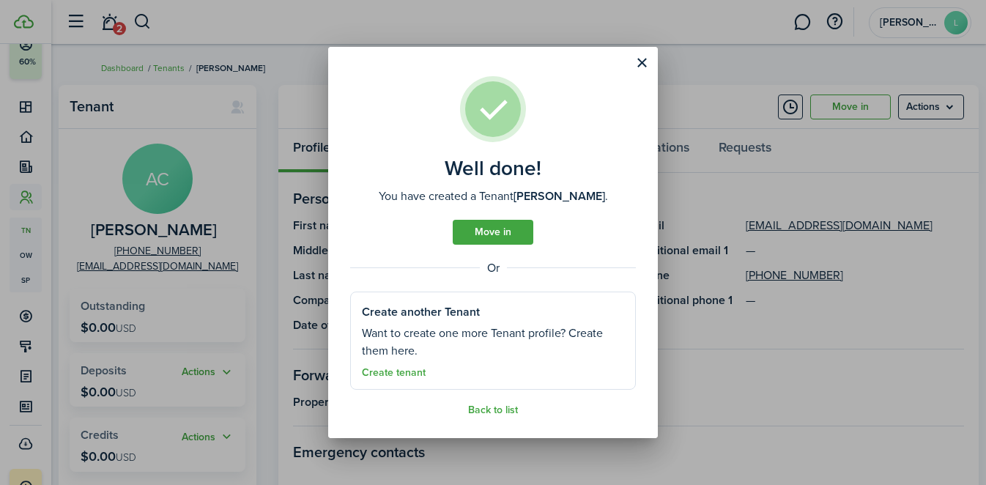
click at [644, 65] on button "Close modal" at bounding box center [642, 63] width 25 height 25
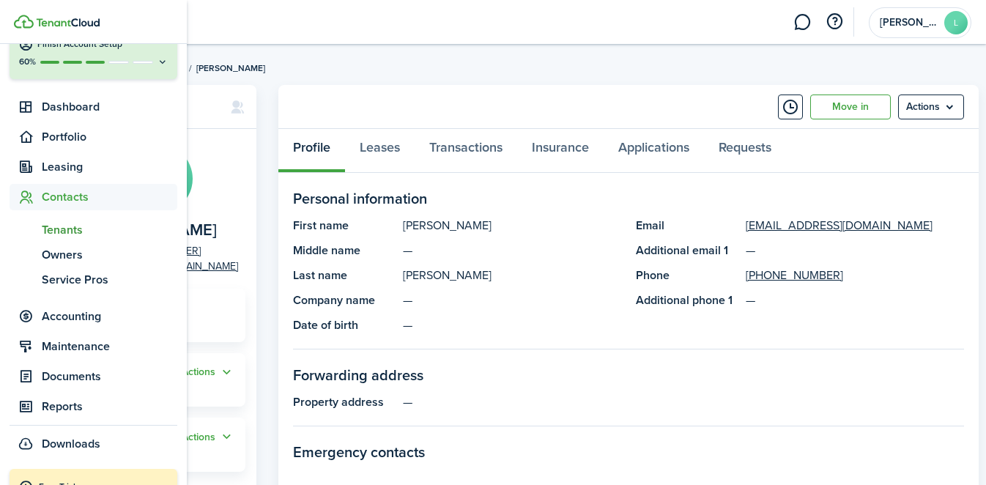
click at [82, 224] on span "Tenants" at bounding box center [110, 230] width 136 height 18
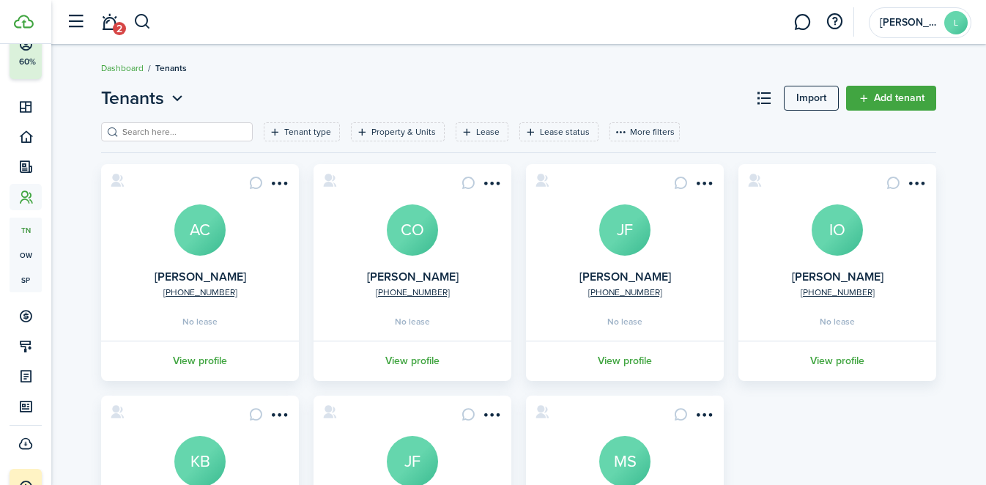
click at [907, 100] on link "Add tenant" at bounding box center [891, 98] width 90 height 25
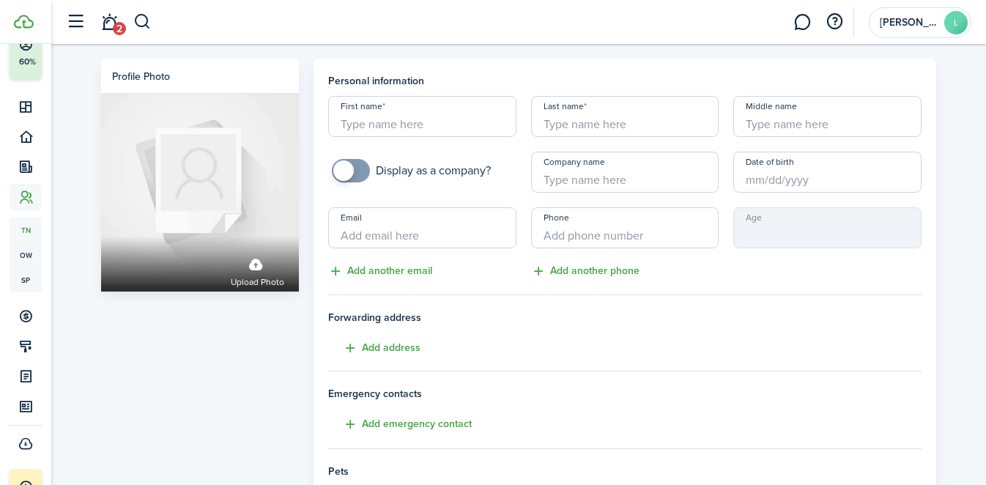
click at [443, 133] on input "First name" at bounding box center [422, 116] width 188 height 41
type input "Devyn"
click at [590, 130] on input "Last name" at bounding box center [625, 116] width 188 height 41
type input "[PERSON_NAME]"
click at [633, 229] on input "+1" at bounding box center [625, 227] width 188 height 41
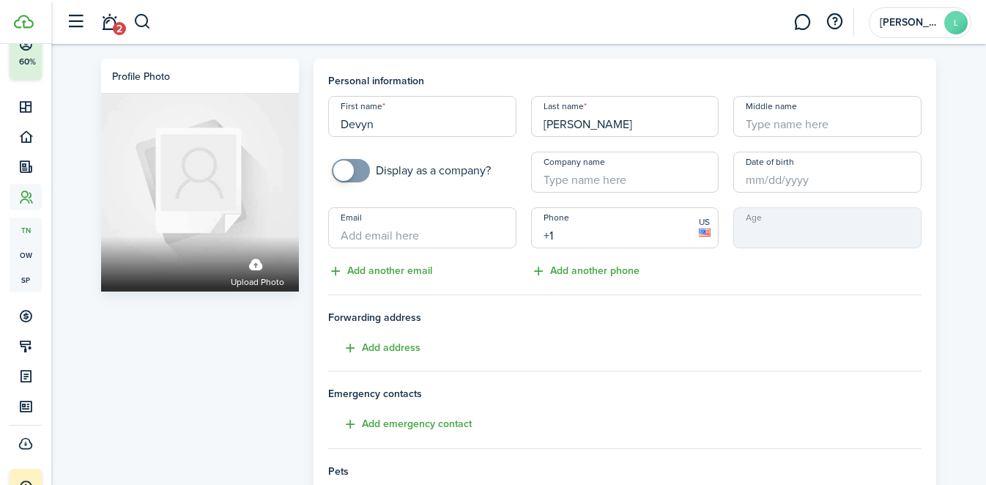
paste input "[PHONE_NUMBER]"
type input "[PHONE_NUMBER]"
click at [444, 239] on input "Email" at bounding box center [422, 227] width 188 height 41
click at [435, 239] on input "Email" at bounding box center [422, 227] width 188 height 41
paste input "[EMAIL_ADDRESS][PERSON_NAME][DOMAIN_NAME]"
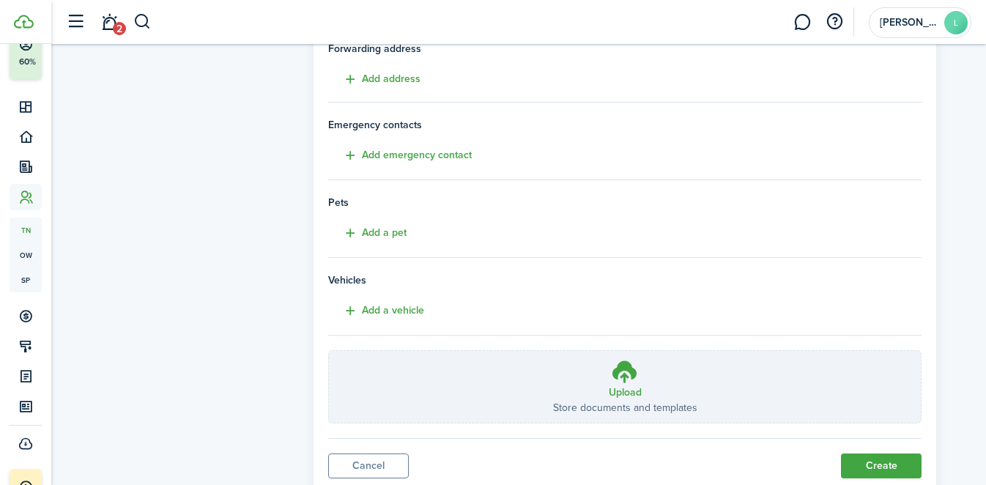
scroll to position [317, 0]
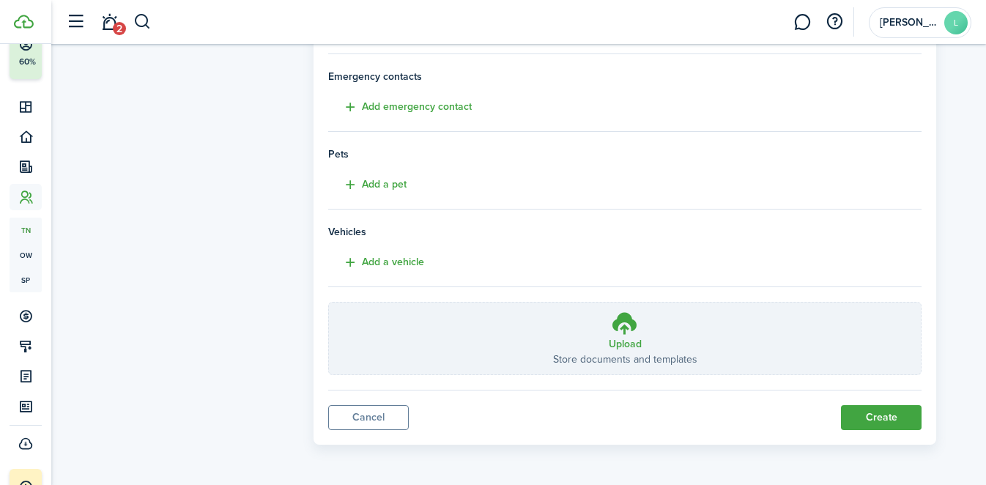
type input "[EMAIL_ADDRESS][PERSON_NAME][DOMAIN_NAME]"
click at [862, 421] on button "Create" at bounding box center [881, 417] width 81 height 25
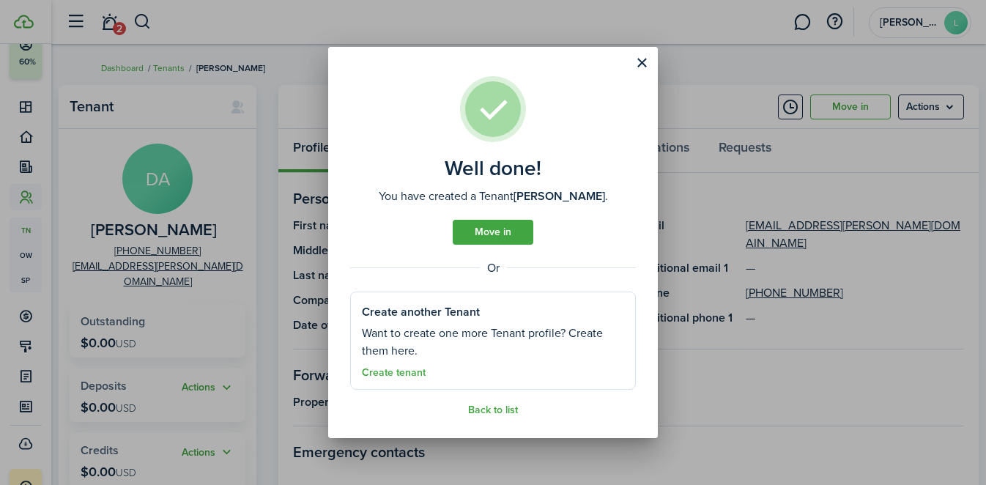
click at [641, 67] on button "Close modal" at bounding box center [642, 63] width 25 height 25
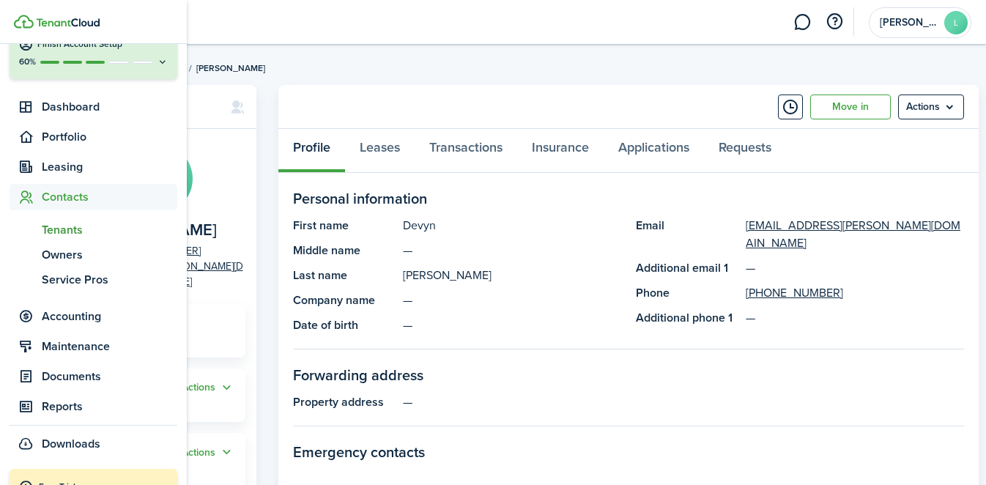
click at [70, 231] on span "Tenants" at bounding box center [110, 230] width 136 height 18
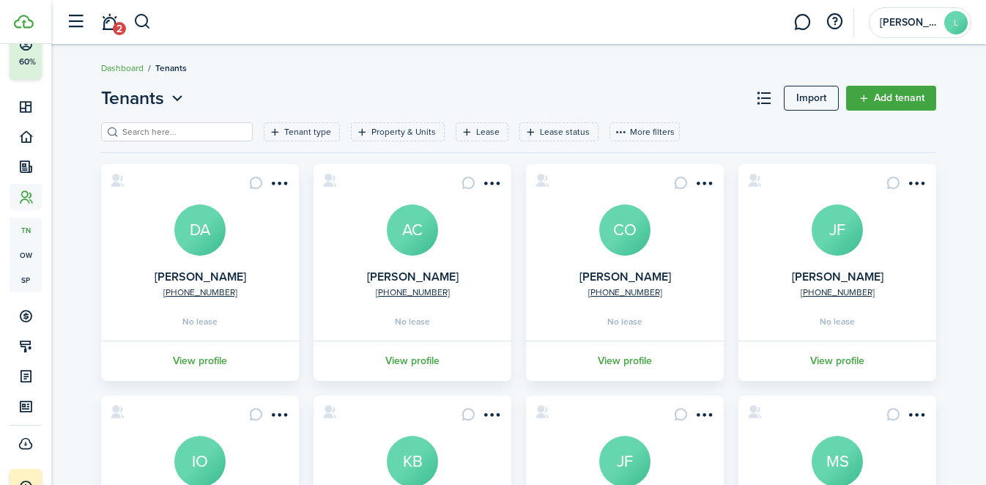
click at [871, 100] on link "Add tenant" at bounding box center [891, 98] width 90 height 25
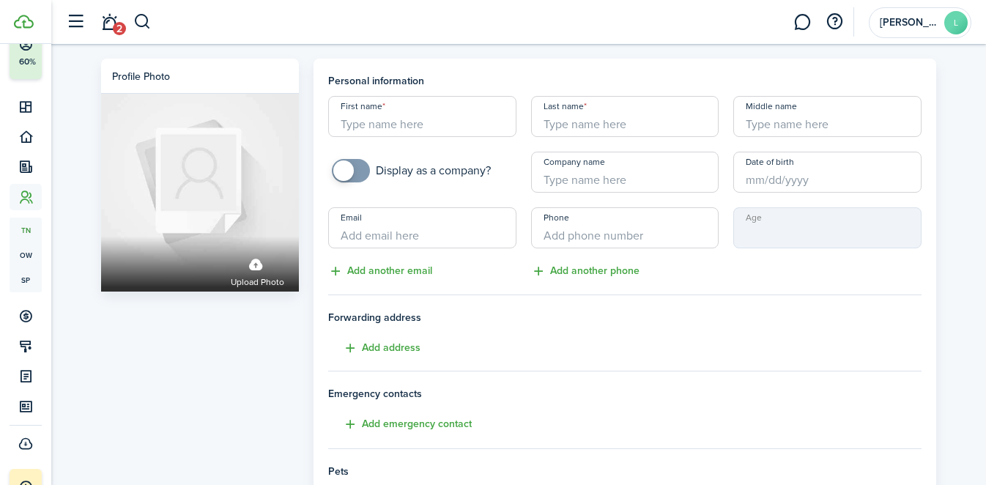
click at [424, 122] on input "First name" at bounding box center [422, 116] width 188 height 41
type input "[PERSON_NAME]"
click at [545, 134] on input "Last name" at bounding box center [625, 116] width 188 height 41
type input "[PERSON_NAME]"
click at [589, 238] on input "+1" at bounding box center [625, 227] width 188 height 41
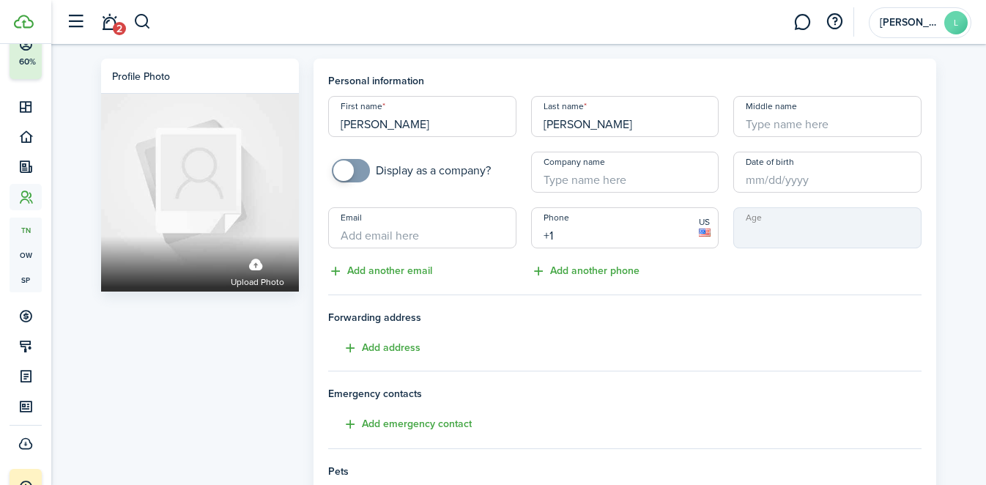
paste input "[PHONE_NUMBER]"
type input "[PHONE_NUMBER]"
click at [464, 248] on input "Email" at bounding box center [422, 227] width 188 height 41
paste input "[EMAIL_ADDRESS][DOMAIN_NAME]"
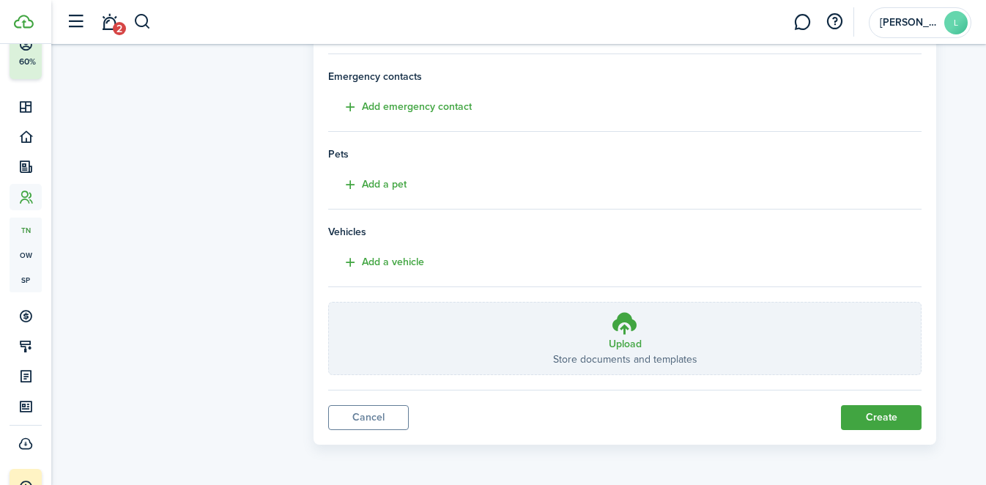
type input "[EMAIL_ADDRESS][DOMAIN_NAME]"
click at [902, 418] on button "Create" at bounding box center [881, 417] width 81 height 25
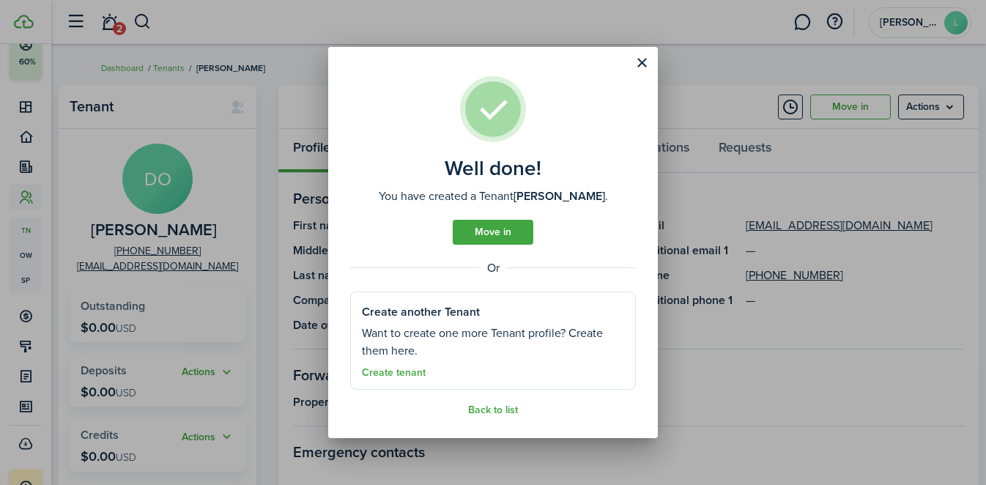
click at [646, 65] on button "Close modal" at bounding box center [642, 63] width 25 height 25
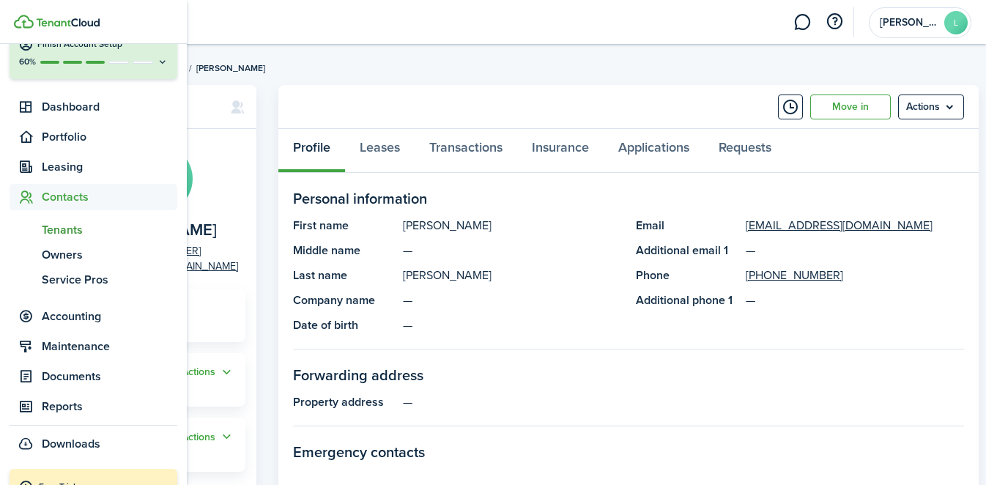
click at [47, 230] on span "Tenants" at bounding box center [110, 230] width 136 height 18
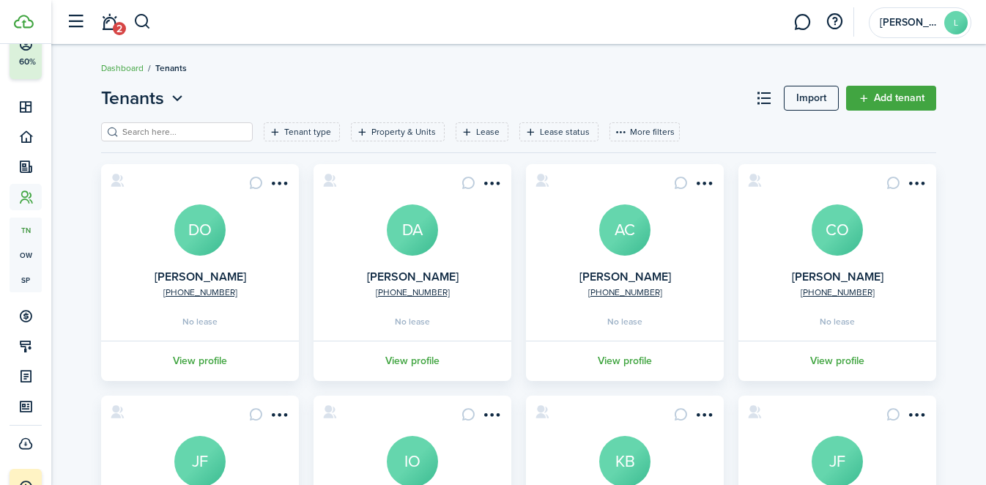
click at [866, 99] on link "Add tenant" at bounding box center [891, 98] width 90 height 25
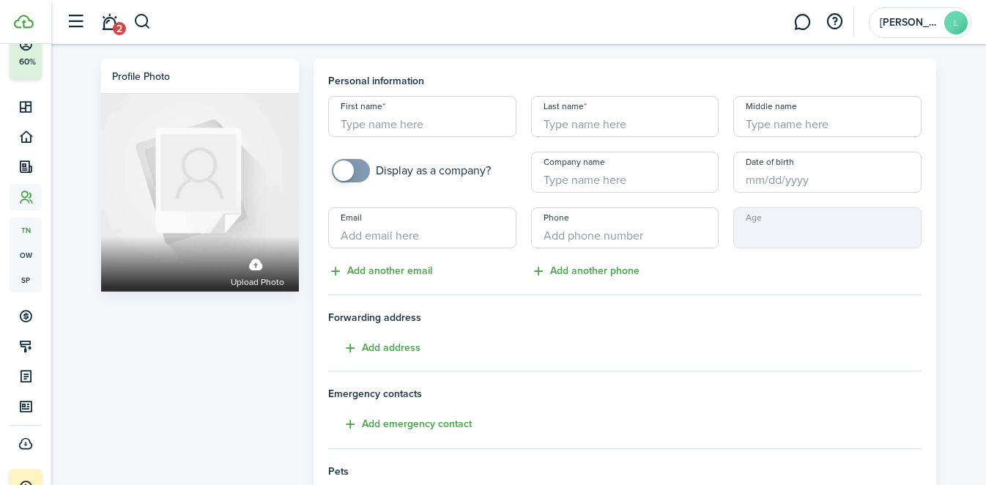
click at [417, 125] on input "First name" at bounding box center [422, 116] width 188 height 41
type input "[PERSON_NAME]"
click at [571, 135] on input "Last name" at bounding box center [625, 116] width 188 height 41
type input "[PERSON_NAME]"
click at [601, 240] on input "+1" at bounding box center [625, 227] width 188 height 41
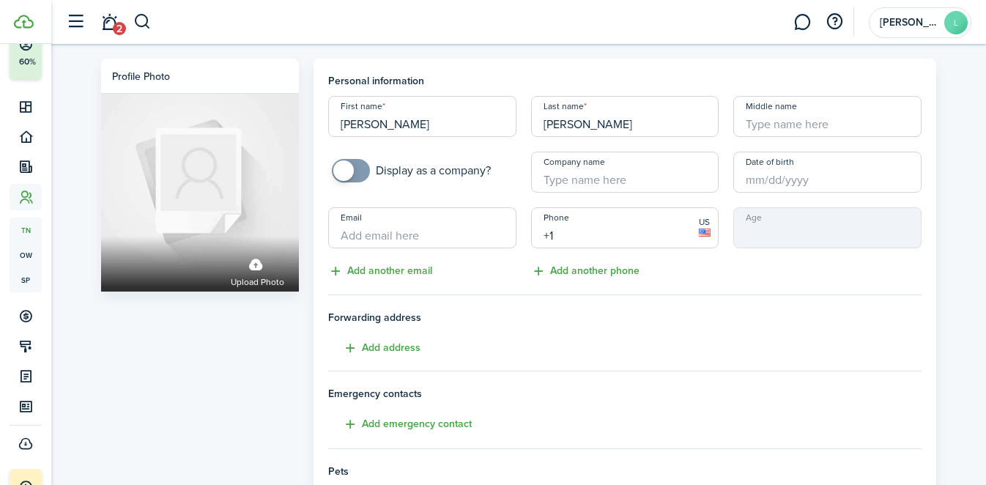
paste input "[PHONE_NUMBER]"
type input "[PHONE_NUMBER]"
click at [482, 239] on input "Email" at bounding box center [422, 227] width 188 height 41
paste input "[EMAIL_ADDRESS][DOMAIN_NAME]"
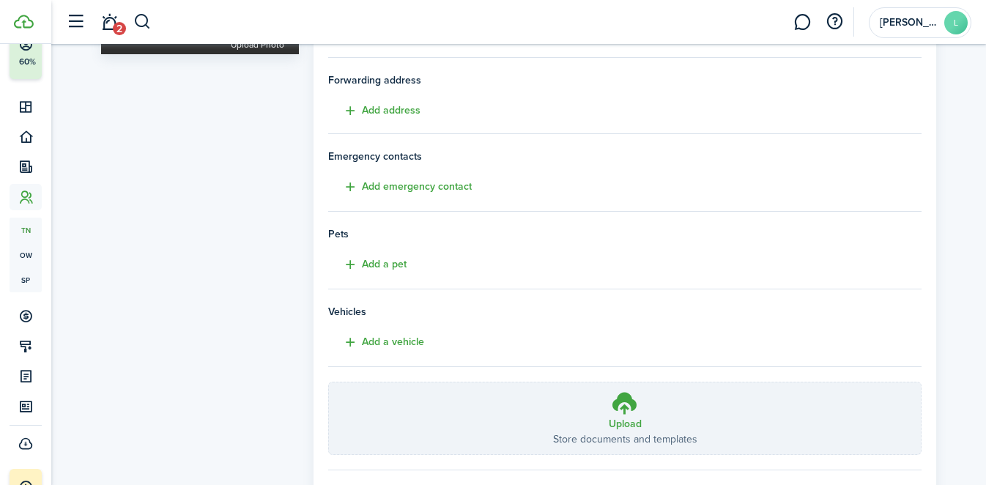
scroll to position [317, 0]
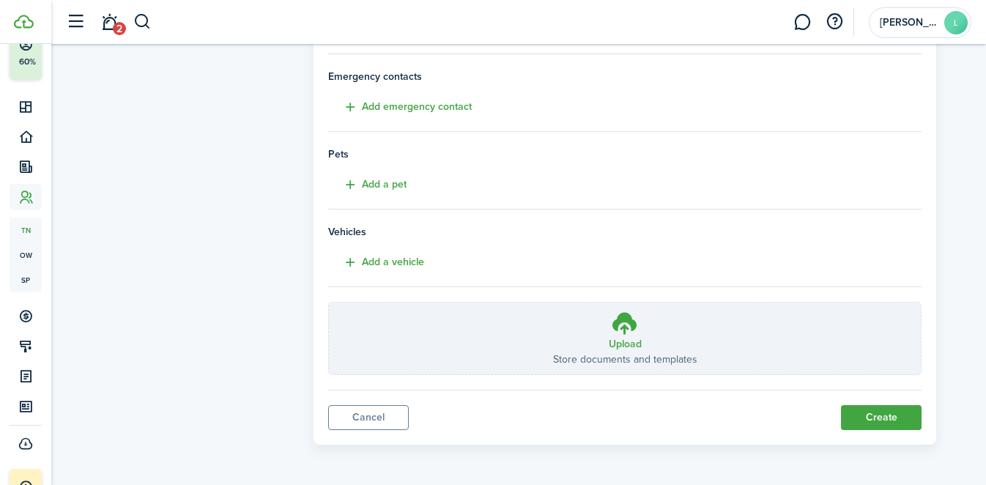
type input "[EMAIL_ADDRESS][DOMAIN_NAME]"
click at [841, 424] on button "Create" at bounding box center [881, 417] width 81 height 25
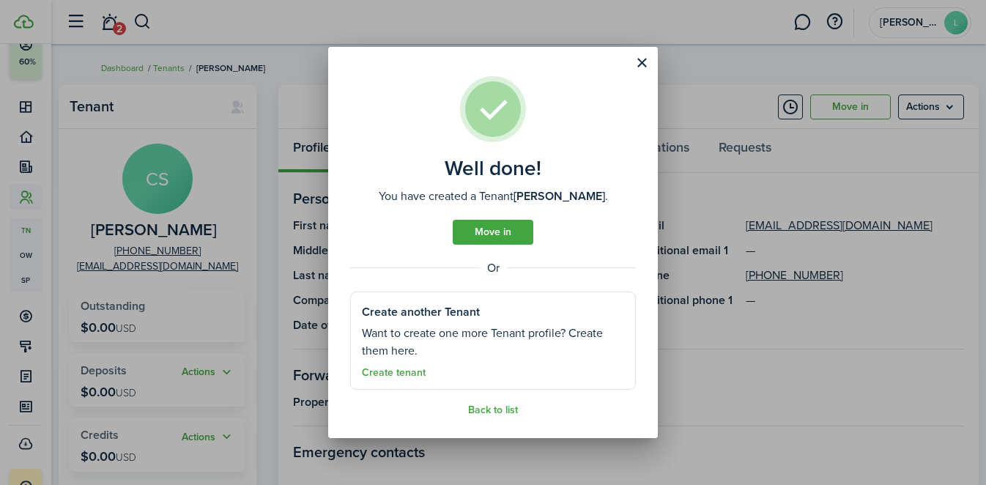
click at [645, 72] on button "Close modal" at bounding box center [642, 63] width 25 height 25
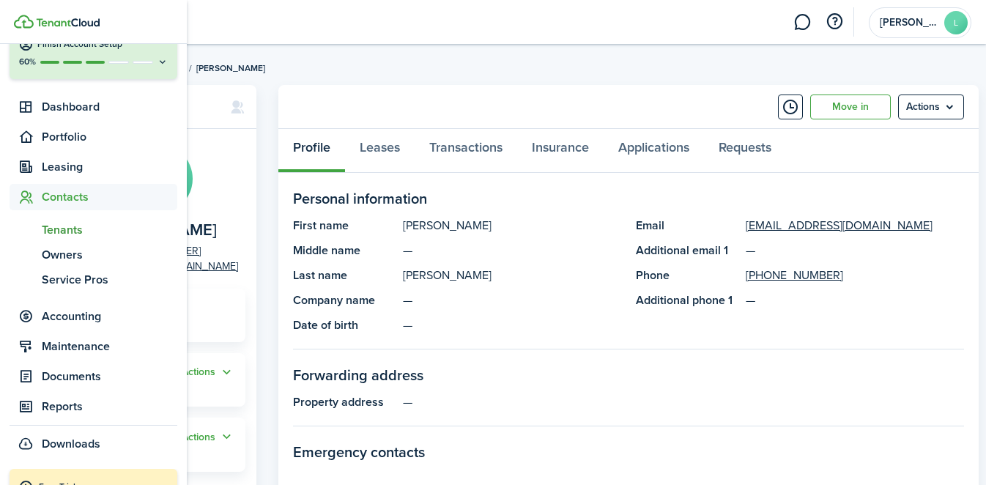
click at [62, 224] on span "Tenants" at bounding box center [110, 230] width 136 height 18
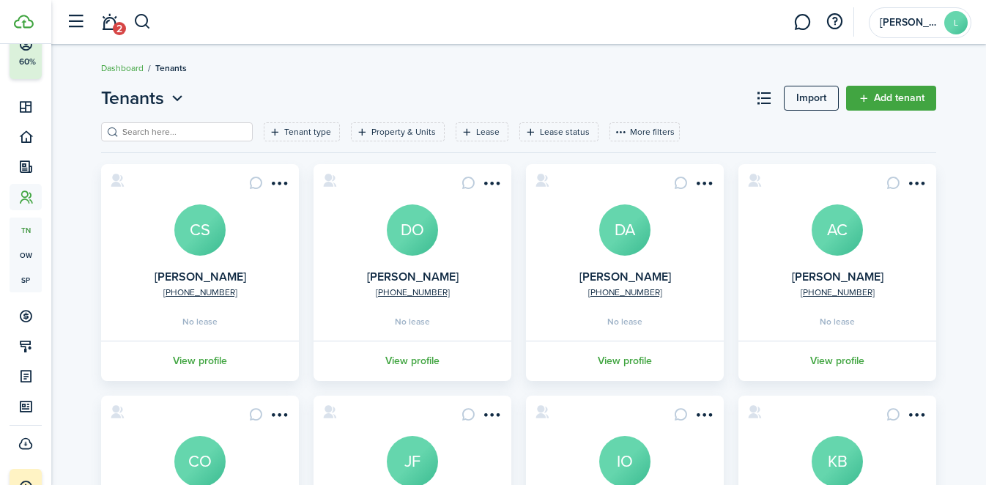
click at [911, 105] on link "Add tenant" at bounding box center [891, 98] width 90 height 25
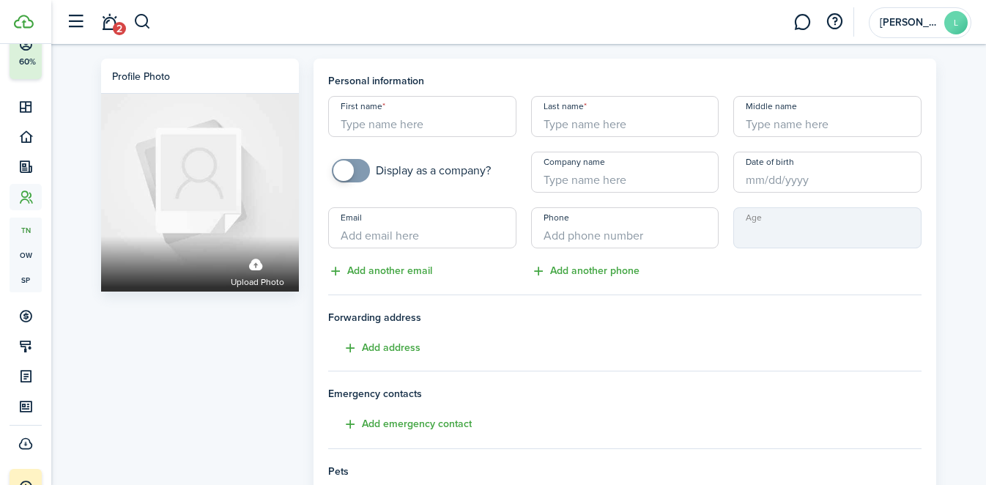
click at [367, 127] on input "First name" at bounding box center [422, 116] width 188 height 41
type input "[PERSON_NAME]"
click at [578, 119] on input "Last name" at bounding box center [625, 116] width 188 height 41
type input "[PERSON_NAME]"
click at [577, 231] on input "+1" at bounding box center [625, 227] width 188 height 41
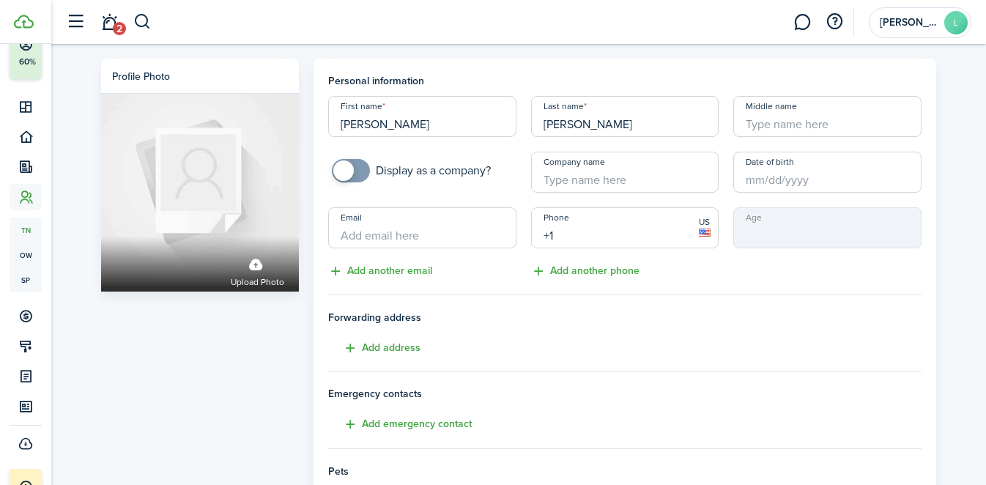
paste input "[PHONE_NUMBER]"
type input "[PHONE_NUMBER]"
click at [449, 238] on input "Email" at bounding box center [422, 227] width 188 height 41
paste input "[EMAIL_ADDRESS][DOMAIN_NAME]"
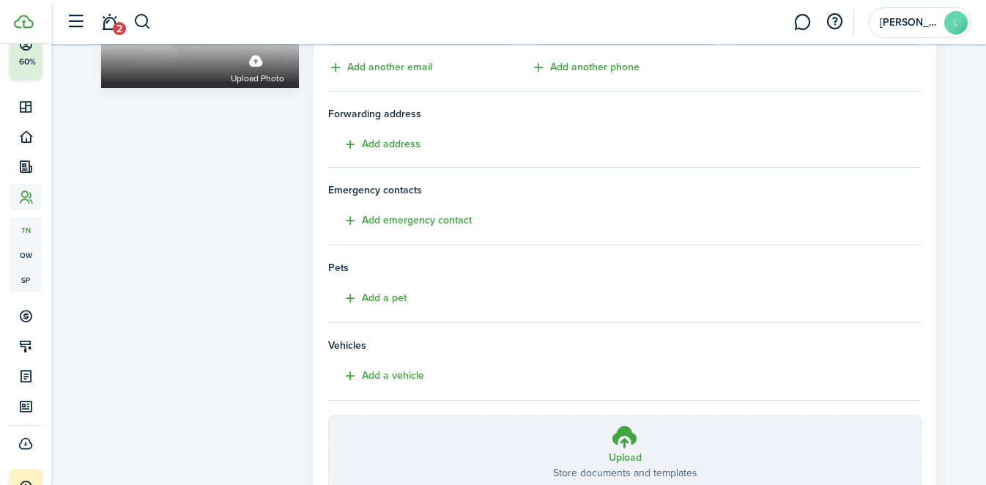
scroll to position [317, 0]
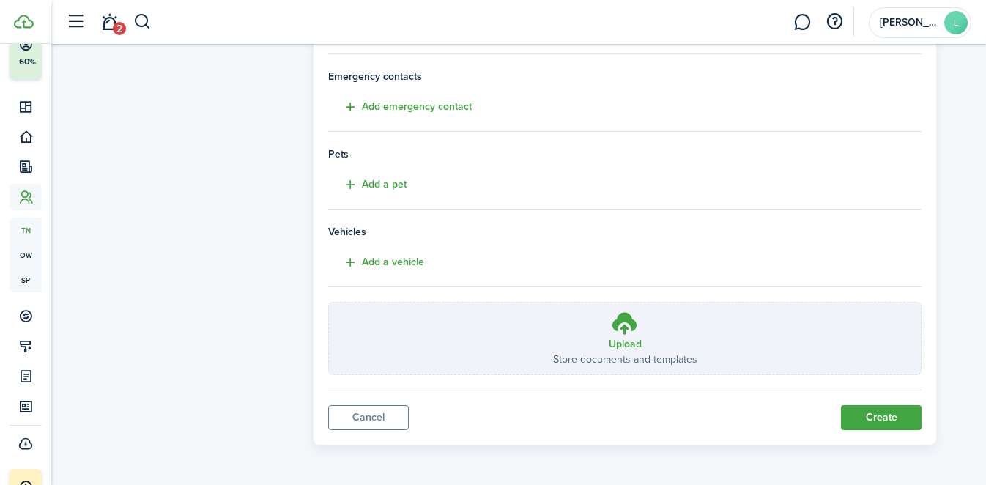
type input "[EMAIL_ADDRESS][DOMAIN_NAME]"
click at [868, 415] on button "Create" at bounding box center [881, 417] width 81 height 25
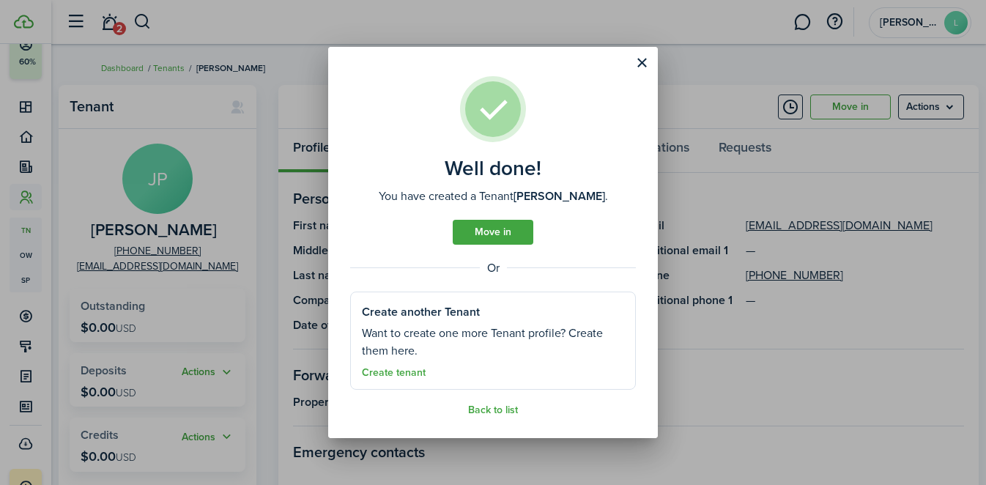
click at [644, 70] on button "Close modal" at bounding box center [642, 63] width 25 height 25
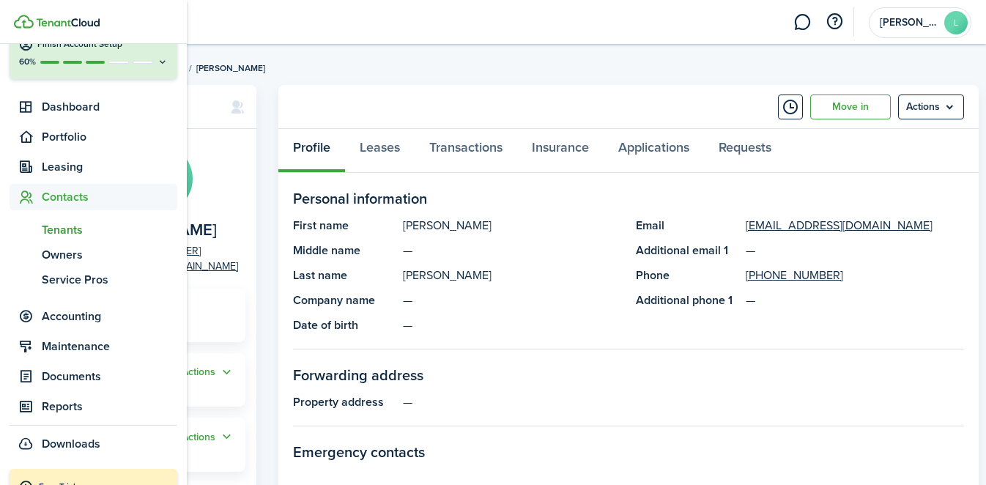
click at [51, 235] on span "Tenants" at bounding box center [110, 230] width 136 height 18
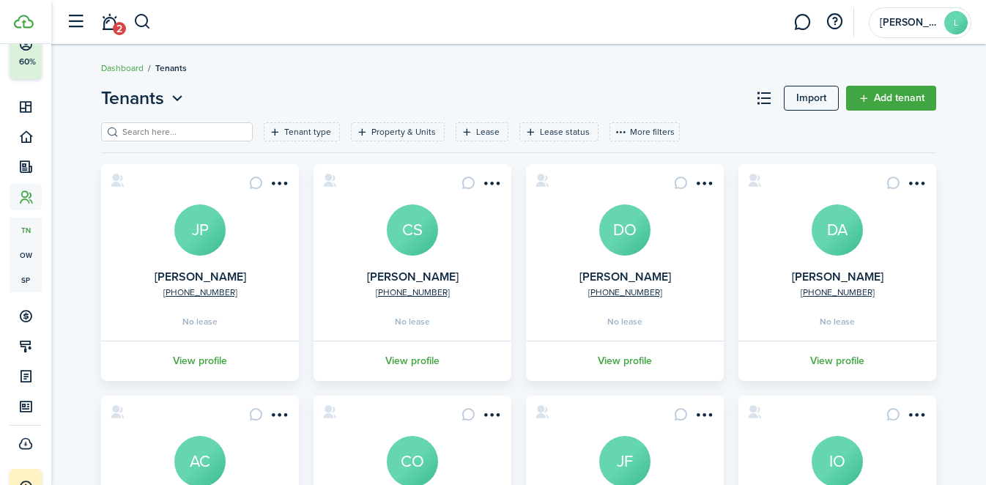
click at [868, 104] on link "Add tenant" at bounding box center [891, 98] width 90 height 25
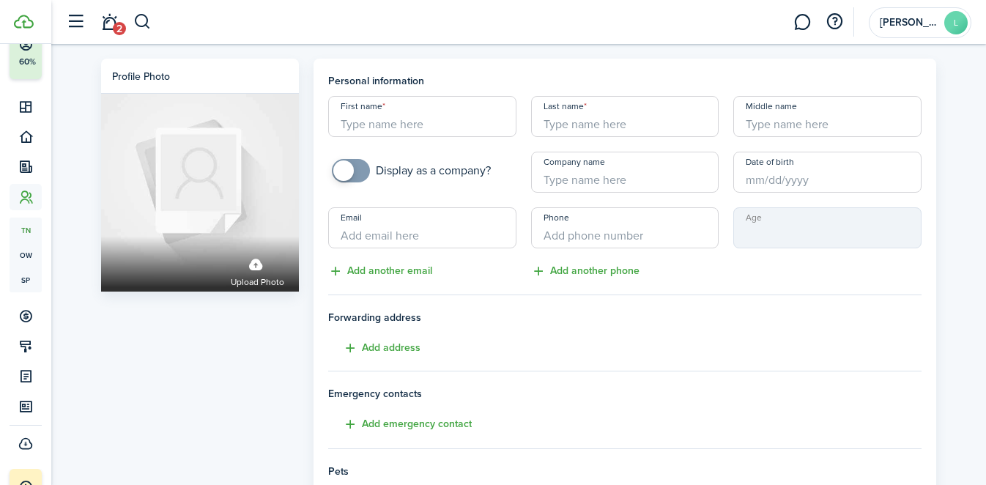
click at [432, 137] on div "First name Last name Middle name Display as a company? Company name Date of bir…" at bounding box center [625, 188] width 608 height 184
click at [429, 128] on input "First name" at bounding box center [422, 116] width 188 height 41
type input "[PERSON_NAME]"
click at [556, 129] on input "Last name" at bounding box center [625, 116] width 188 height 41
type input "Oster"
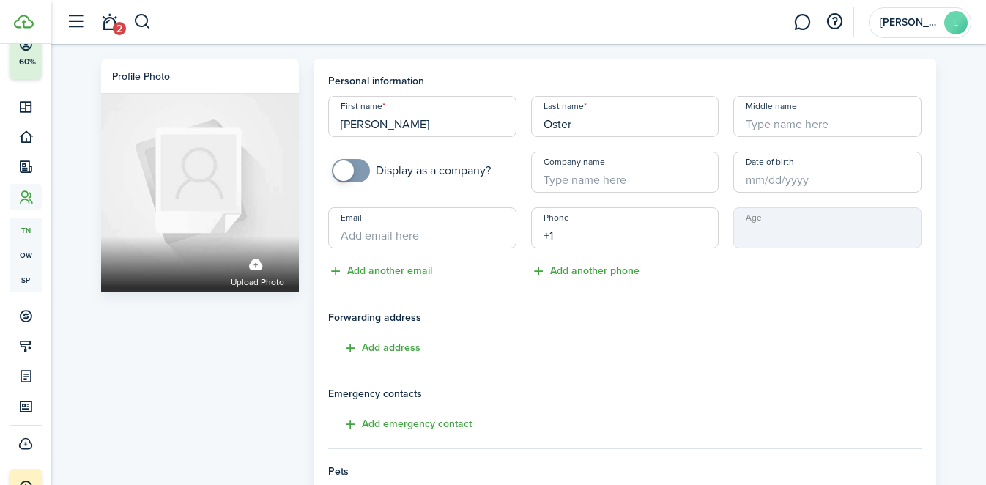
click at [619, 232] on input "+1" at bounding box center [625, 227] width 188 height 41
paste input "[PHONE_NUMBER]"
type input "[PHONE_NUMBER]"
click at [444, 234] on input "Email" at bounding box center [422, 227] width 188 height 41
paste input "[EMAIL_ADDRESS][DOMAIN_NAME]"
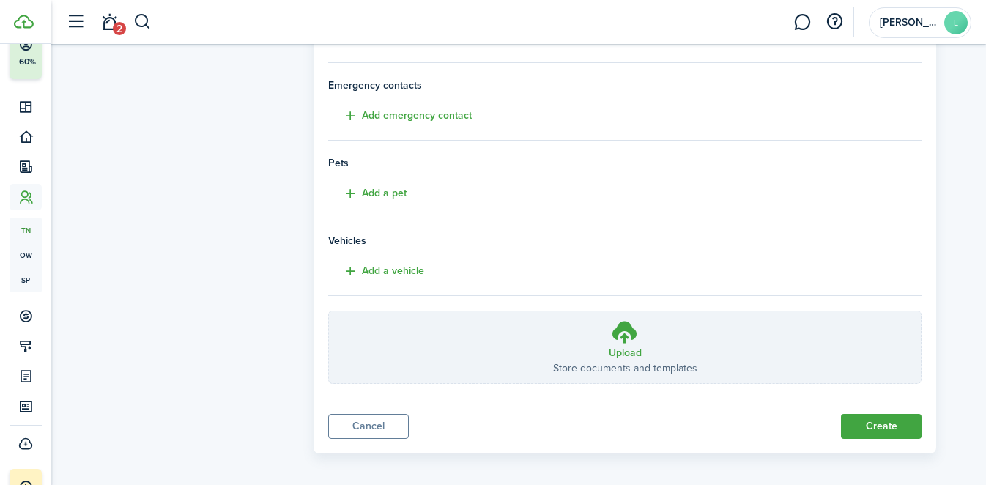
scroll to position [317, 0]
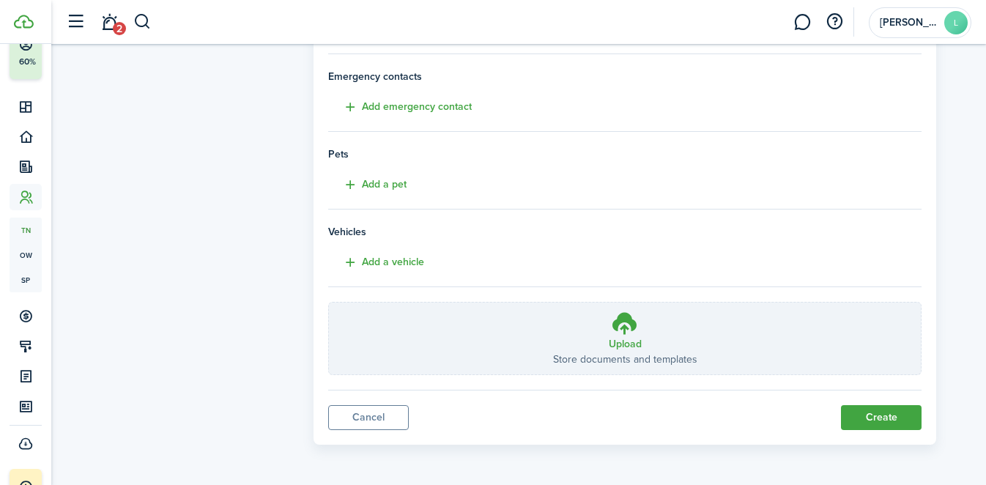
type input "[EMAIL_ADDRESS][DOMAIN_NAME]"
click at [894, 416] on button "Create" at bounding box center [881, 417] width 81 height 25
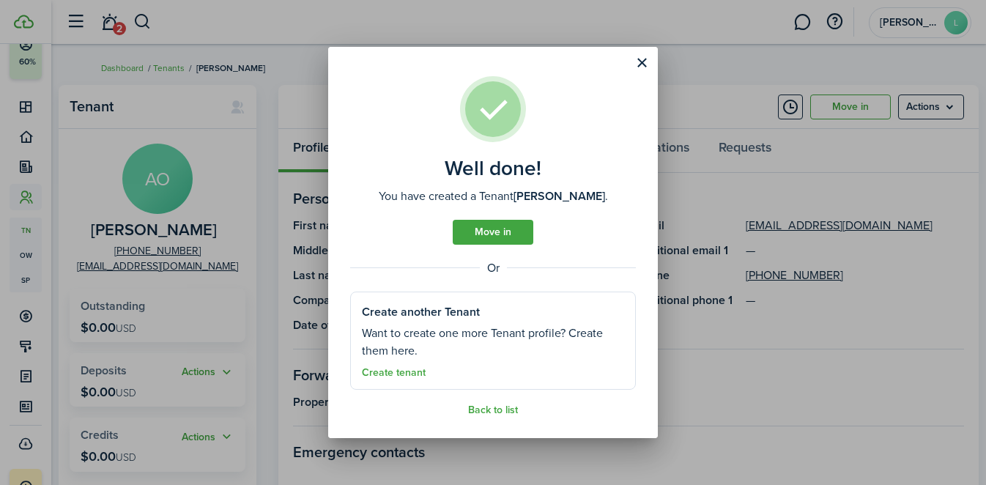
click at [646, 59] on button "Close modal" at bounding box center [642, 63] width 25 height 25
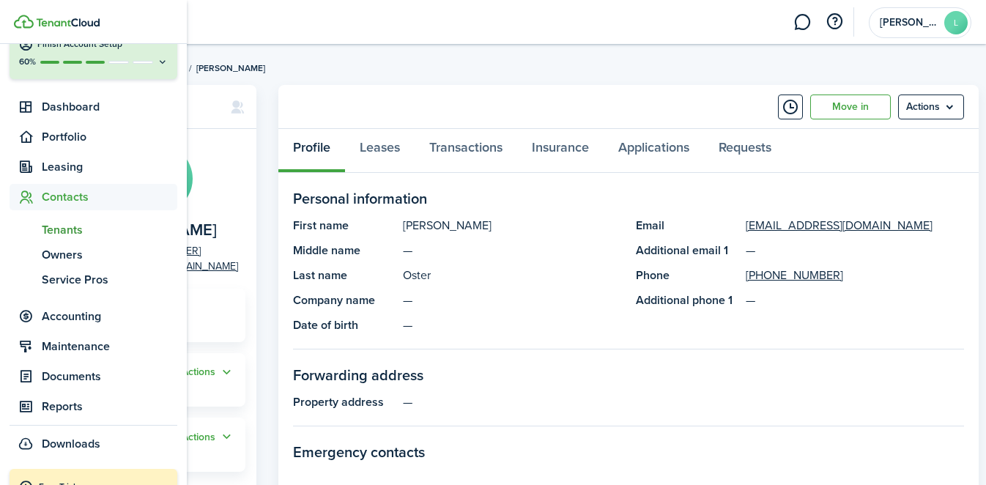
click at [64, 228] on span "Tenants" at bounding box center [110, 230] width 136 height 18
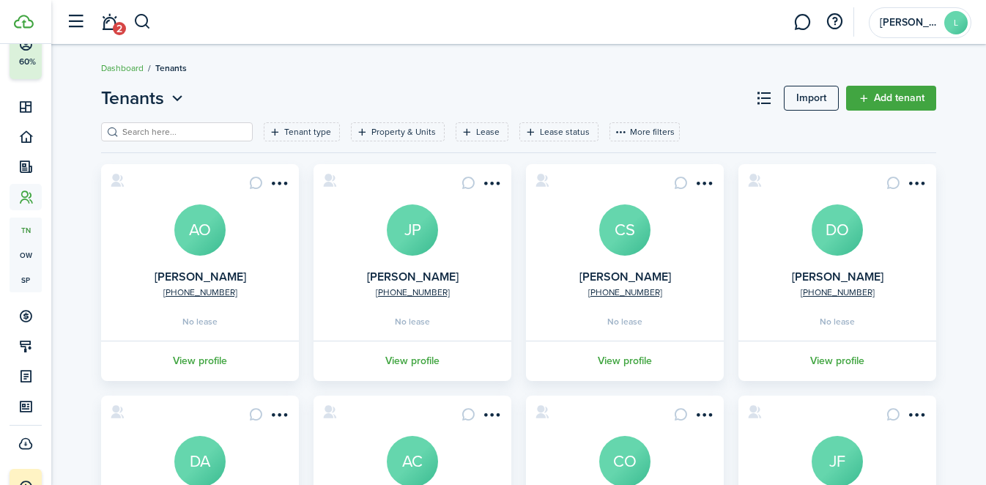
click at [897, 98] on link "Add tenant" at bounding box center [891, 98] width 90 height 25
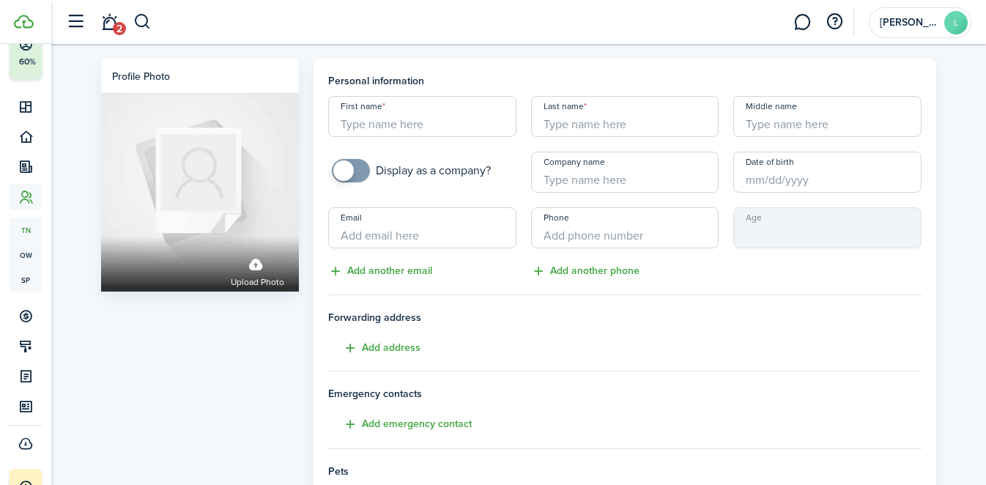
click at [407, 128] on input "First name" at bounding box center [422, 116] width 188 height 41
type input "[PERSON_NAME]"
click at [557, 119] on input "Last name" at bounding box center [625, 116] width 188 height 41
type input "[PERSON_NAME]"
click at [576, 238] on input "+1" at bounding box center [625, 227] width 188 height 41
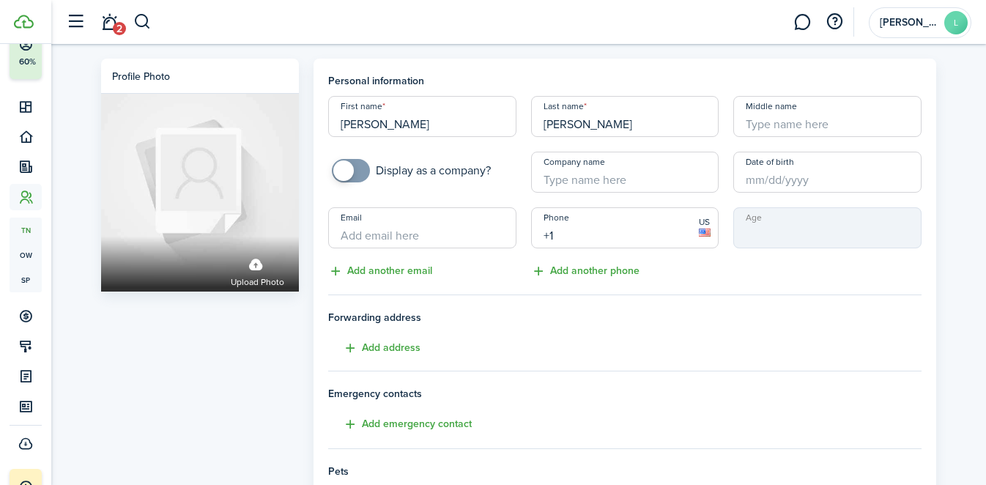
click at [411, 126] on input "[PERSON_NAME]" at bounding box center [422, 116] width 188 height 41
click at [621, 232] on input "+1" at bounding box center [625, 227] width 188 height 41
paste input "[PHONE_NUMBER]"
type input "[PHONE_NUMBER]"
click at [399, 235] on input "Email" at bounding box center [422, 227] width 188 height 41
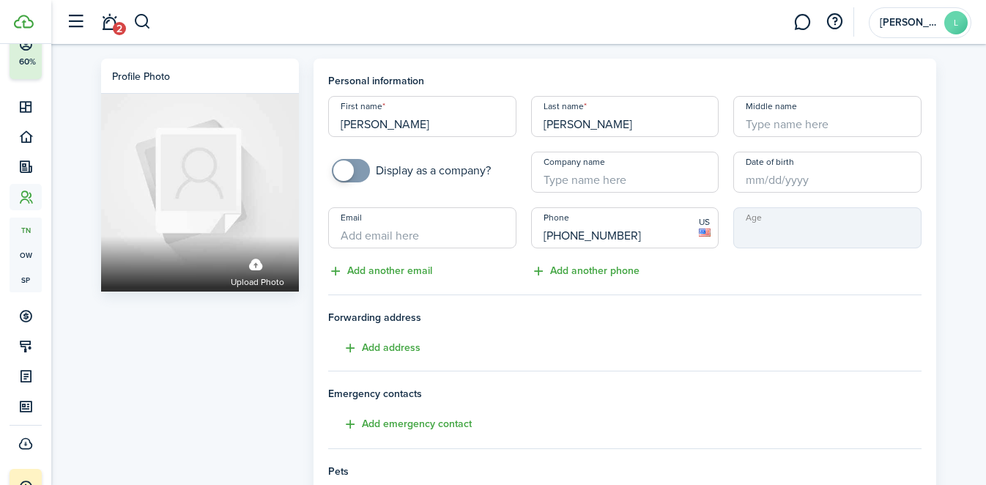
paste input "[EMAIL_ADDRESS][DOMAIN_NAME]"
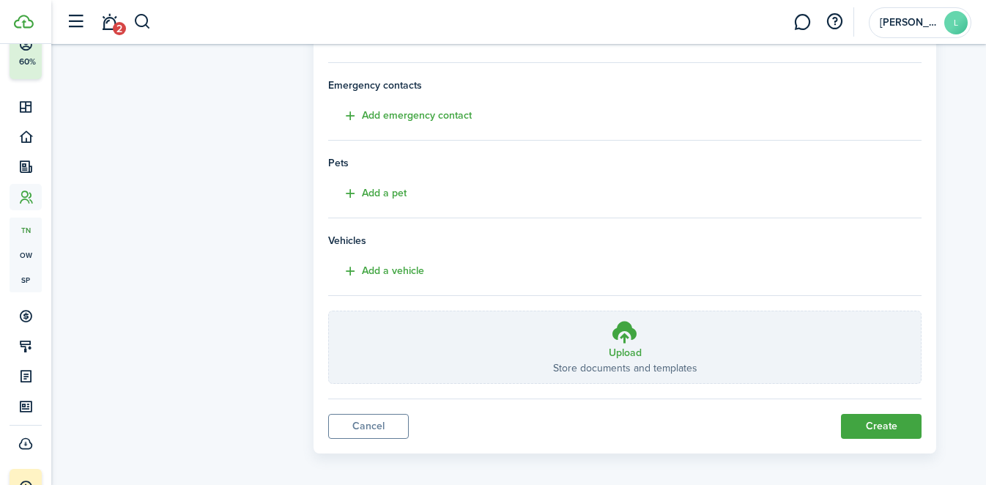
scroll to position [317, 0]
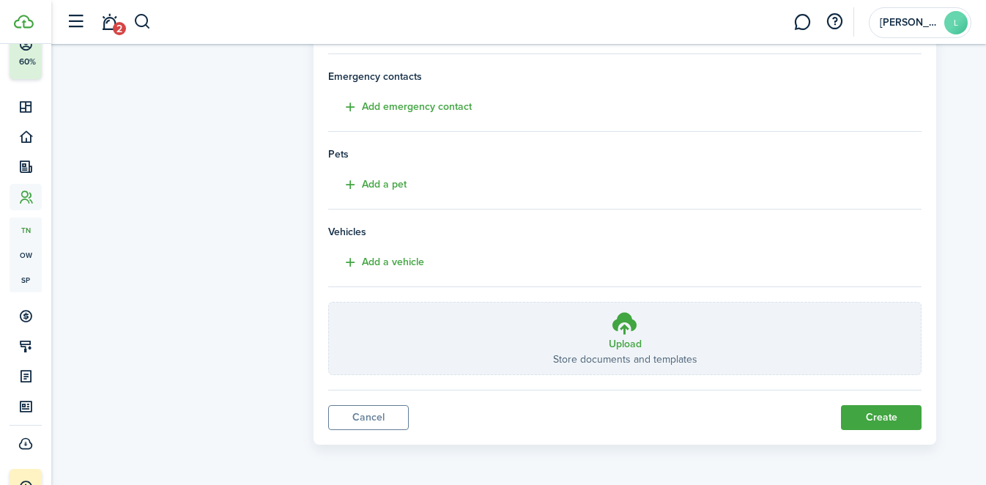
type input "[EMAIL_ADDRESS][DOMAIN_NAME]"
click at [876, 419] on button "Create" at bounding box center [881, 417] width 81 height 25
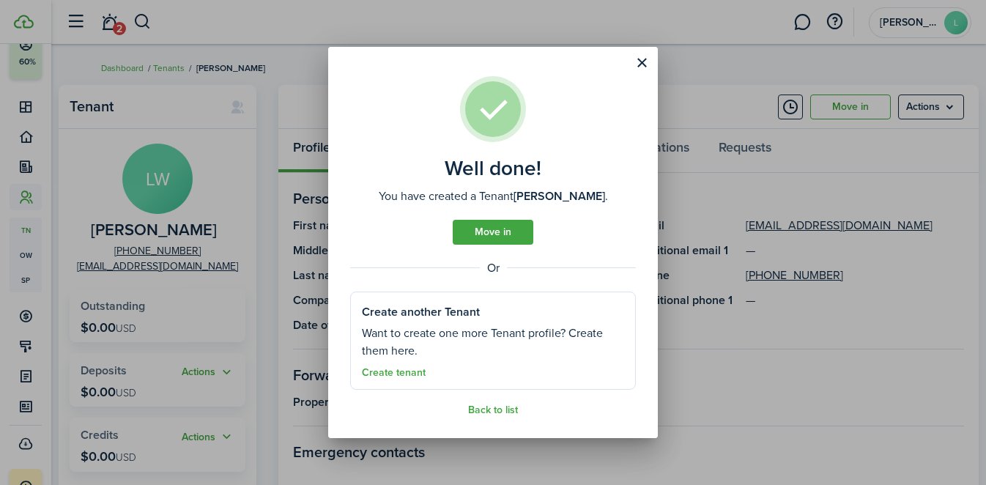
click at [632, 64] on button "Close modal" at bounding box center [642, 63] width 25 height 25
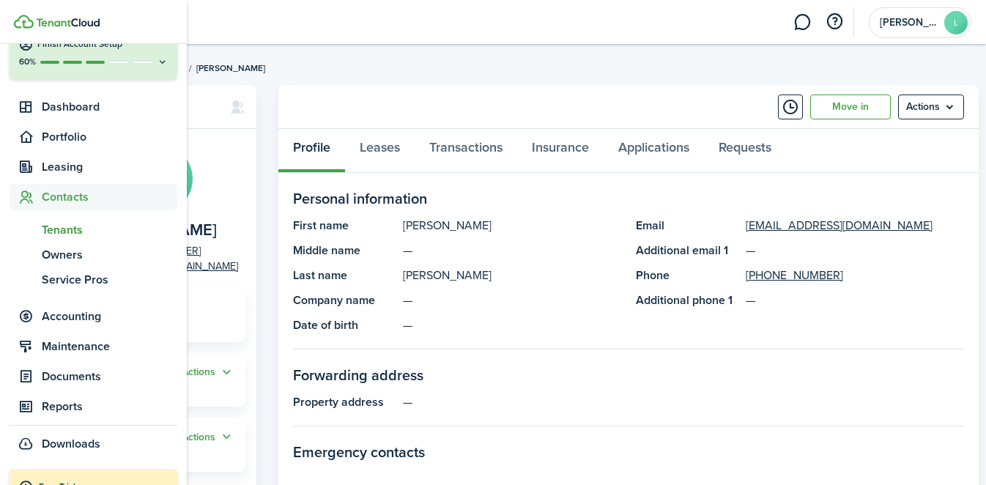
click at [60, 221] on link "tn Tenants" at bounding box center [94, 230] width 168 height 25
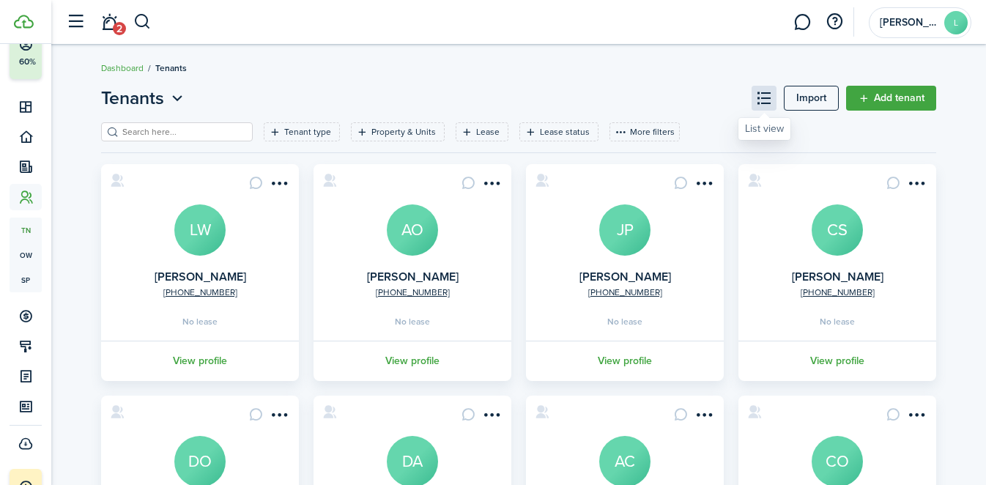
click at [753, 100] on button at bounding box center [764, 98] width 25 height 25
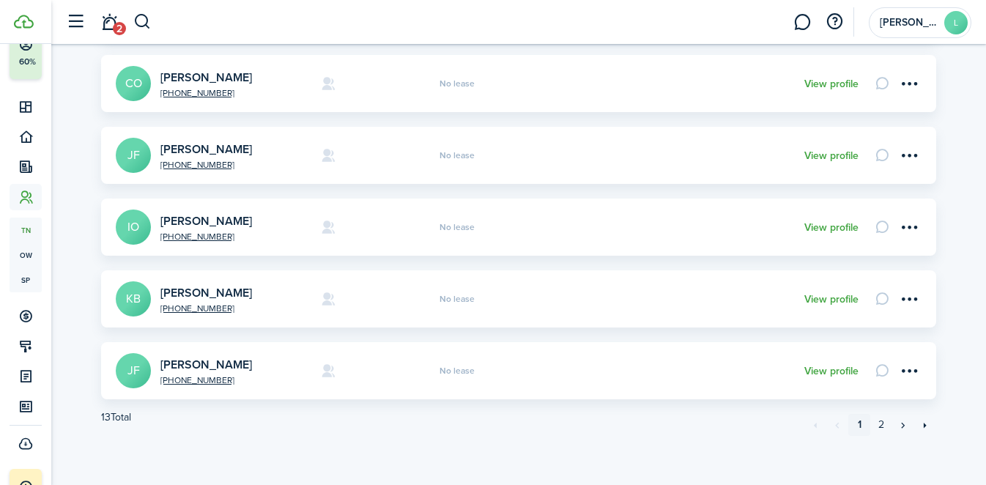
scroll to position [613, 0]
click at [881, 427] on link "2" at bounding box center [882, 424] width 22 height 22
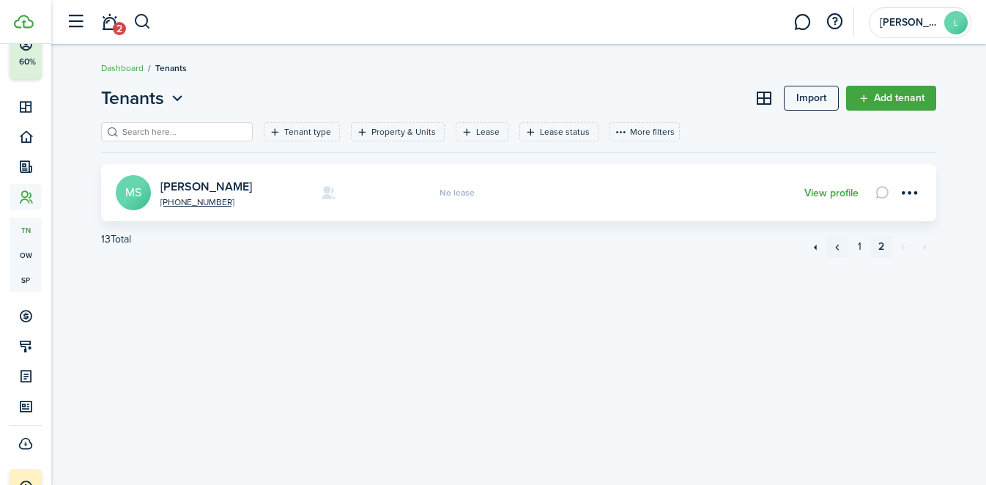
click at [839, 243] on link "«" at bounding box center [838, 247] width 22 height 22
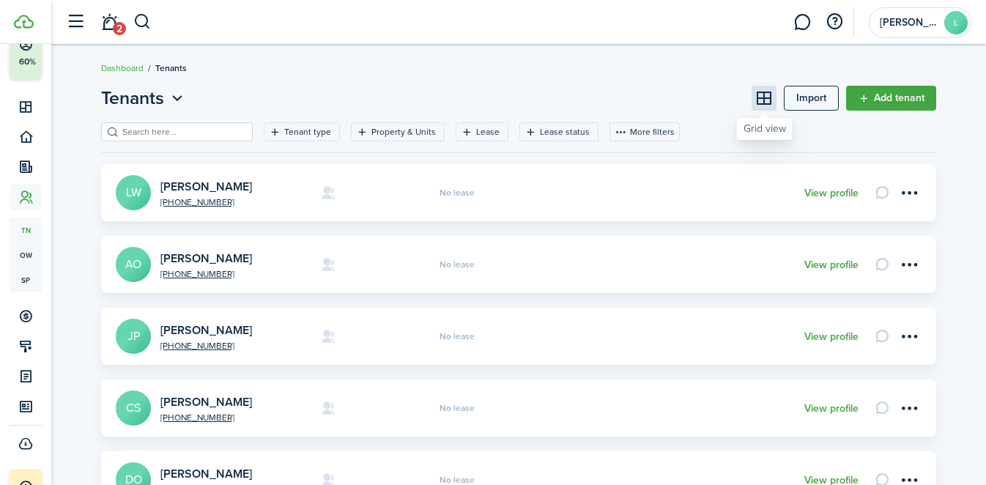
click at [761, 103] on button at bounding box center [764, 98] width 25 height 25
